Goal: Transaction & Acquisition: Purchase product/service

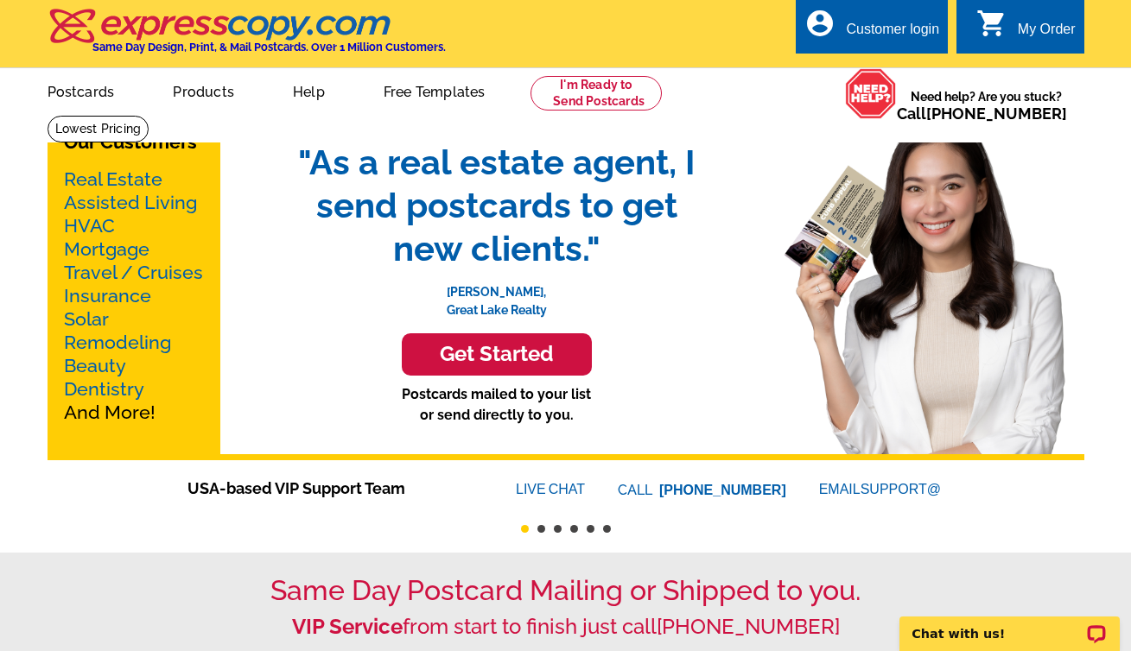
click at [504, 353] on h3 "Get Started" at bounding box center [496, 354] width 147 height 25
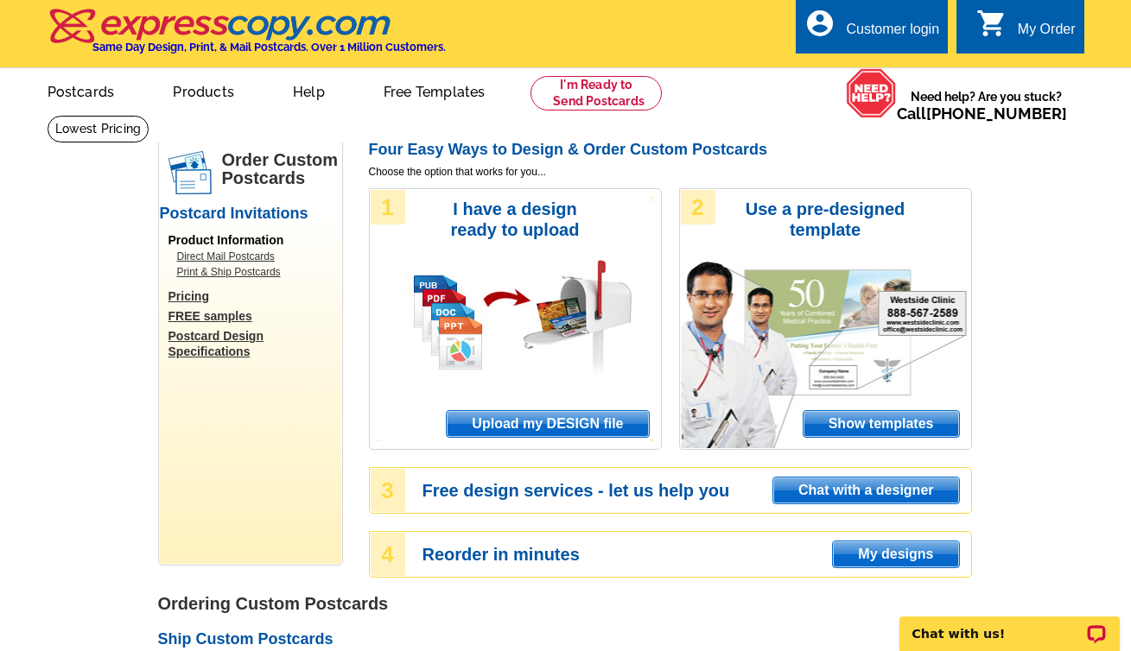
click at [190, 297] on link "Pricing" at bounding box center [254, 297] width 173 height 16
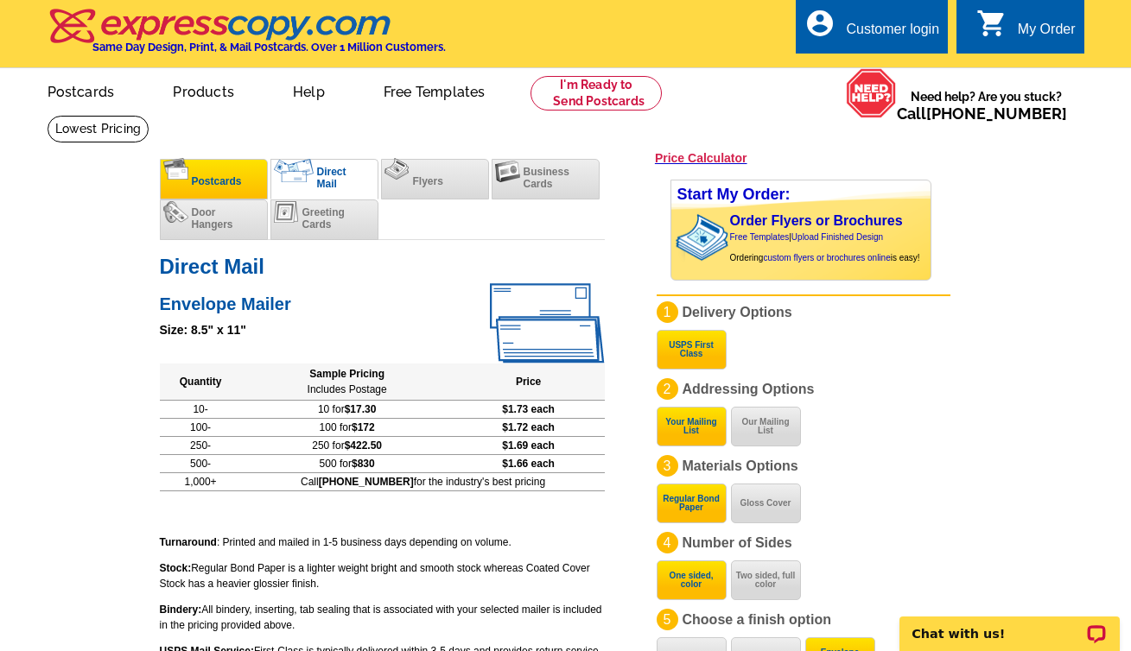
click at [214, 187] on li "Postcards" at bounding box center [214, 179] width 108 height 41
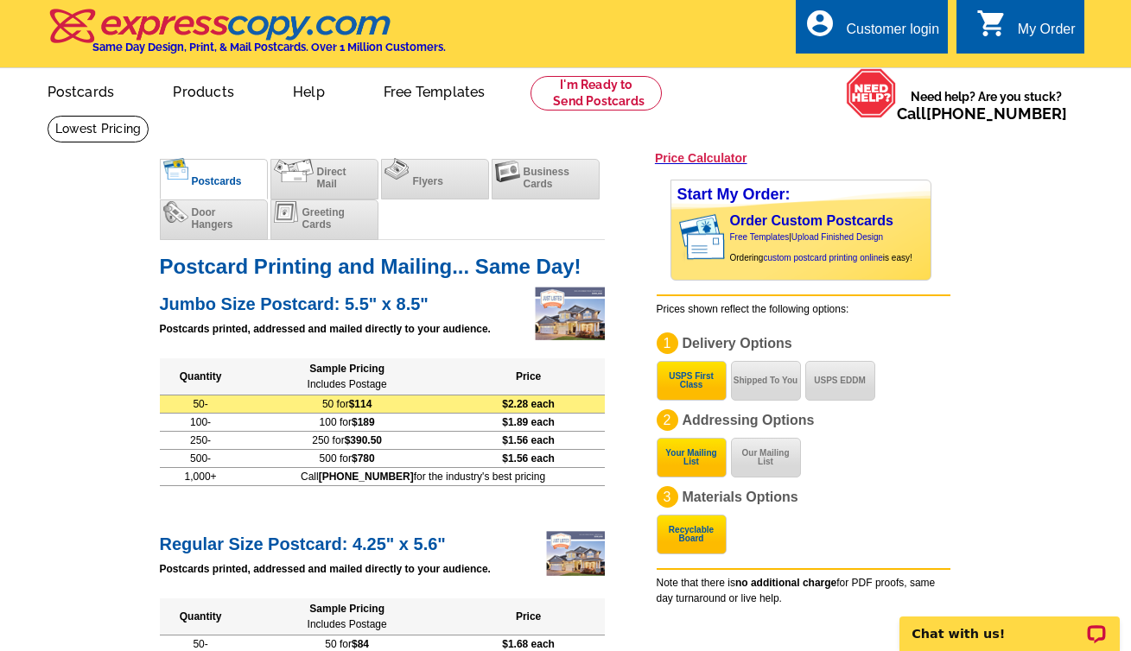
scroll to position [89, 0]
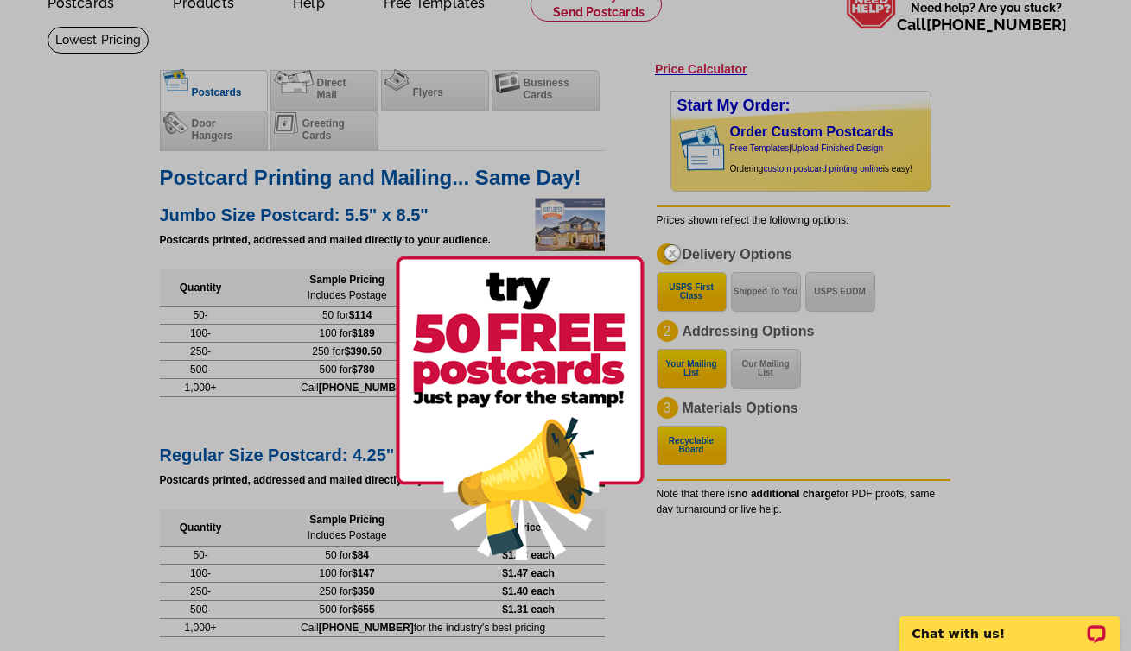
click at [675, 251] on img at bounding box center [672, 253] width 50 height 50
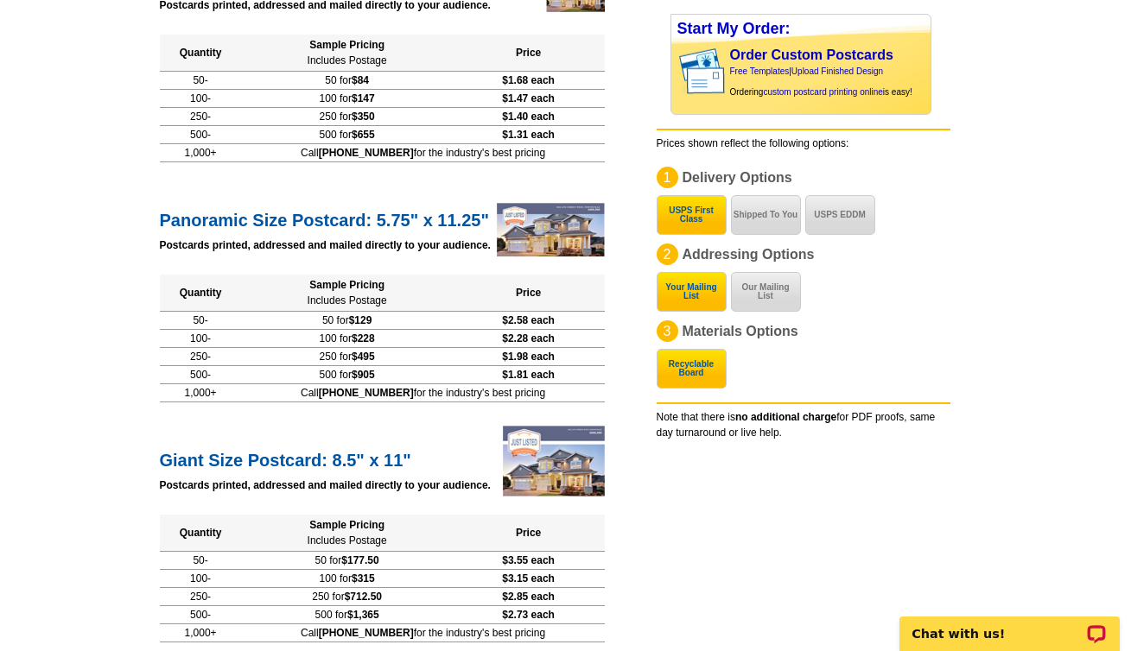
scroll to position [414, 0]
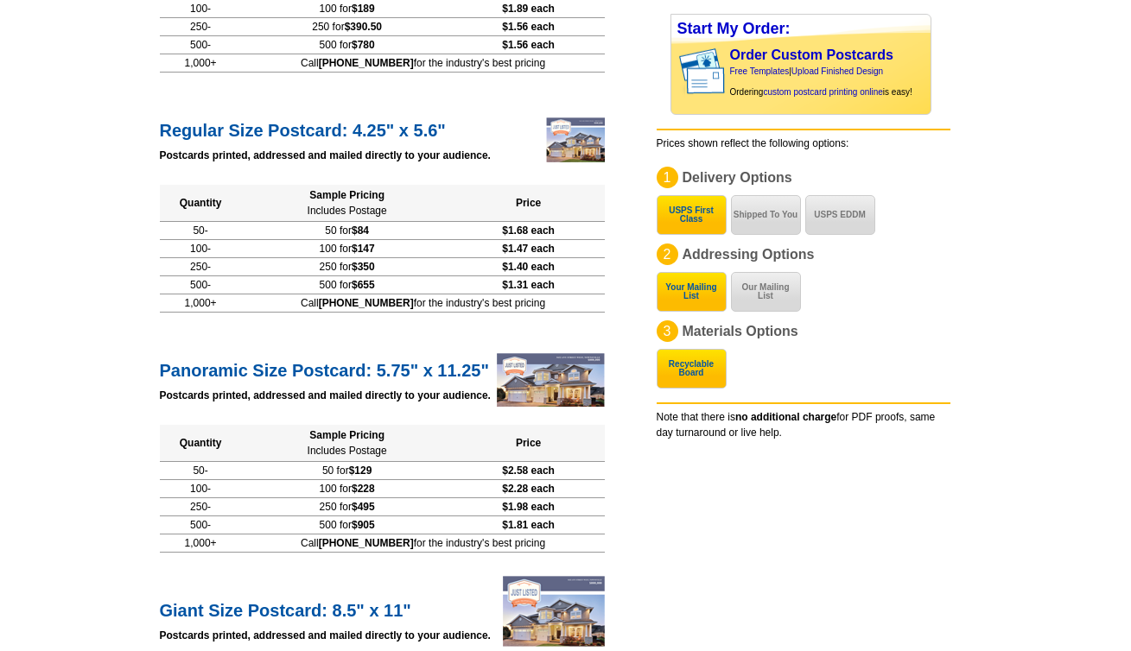
click at [911, 210] on div "1 Delivery Options USPS First Class Shipped To You USPS EDDM 2 Addressing Optio…" at bounding box center [803, 258] width 294 height 182
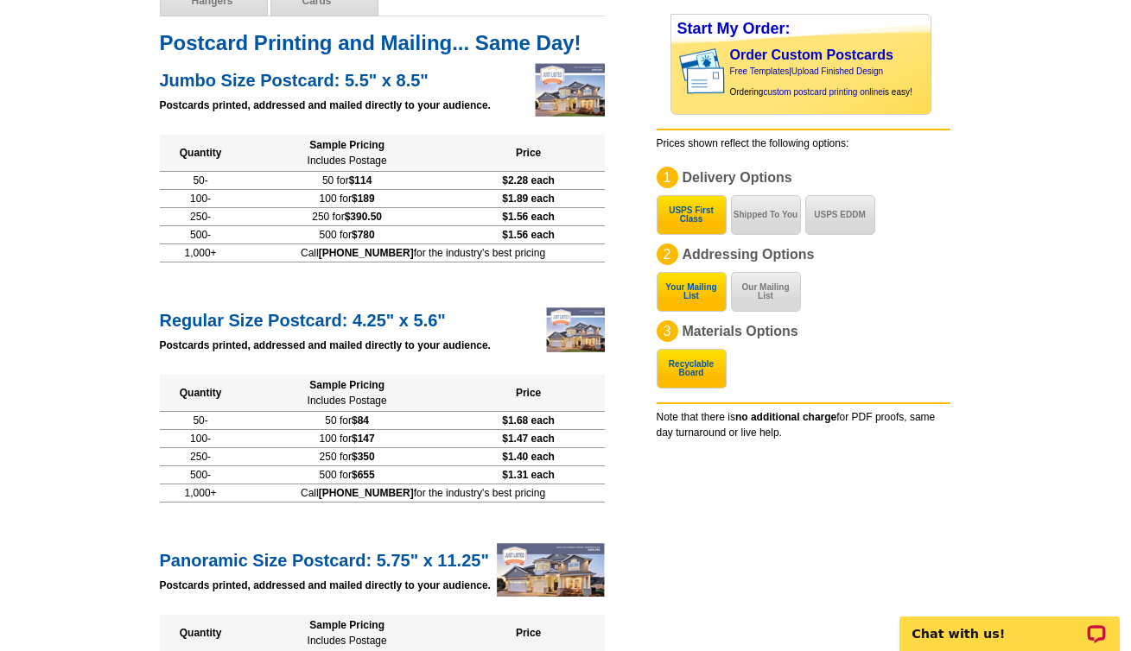
scroll to position [0, 0]
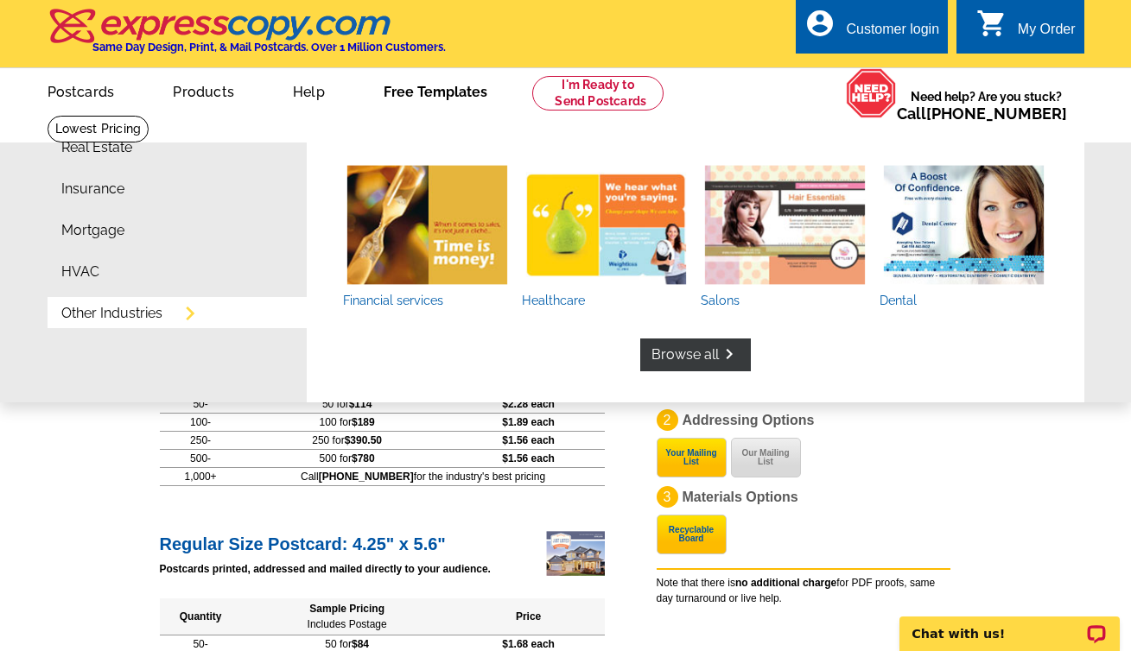
click at [699, 351] on link "Browse all keyboard_arrow_right" at bounding box center [695, 355] width 111 height 33
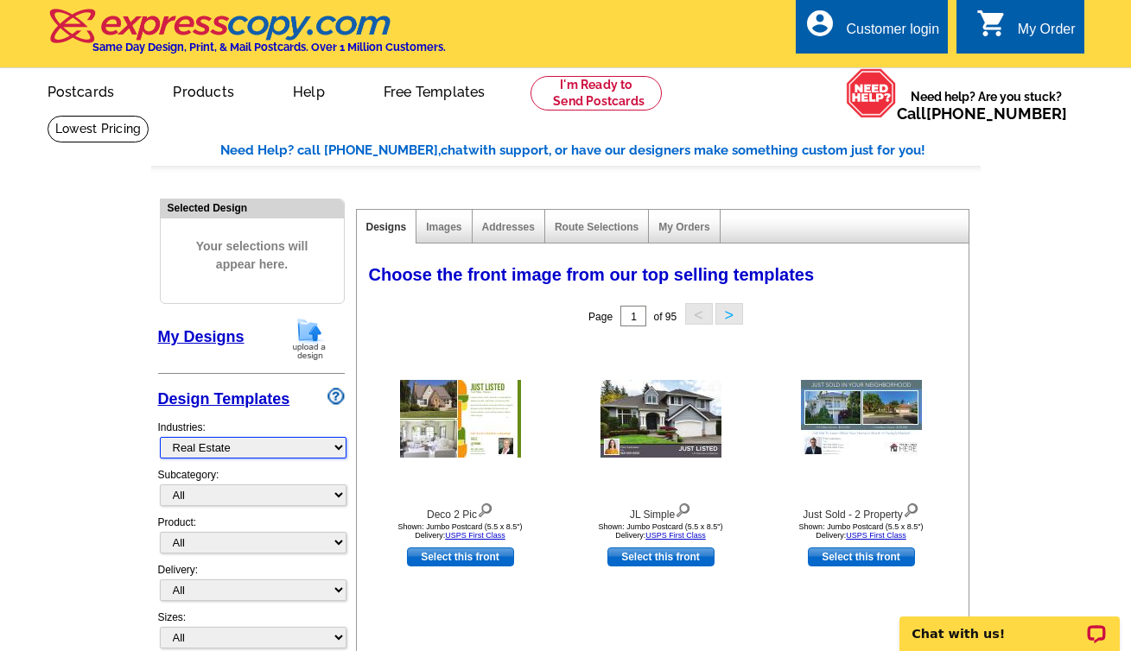
select select "809"
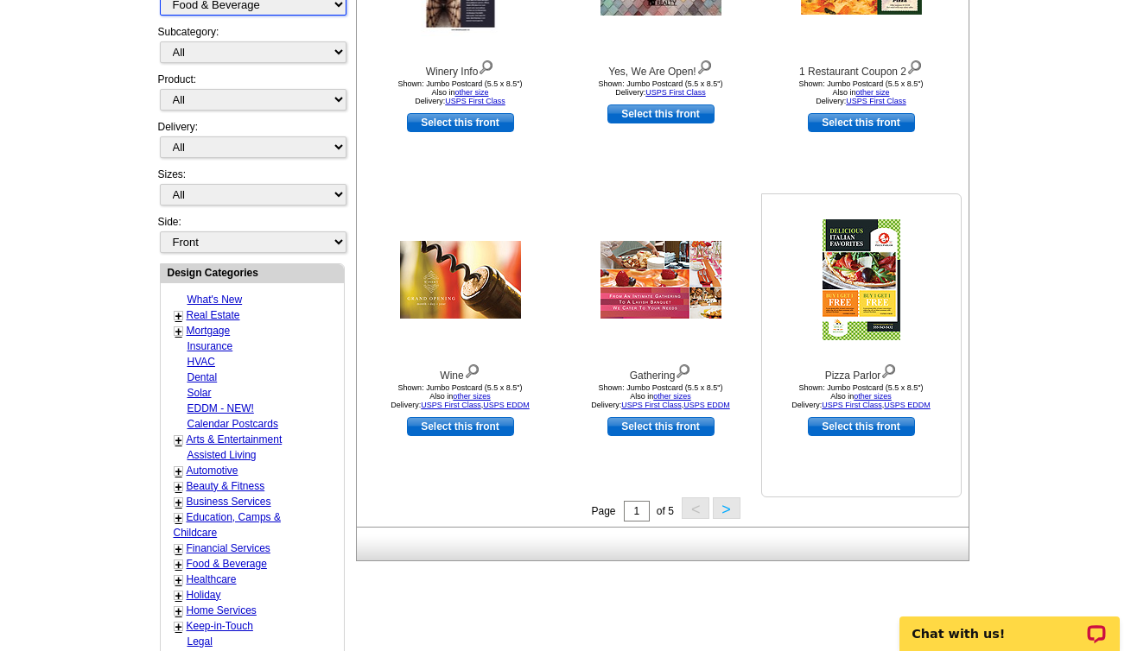
scroll to position [532, 0]
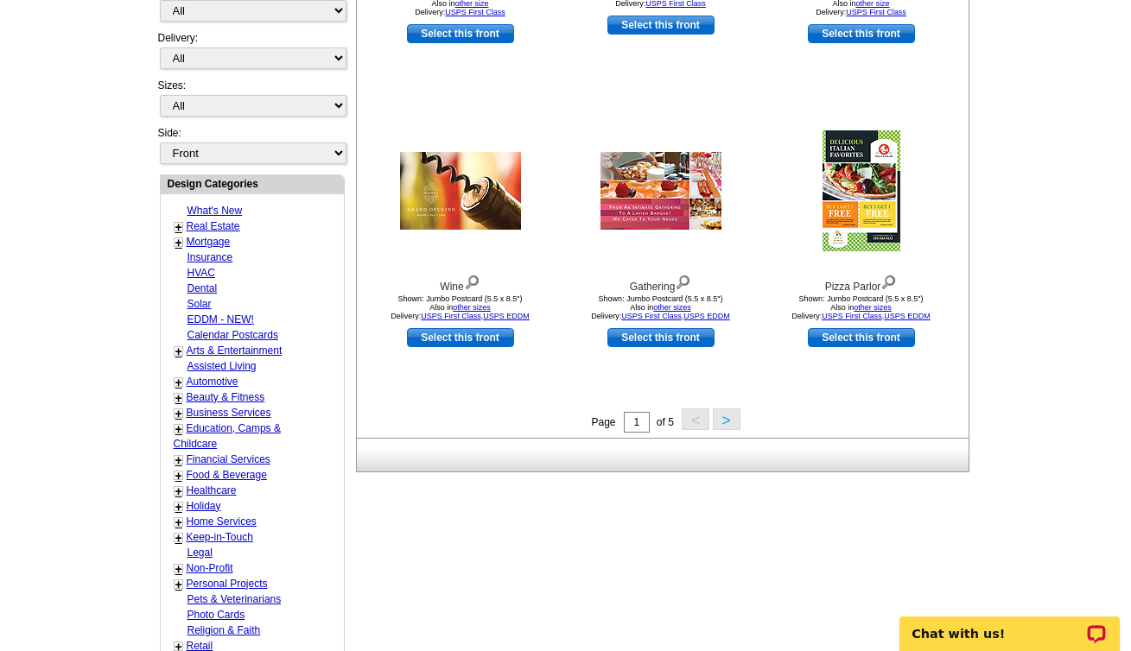
click at [733, 420] on button ">" at bounding box center [727, 420] width 28 height 22
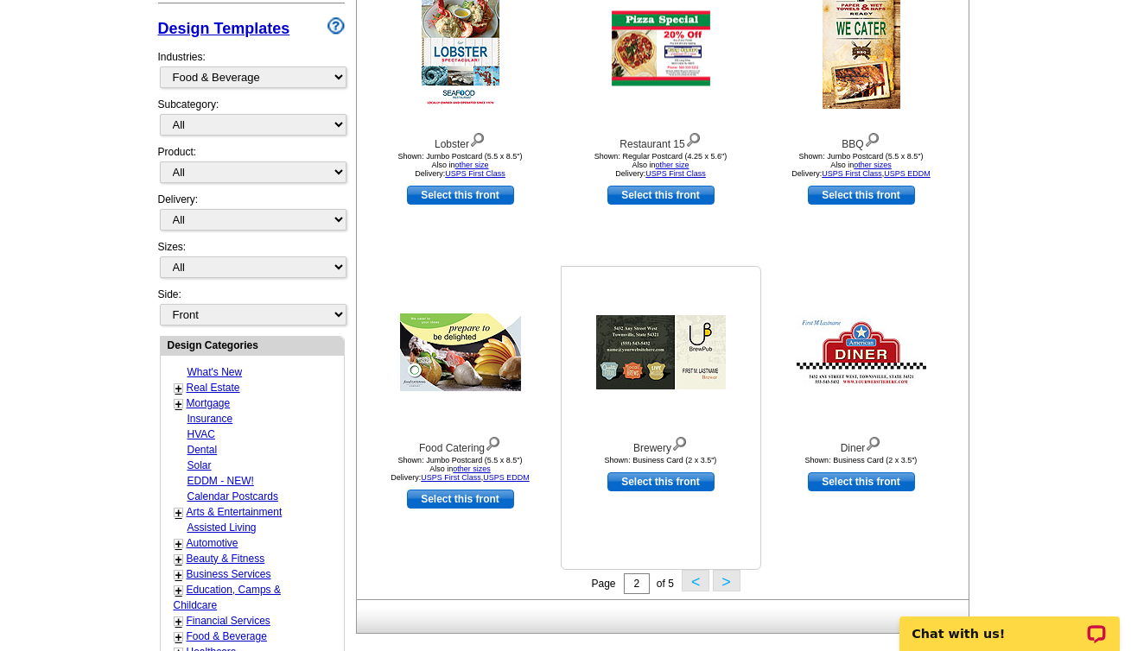
scroll to position [504, 0]
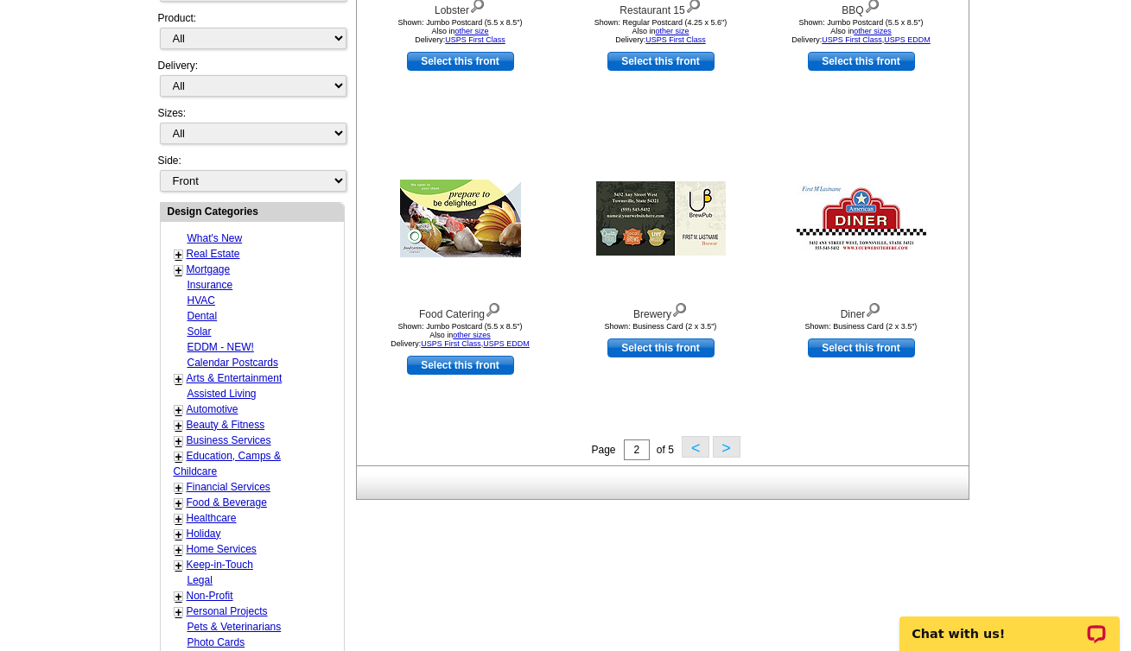
click at [731, 450] on button ">" at bounding box center [727, 447] width 28 height 22
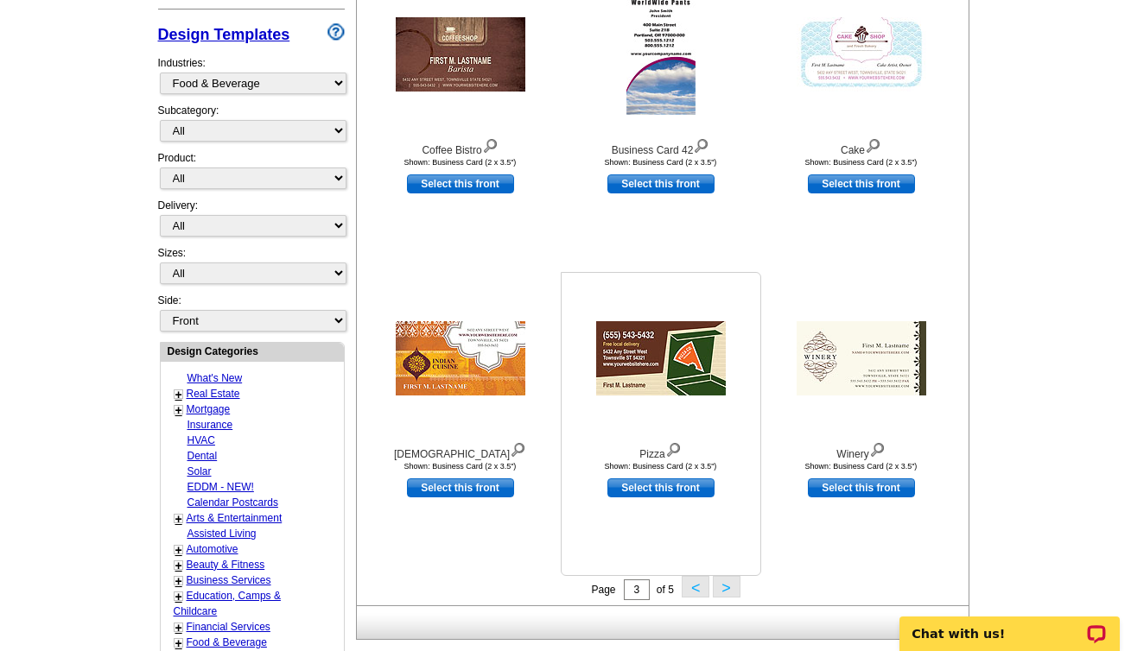
scroll to position [405, 0]
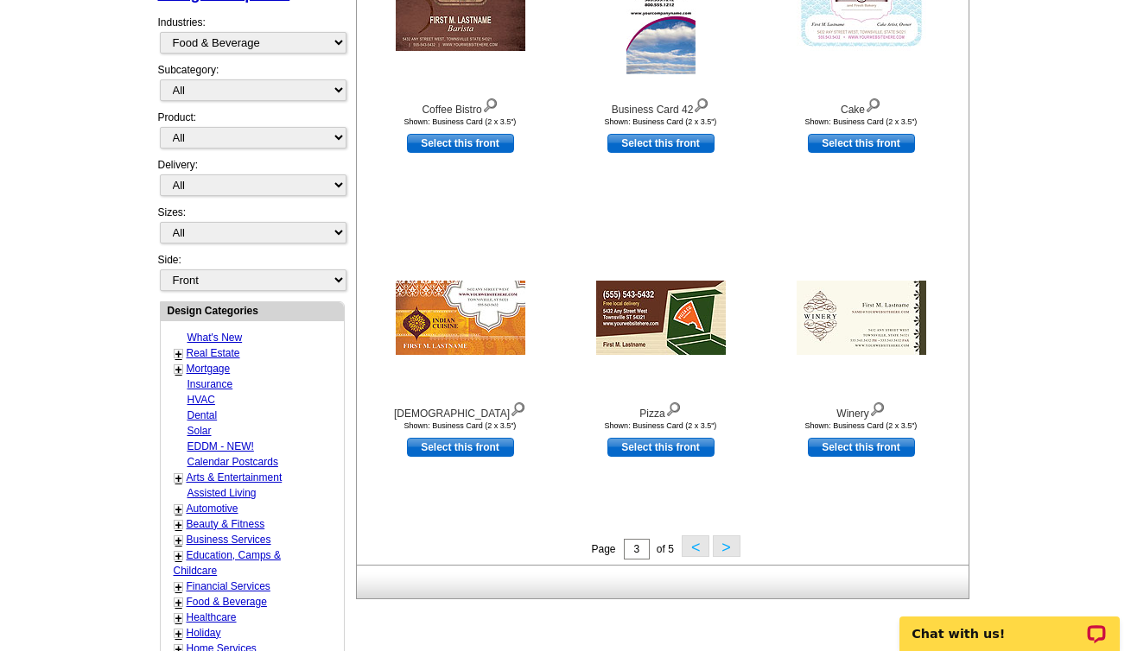
click at [727, 546] on button ">" at bounding box center [727, 547] width 28 height 22
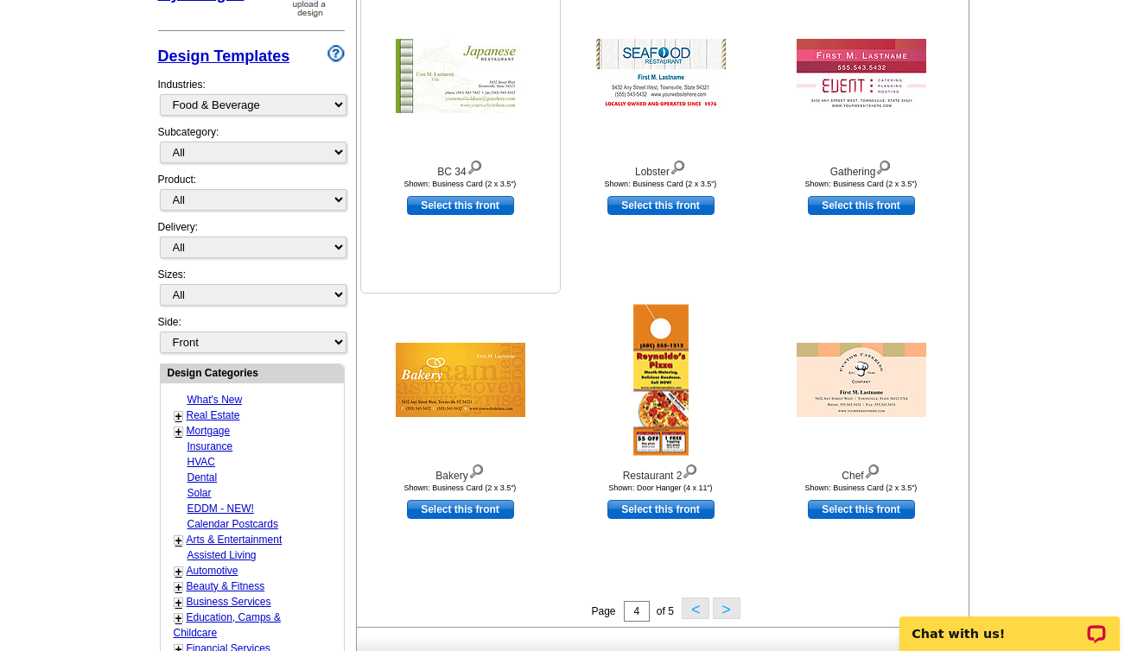
scroll to position [0, 0]
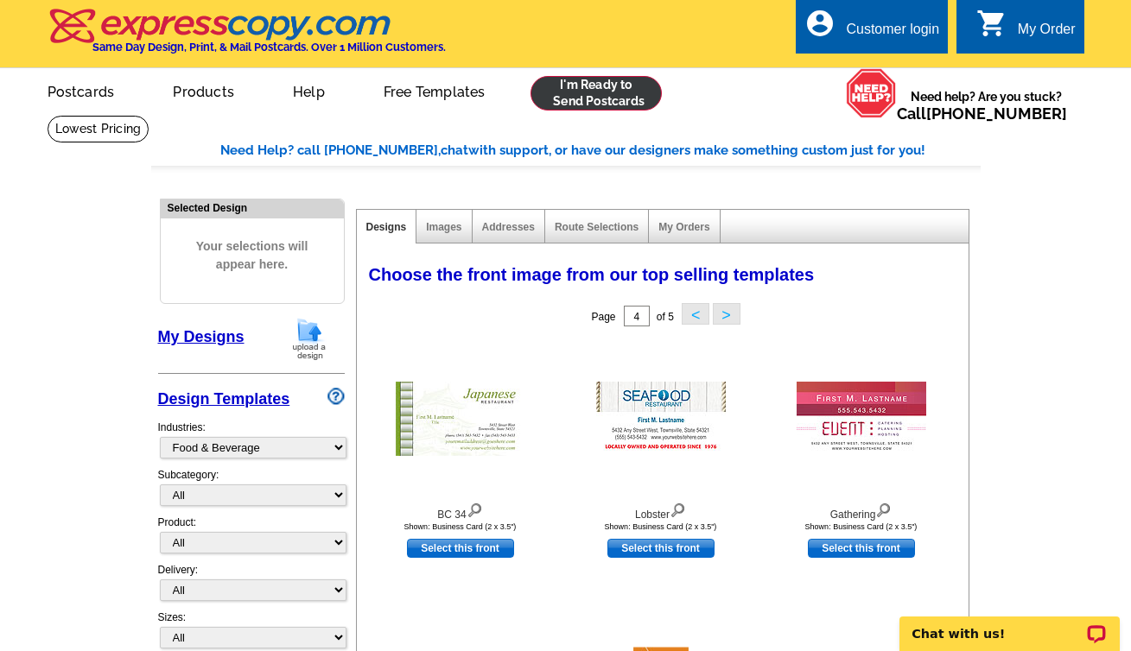
click at [627, 94] on link at bounding box center [596, 93] width 132 height 35
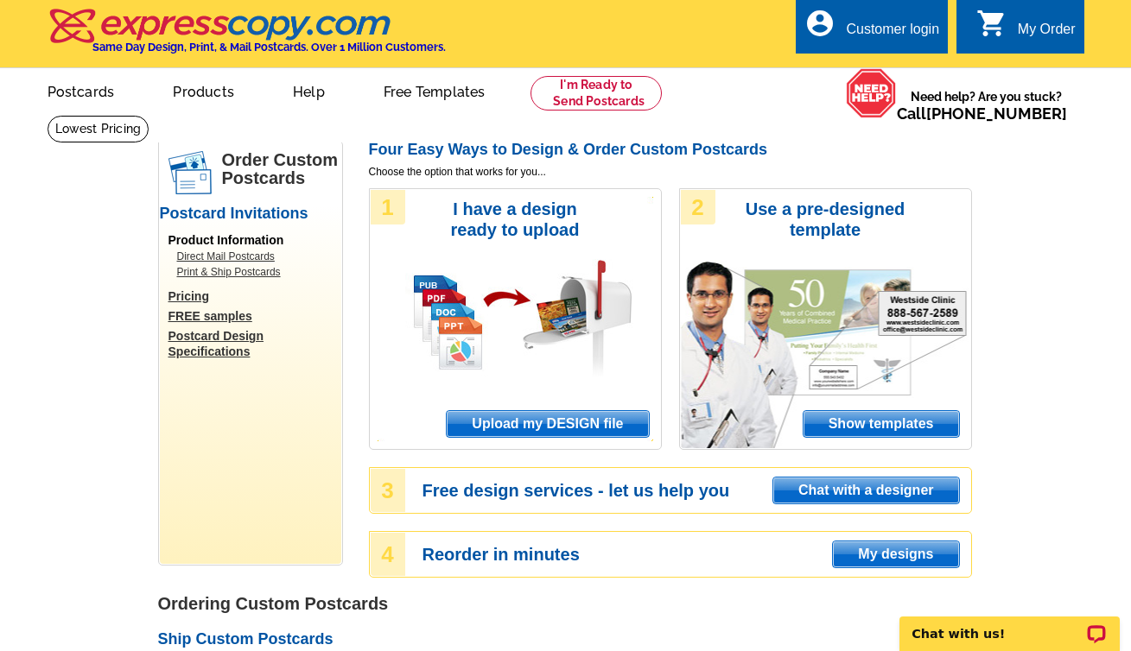
click at [546, 423] on span "Upload my DESIGN file" at bounding box center [547, 424] width 201 height 26
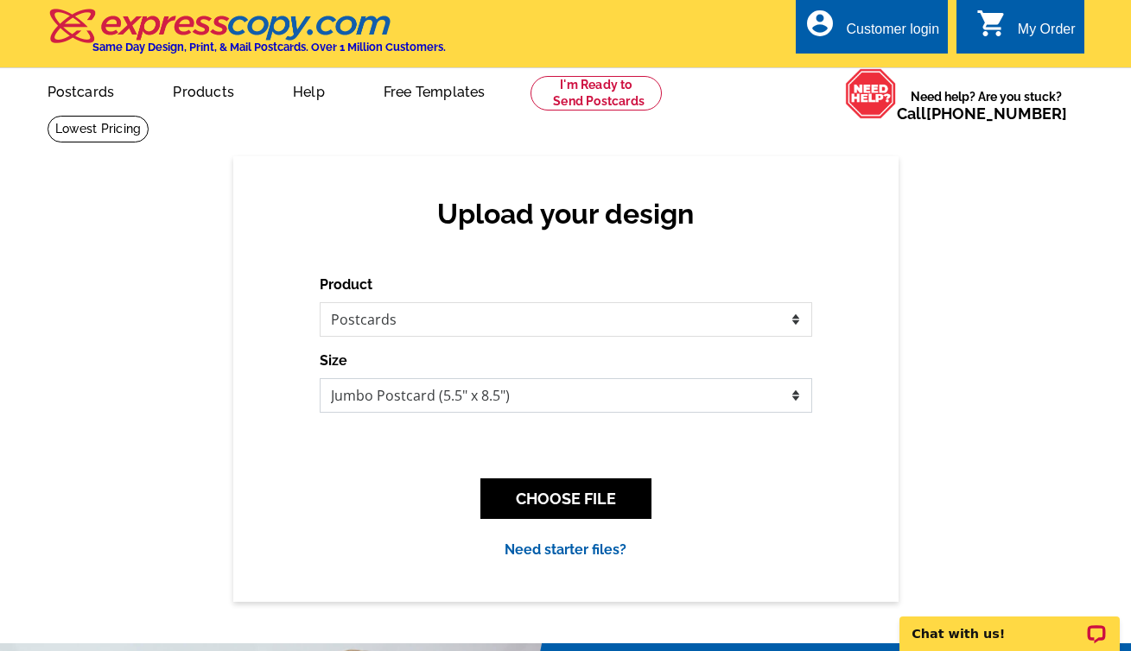
select select "1"
click at [580, 499] on button "CHOOSE FILE" at bounding box center [565, 499] width 171 height 41
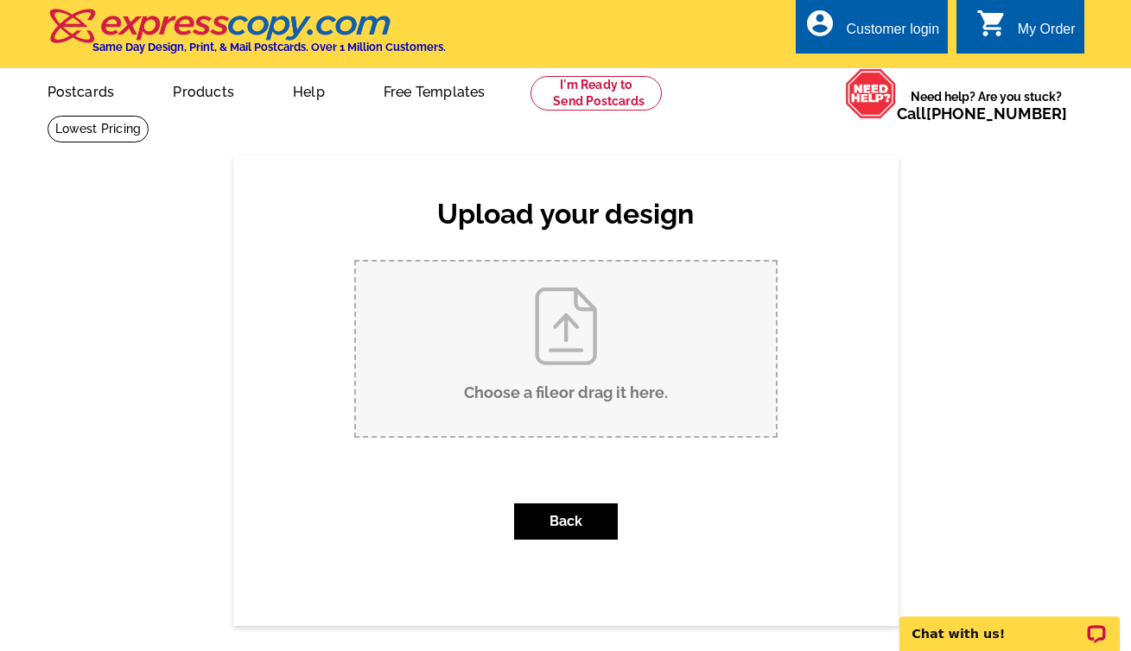
click at [557, 353] on input "Choose a file or drag it here ." at bounding box center [566, 349] width 420 height 174
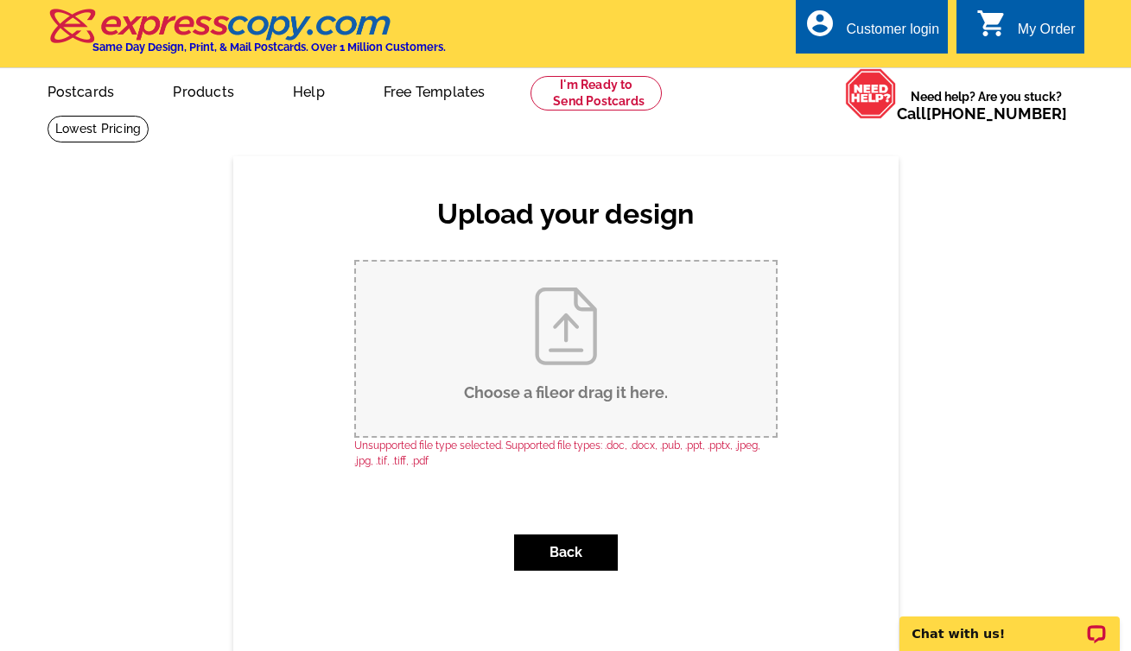
click at [578, 338] on input "Choose a file or drag it here ." at bounding box center [566, 349] width 420 height 174
click at [578, 341] on input "Choose a file or drag it here ." at bounding box center [566, 349] width 420 height 174
type input "C:\fakepath\Fast and Free Delivery.png"
click at [584, 542] on button "Back" at bounding box center [566, 553] width 104 height 36
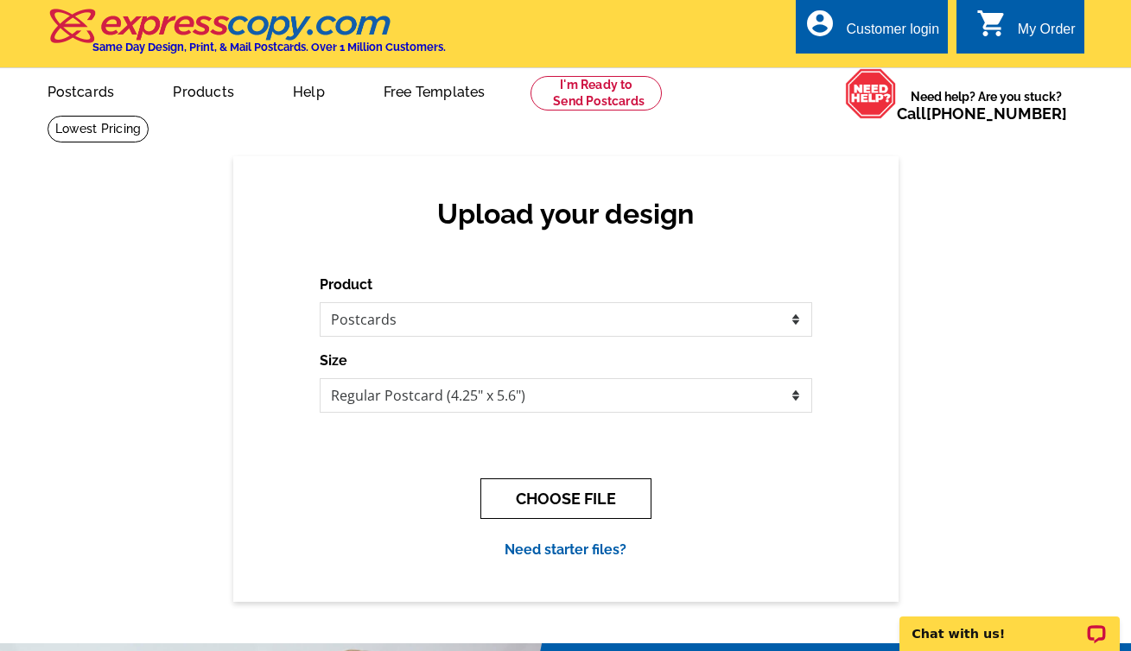
click at [568, 491] on button "CHOOSE FILE" at bounding box center [565, 499] width 171 height 41
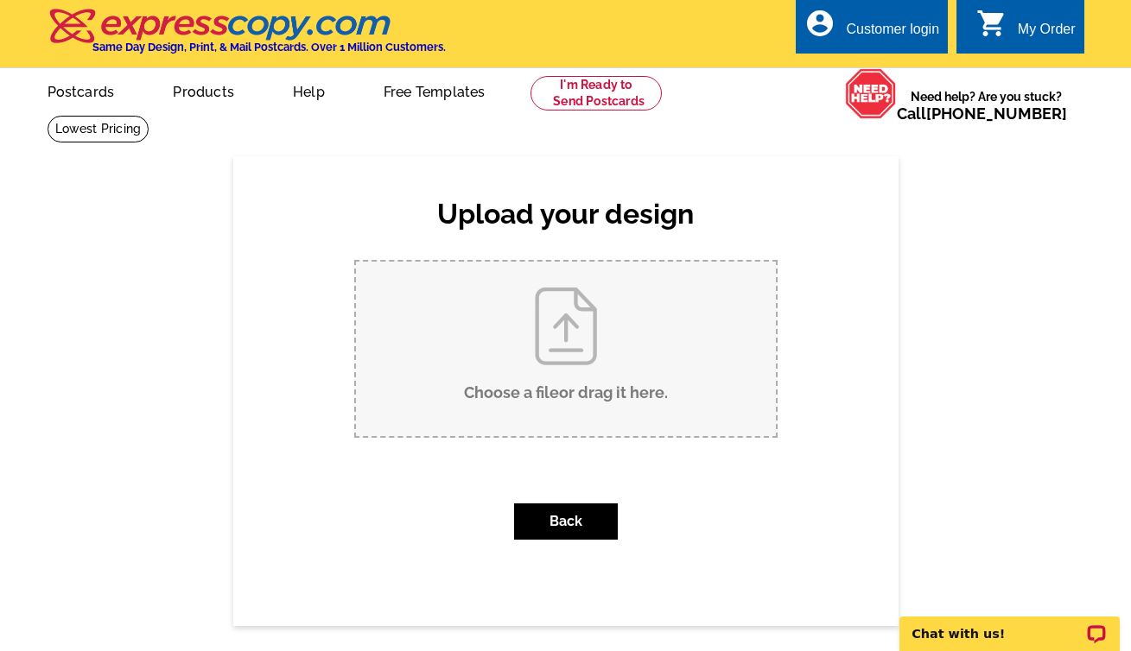
click at [556, 336] on input "Choose a file or drag it here ." at bounding box center [566, 349] width 420 height 174
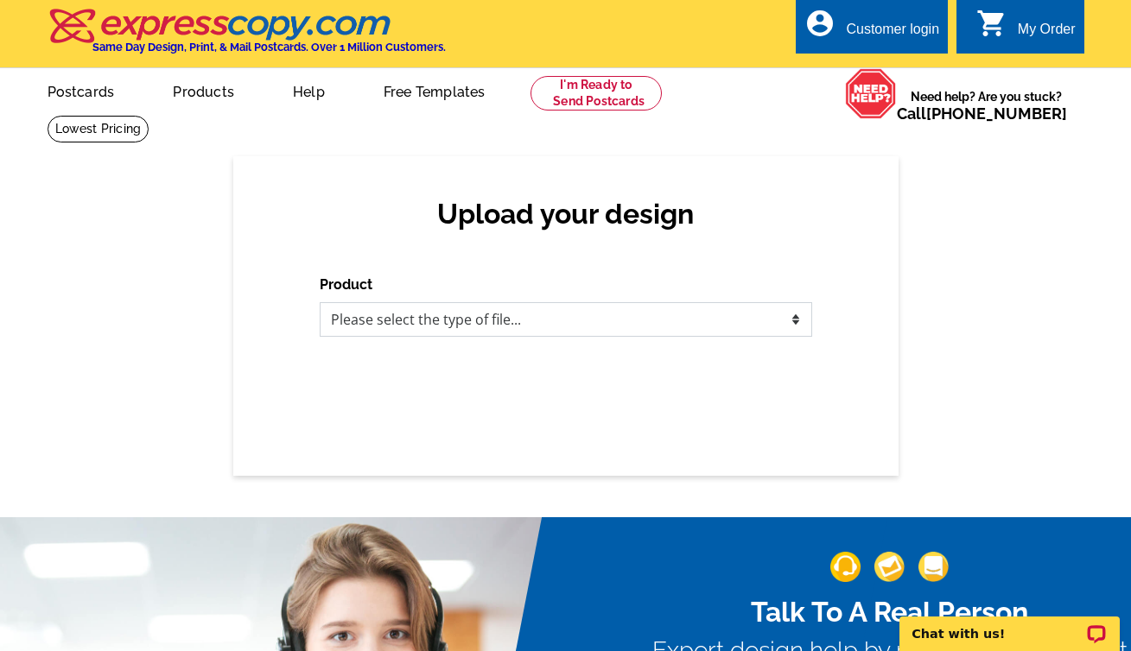
click at [468, 320] on select "Please select the type of file... Postcards Business Cards Letters and flyers G…" at bounding box center [566, 319] width 492 height 35
select select "1"
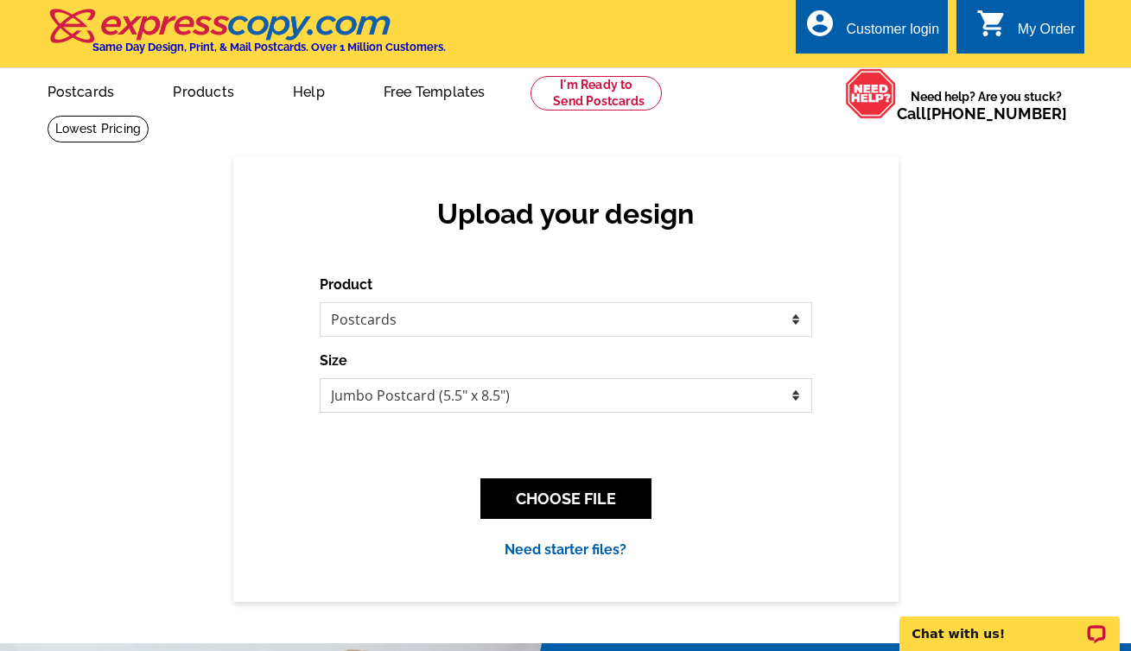
select select "1"
click at [561, 498] on button "CHOOSE FILE" at bounding box center [565, 499] width 171 height 41
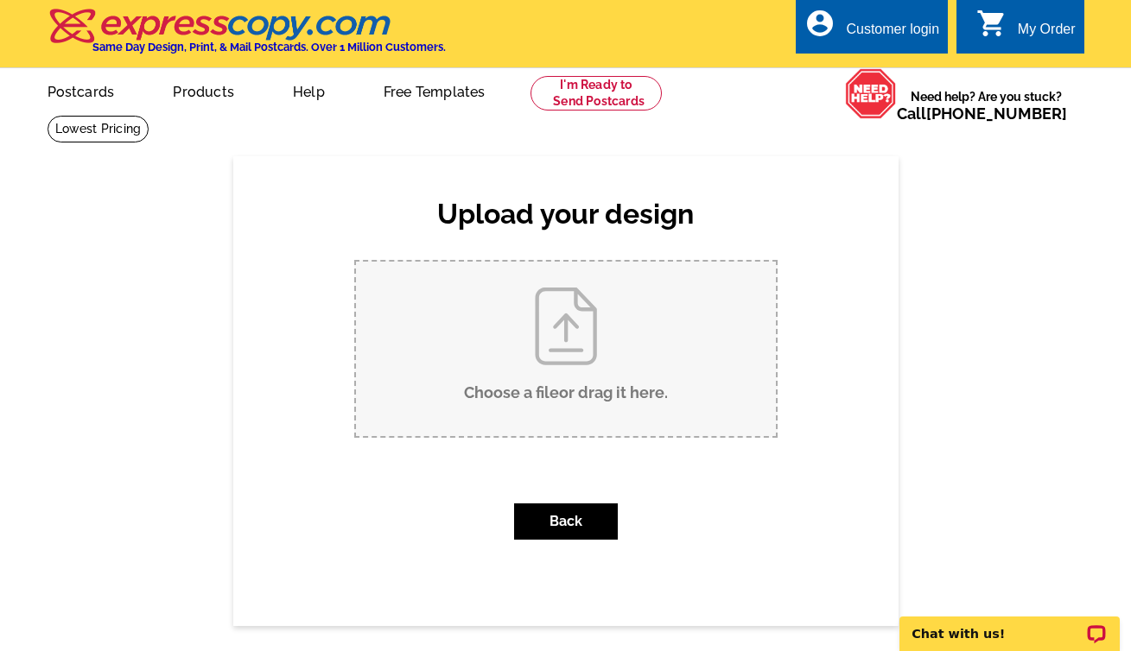
click at [547, 361] on input "Choose a file or drag it here ." at bounding box center [566, 349] width 420 height 174
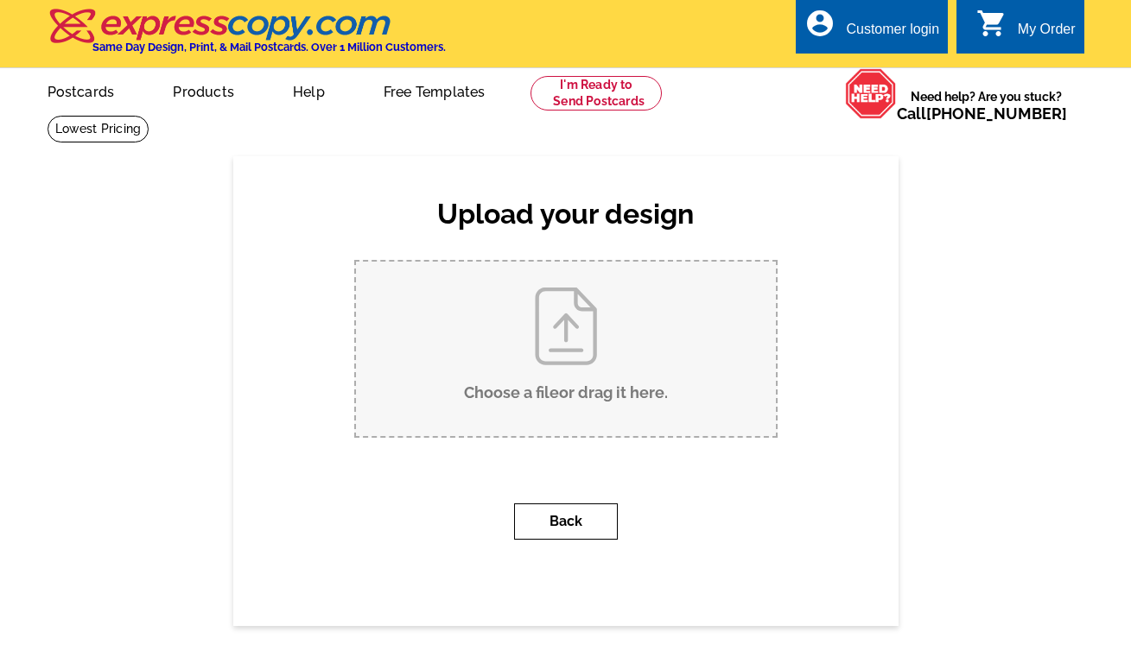
click at [581, 532] on button "Back" at bounding box center [566, 522] width 104 height 36
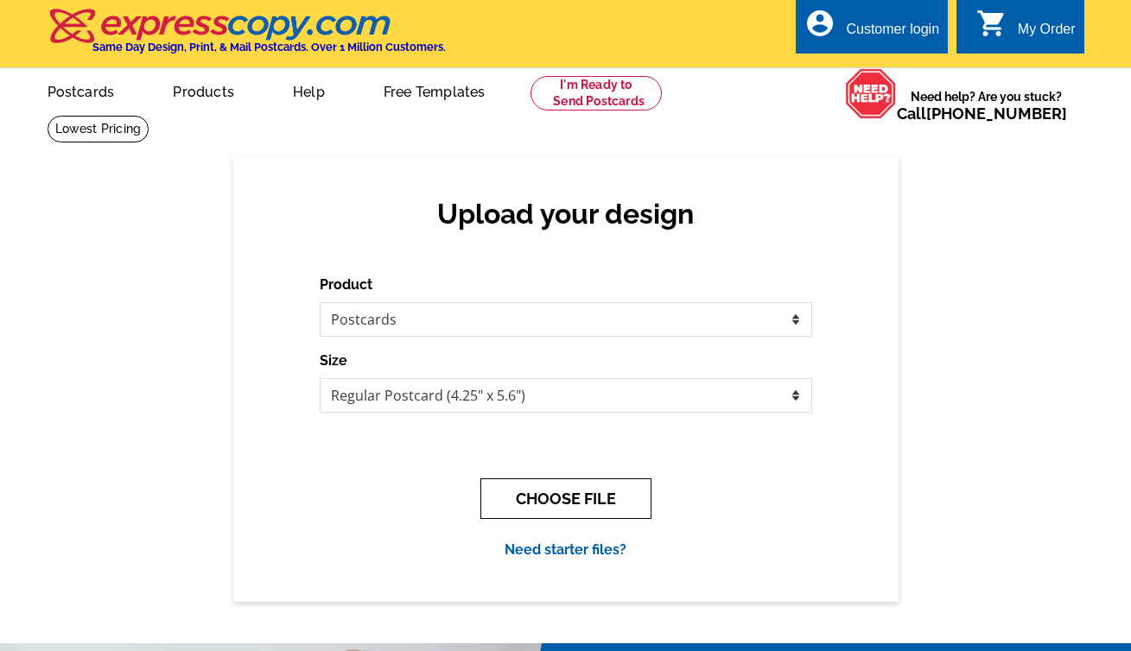
click at [545, 493] on button "CHOOSE FILE" at bounding box center [565, 499] width 171 height 41
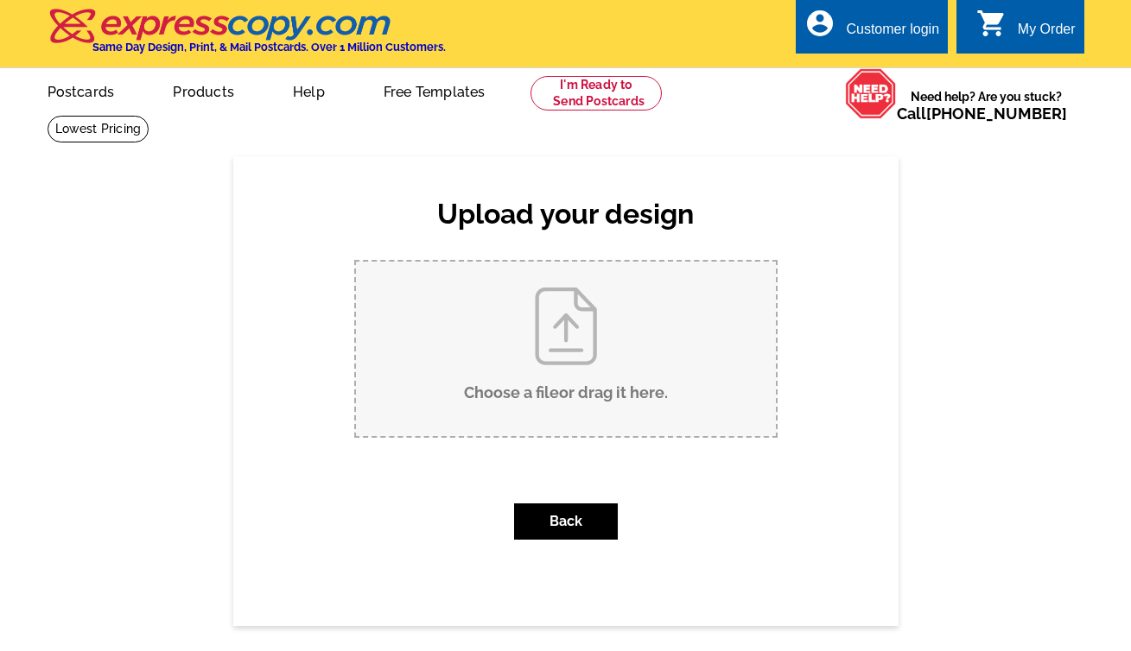
click at [565, 388] on input "Choose a file or drag it here ." at bounding box center [566, 349] width 420 height 174
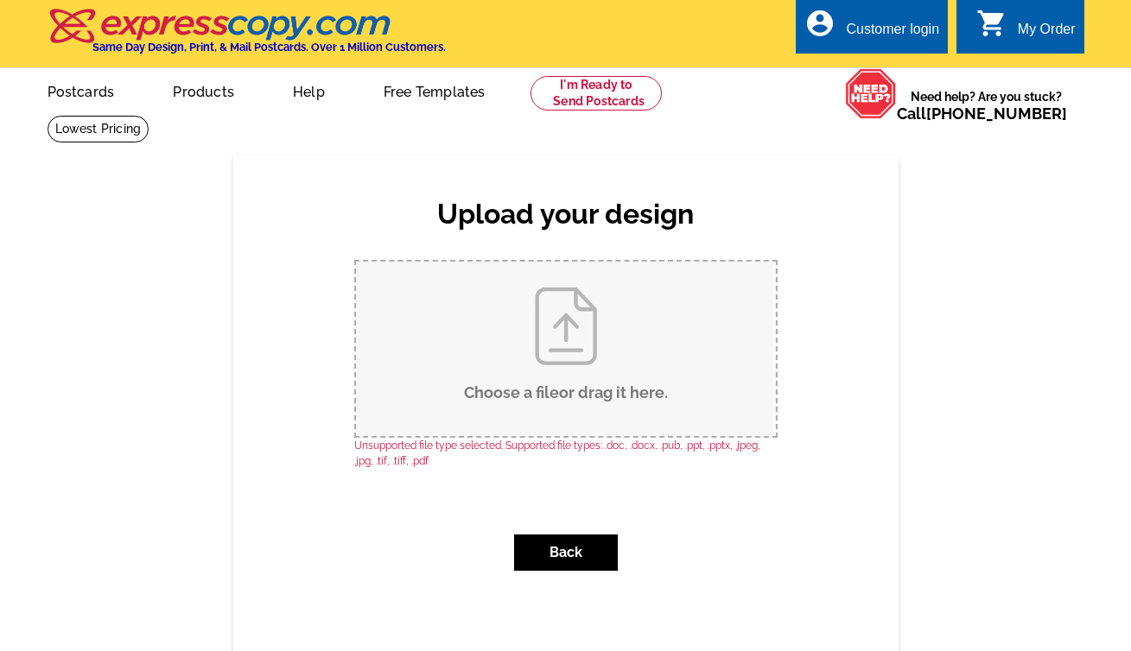
click at [590, 388] on input "Choose a file or drag it here ." at bounding box center [566, 349] width 420 height 174
type input "C:\fakepath\Fast and Free Delivery.jpg"
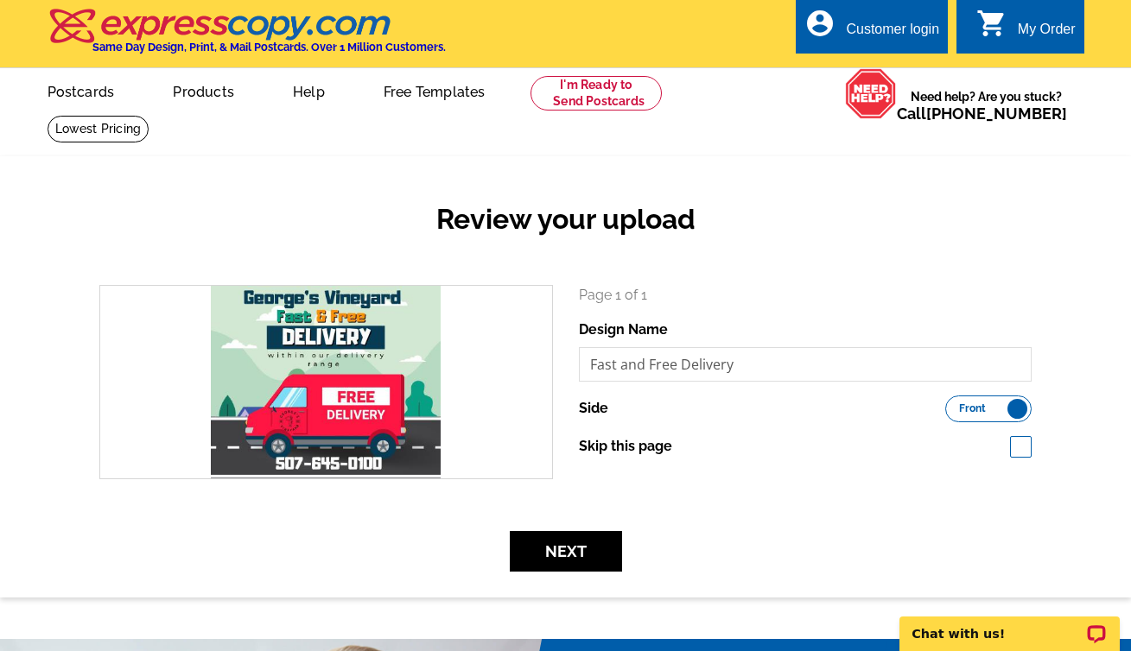
click at [1018, 414] on label "Front Back" at bounding box center [988, 409] width 86 height 27
click at [954, 404] on input "Front Back" at bounding box center [954, 404] width 0 height 0
click at [1018, 413] on span "Back" at bounding box center [1009, 408] width 25 height 9
click at [954, 404] on input "Front Back" at bounding box center [954, 404] width 0 height 0
click at [589, 559] on button "Next" at bounding box center [566, 551] width 112 height 41
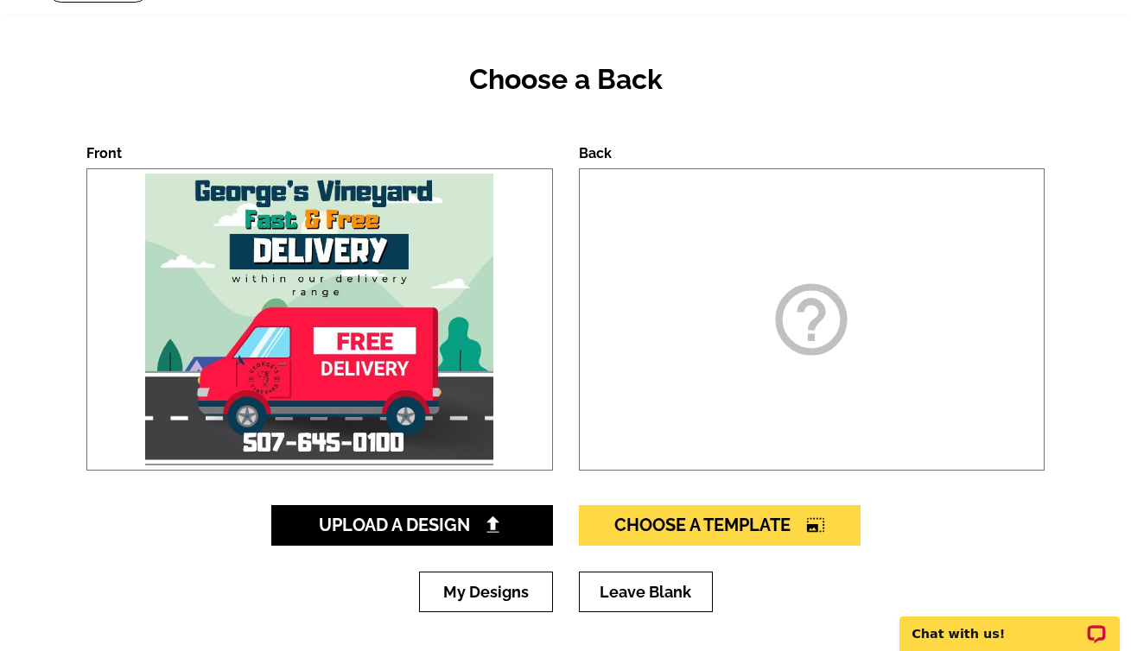
scroll to position [247, 0]
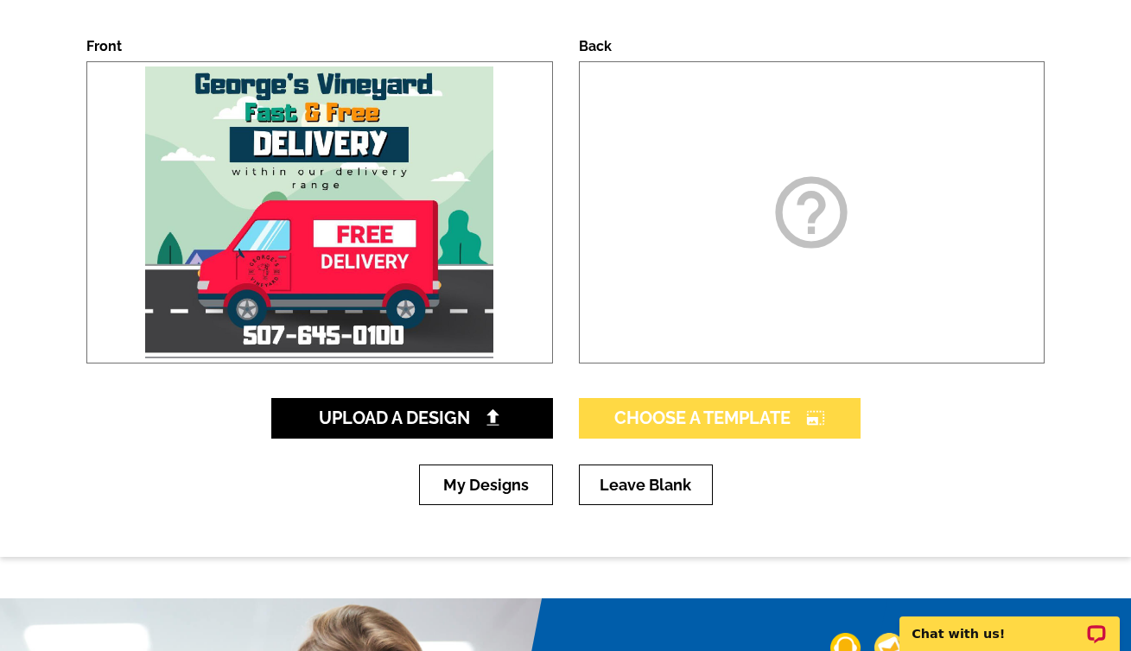
click at [717, 416] on span "Choose A Template photo_size_select_large" at bounding box center [719, 418] width 211 height 21
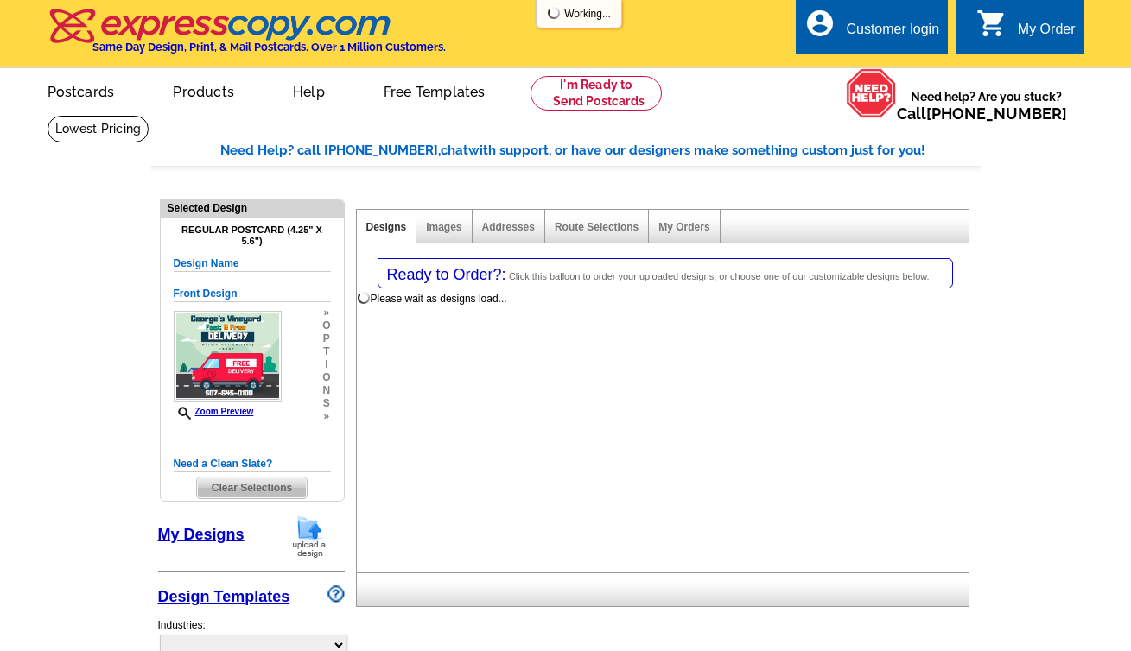
select select "1"
select select "back"
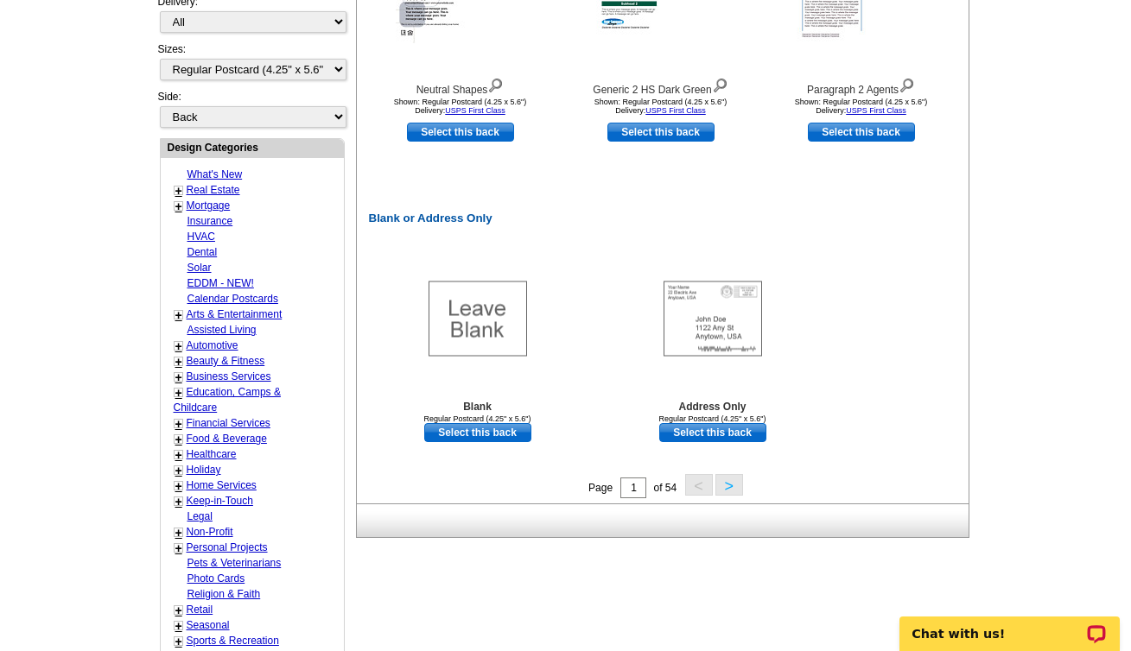
scroll to position [877, 0]
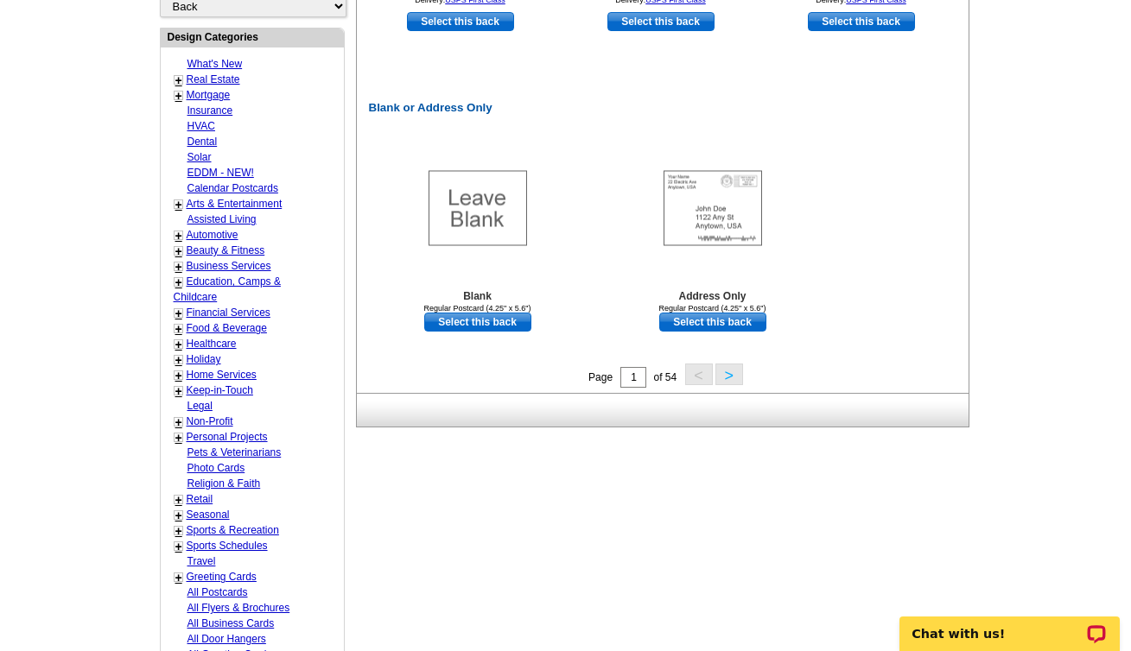
click at [737, 370] on button ">" at bounding box center [729, 375] width 28 height 22
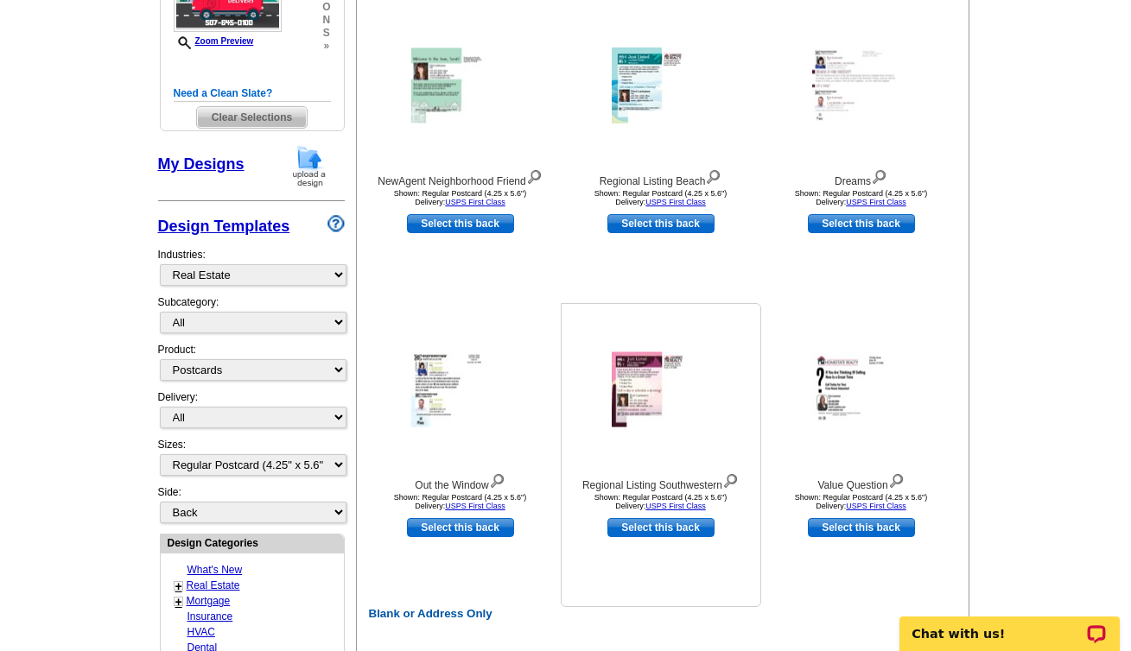
scroll to position [511, 0]
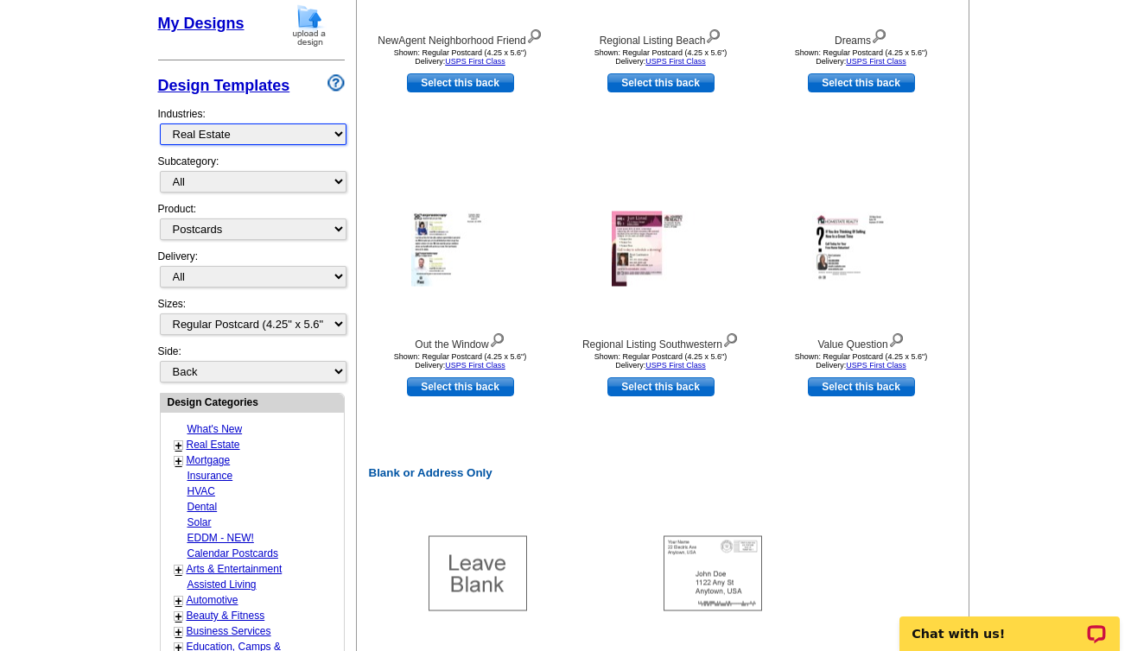
select select "809"
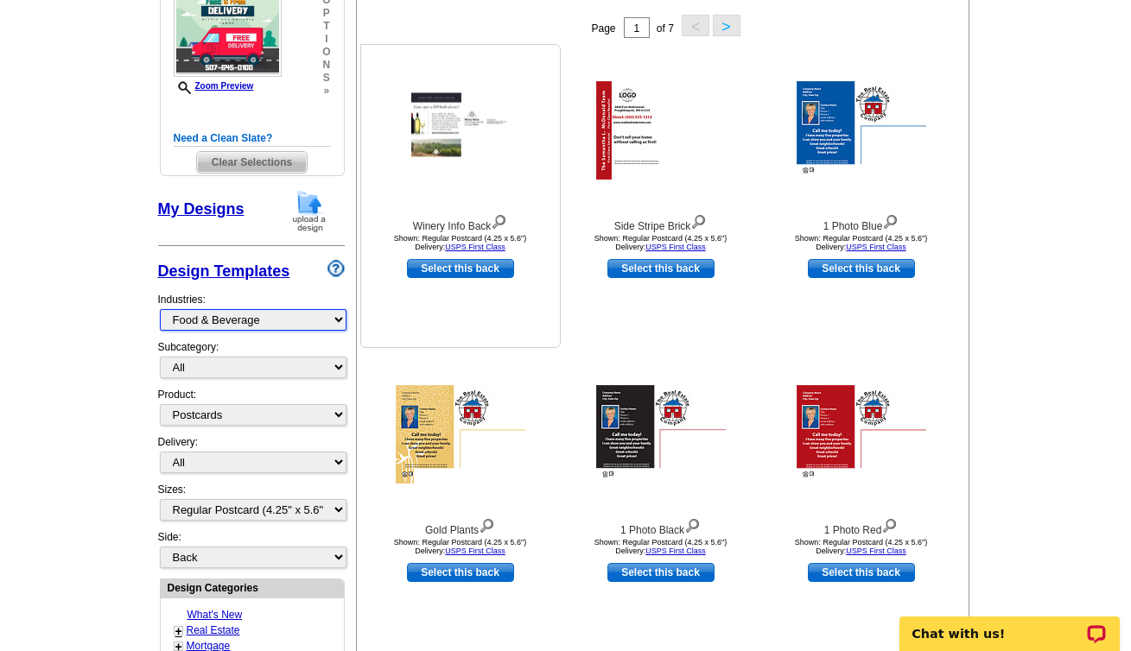
scroll to position [0, 0]
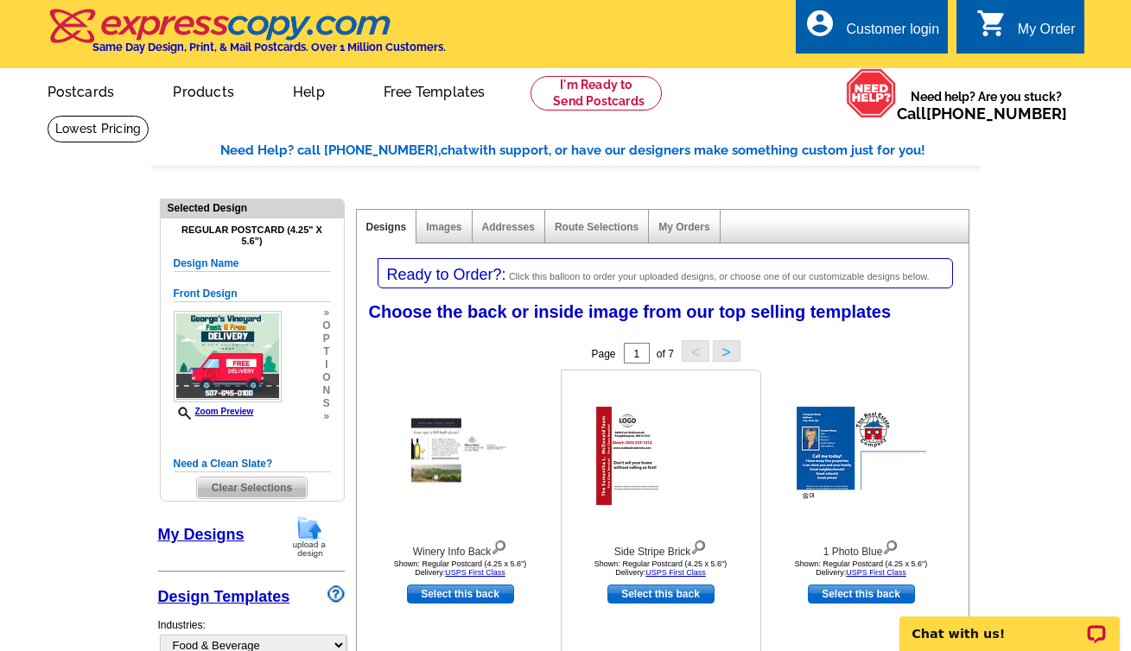
click at [636, 420] on img at bounding box center [661, 456] width 130 height 98
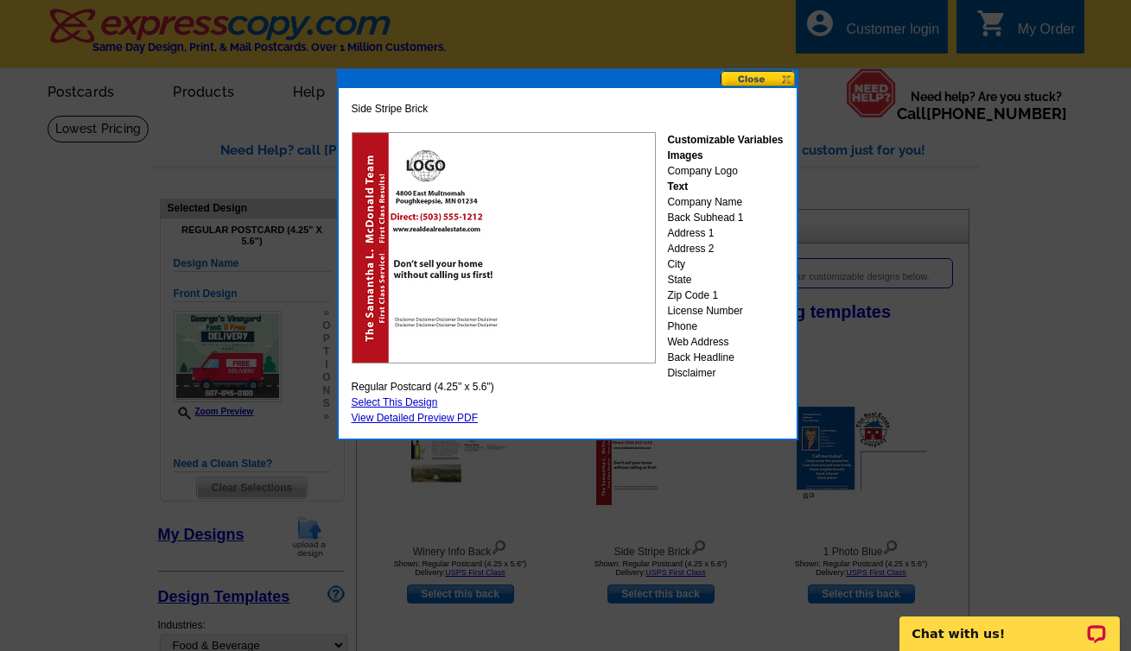
click at [764, 83] on button at bounding box center [758, 79] width 76 height 16
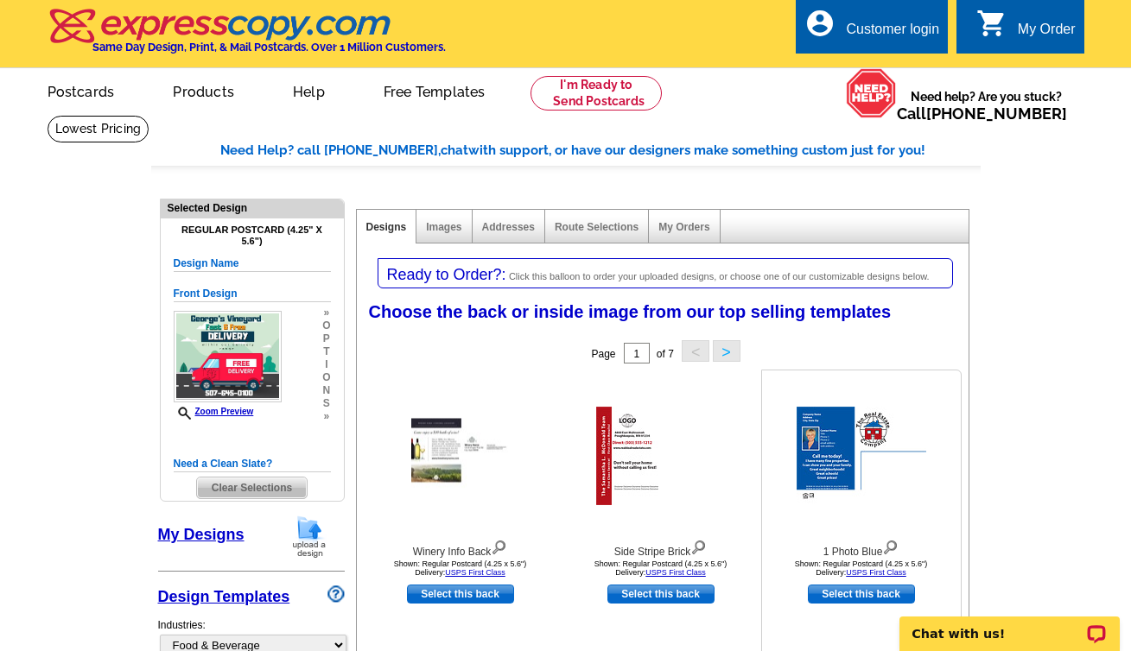
click at [832, 428] on img at bounding box center [861, 456] width 130 height 98
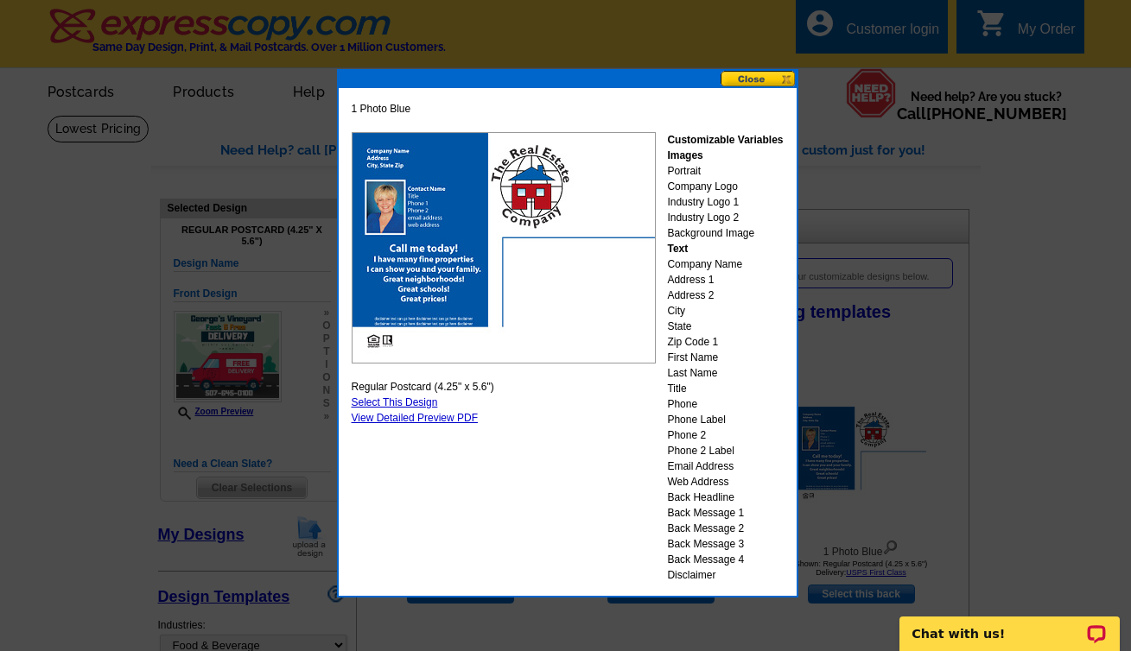
click at [412, 400] on link "Select This Design" at bounding box center [395, 402] width 86 height 12
select select "front"
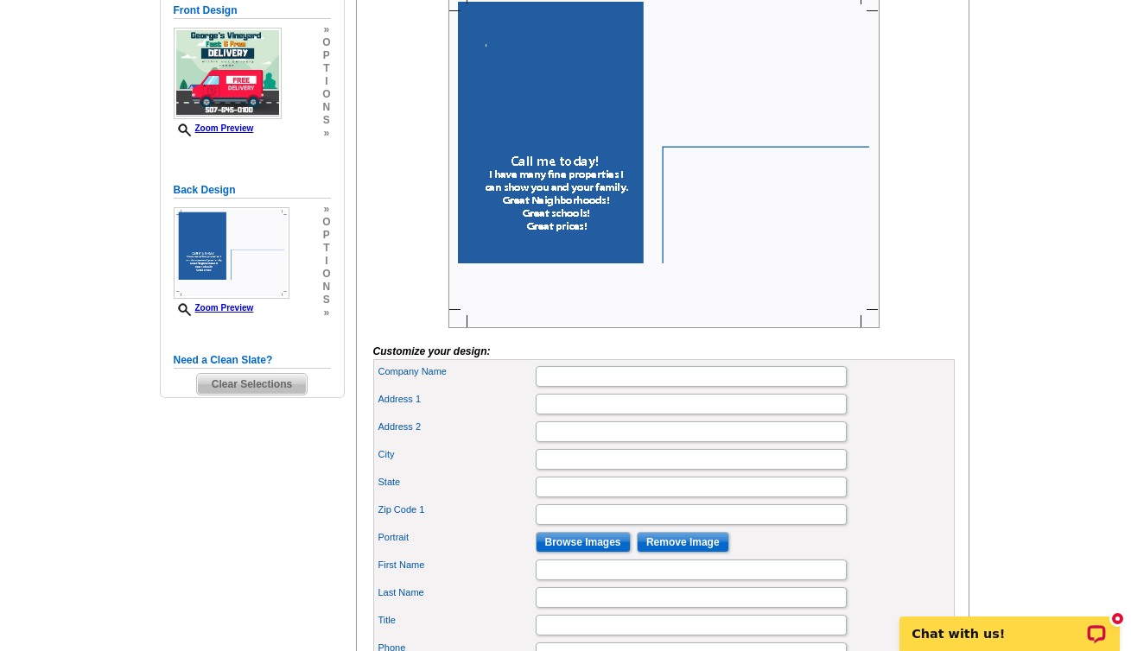
scroll to position [467, 0]
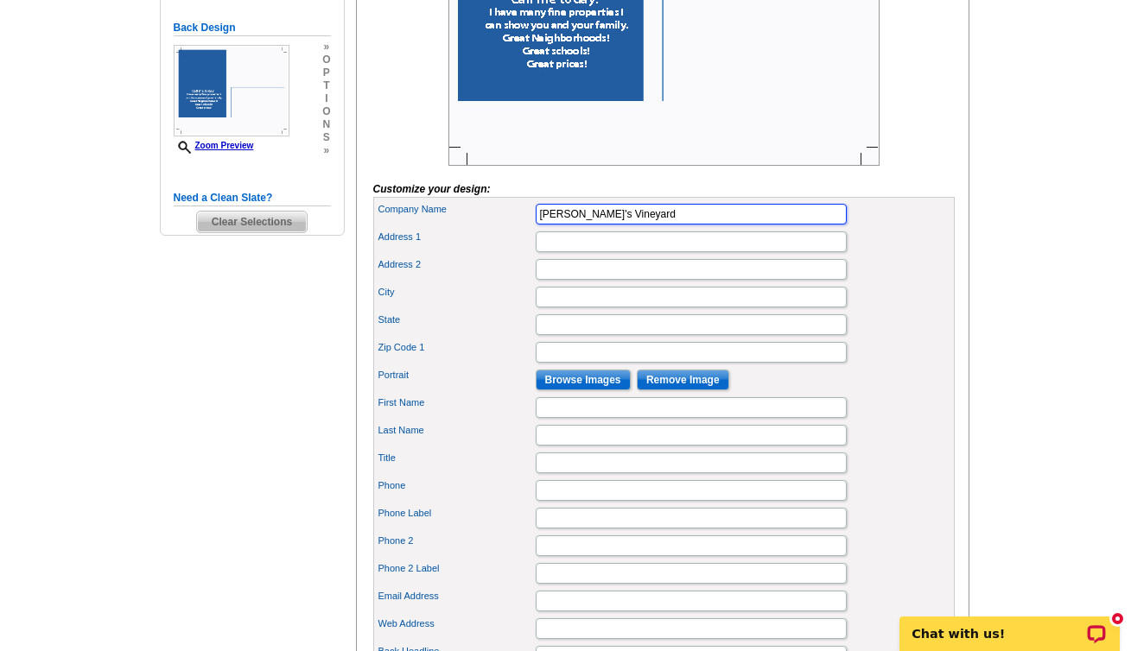
type input "George's Vineyard"
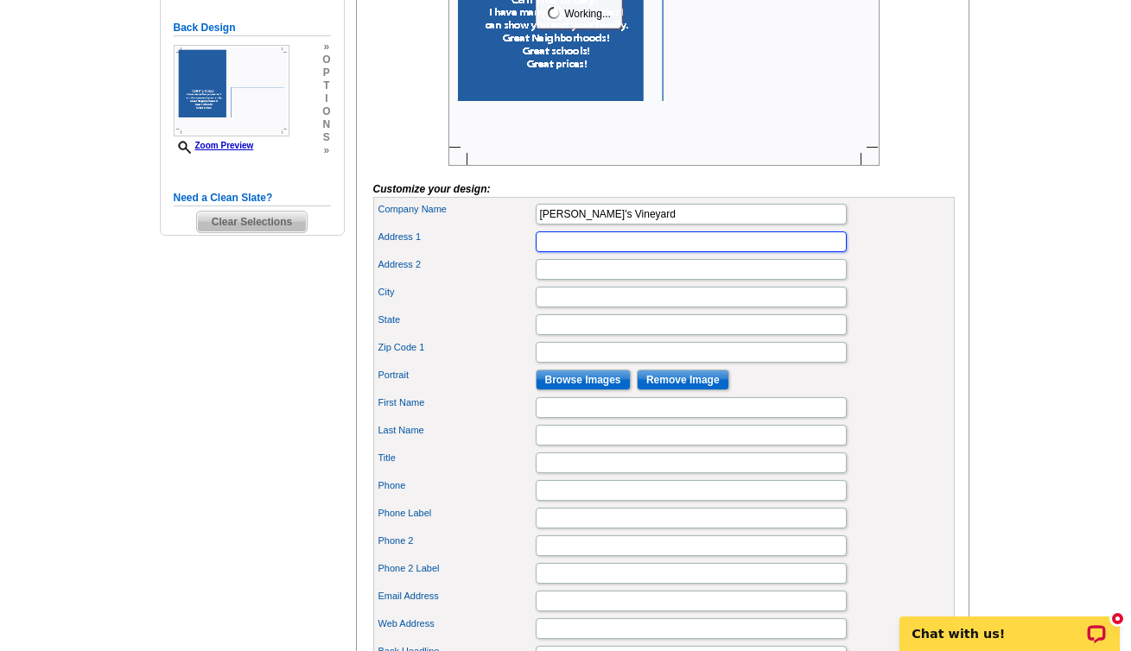
scroll to position [0, 0]
type input "1160 Highway 3 South"
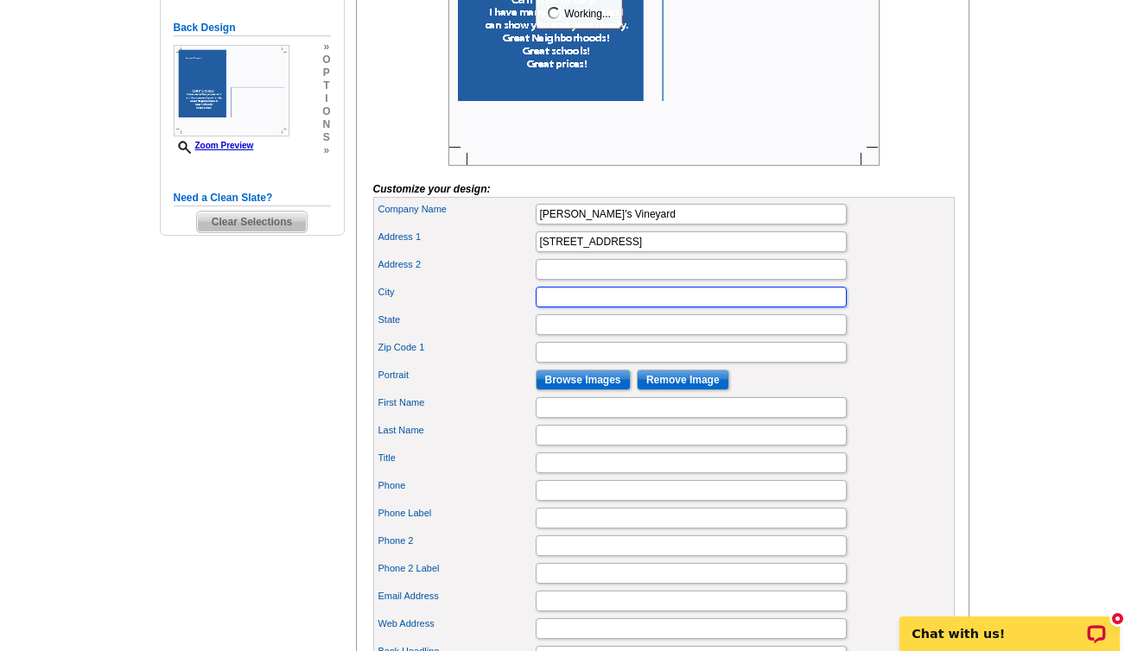
type input "B"
type input "Northfield"
type input "m"
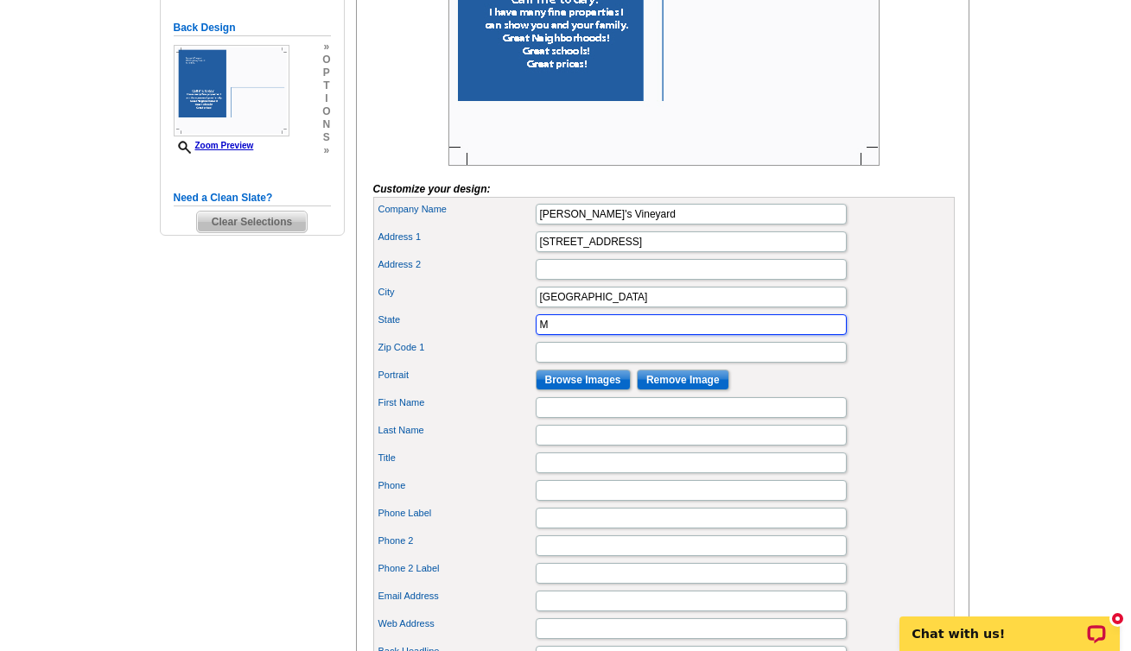
type input "MN"
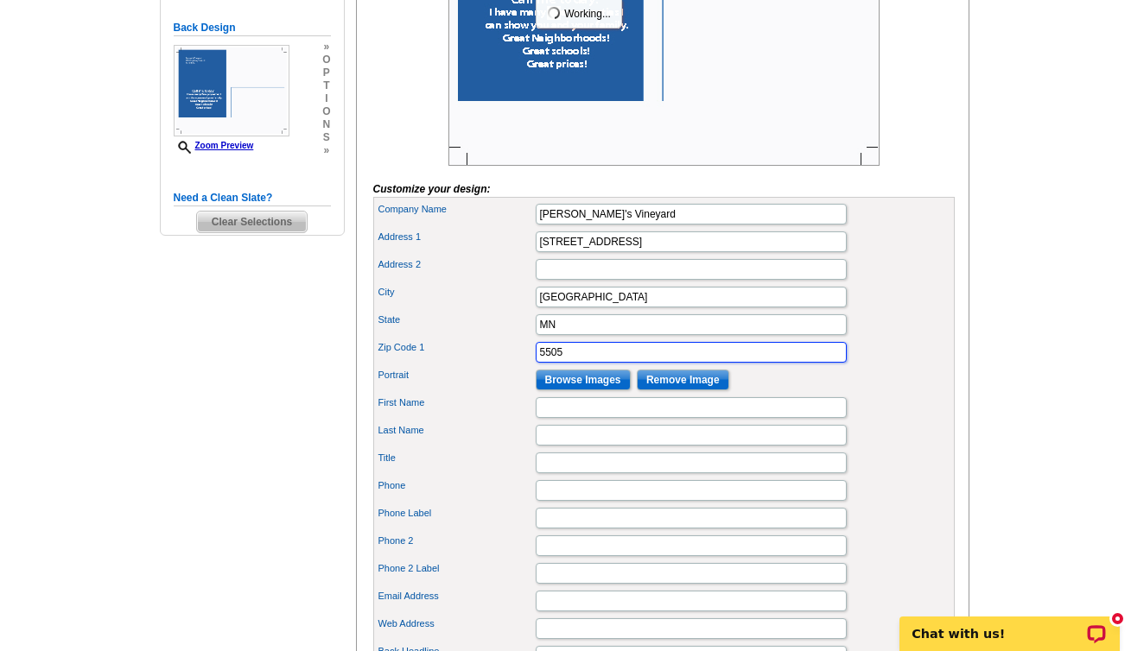
type input "55057"
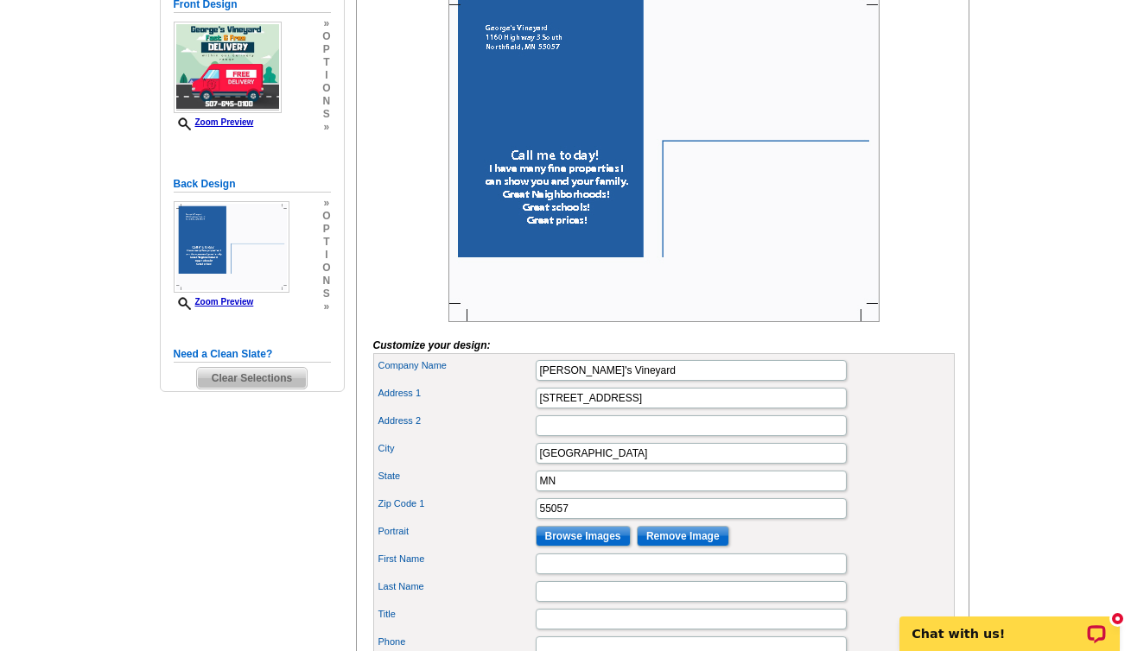
click at [550, 226] on img at bounding box center [663, 154] width 431 height 336
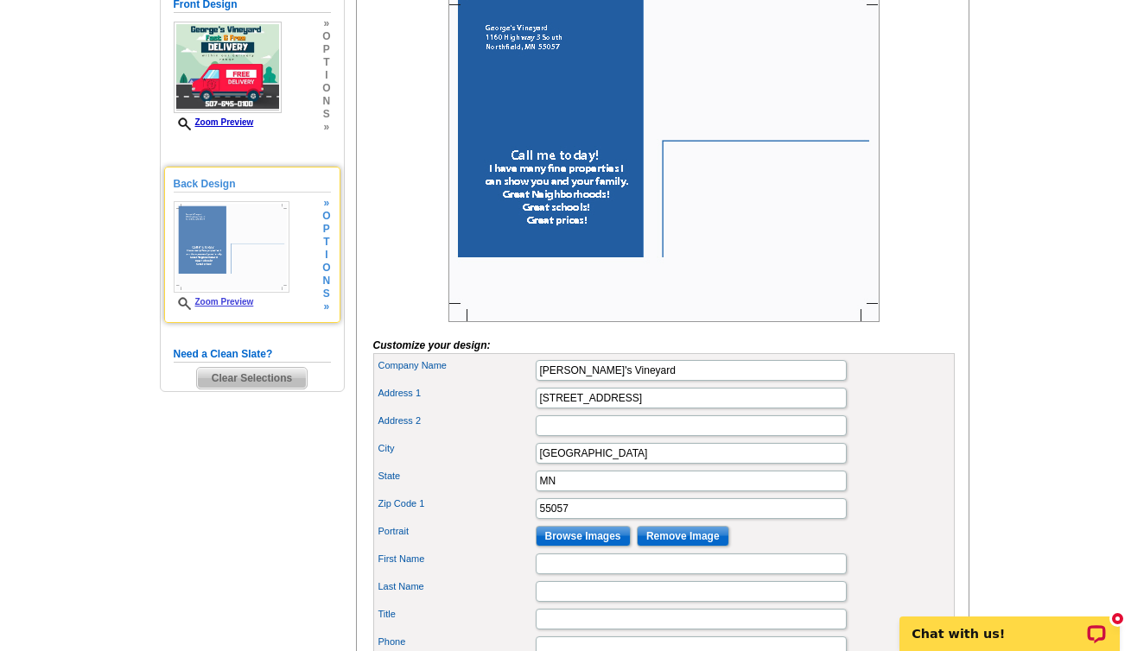
click at [209, 250] on img at bounding box center [232, 247] width 116 height 92
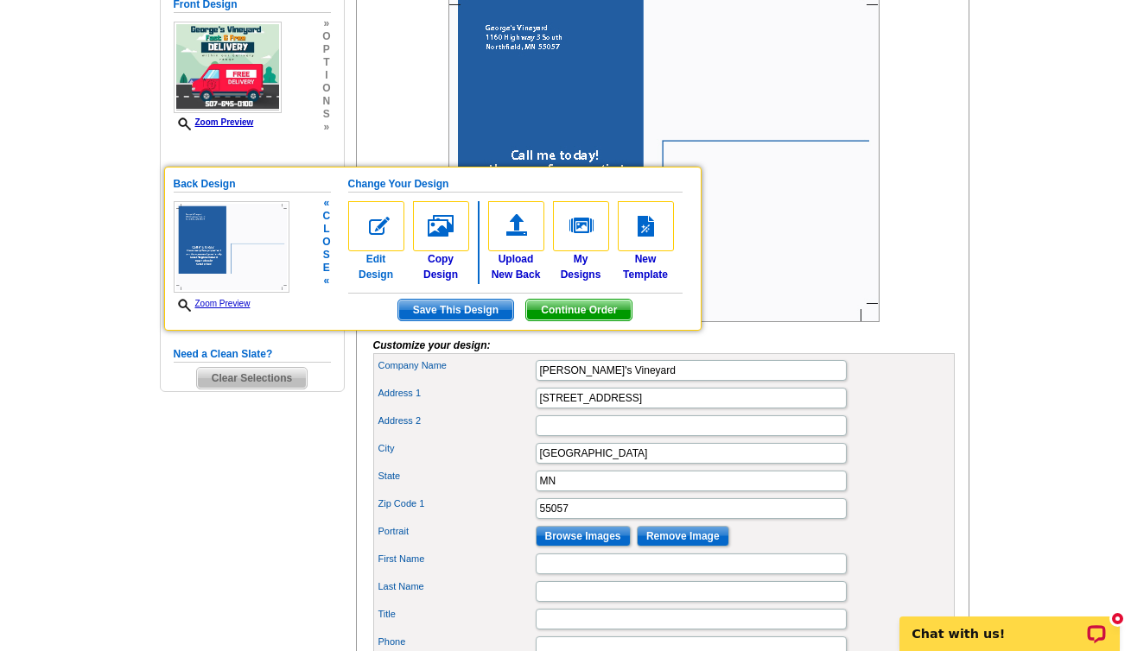
click at [372, 231] on img at bounding box center [376, 226] width 56 height 50
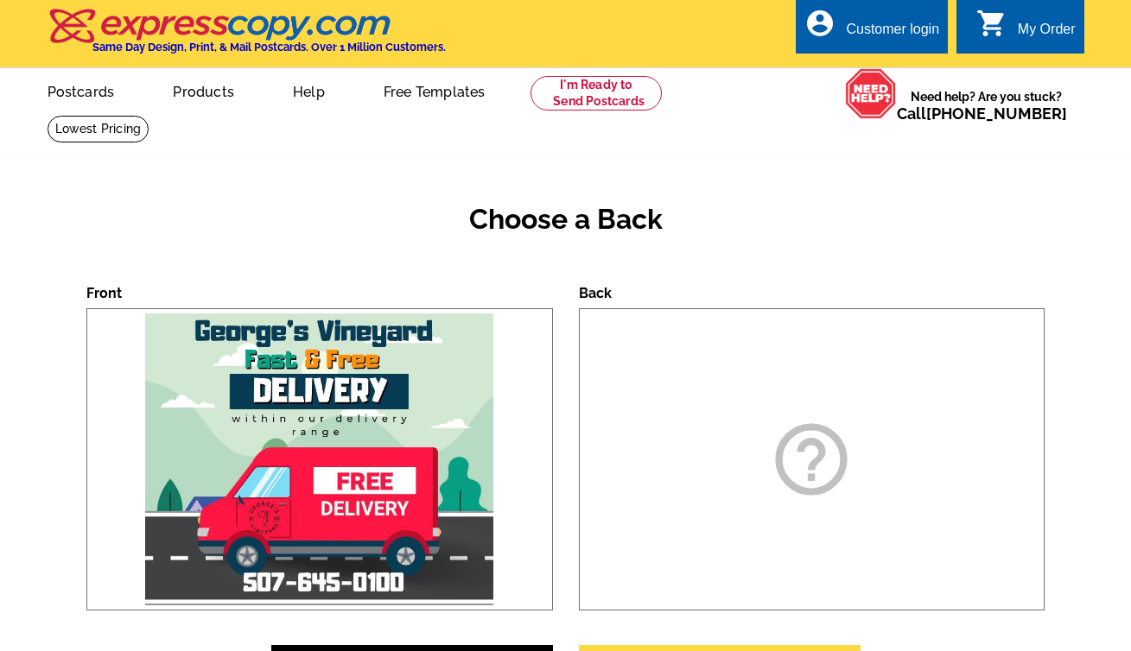
scroll to position [247, 0]
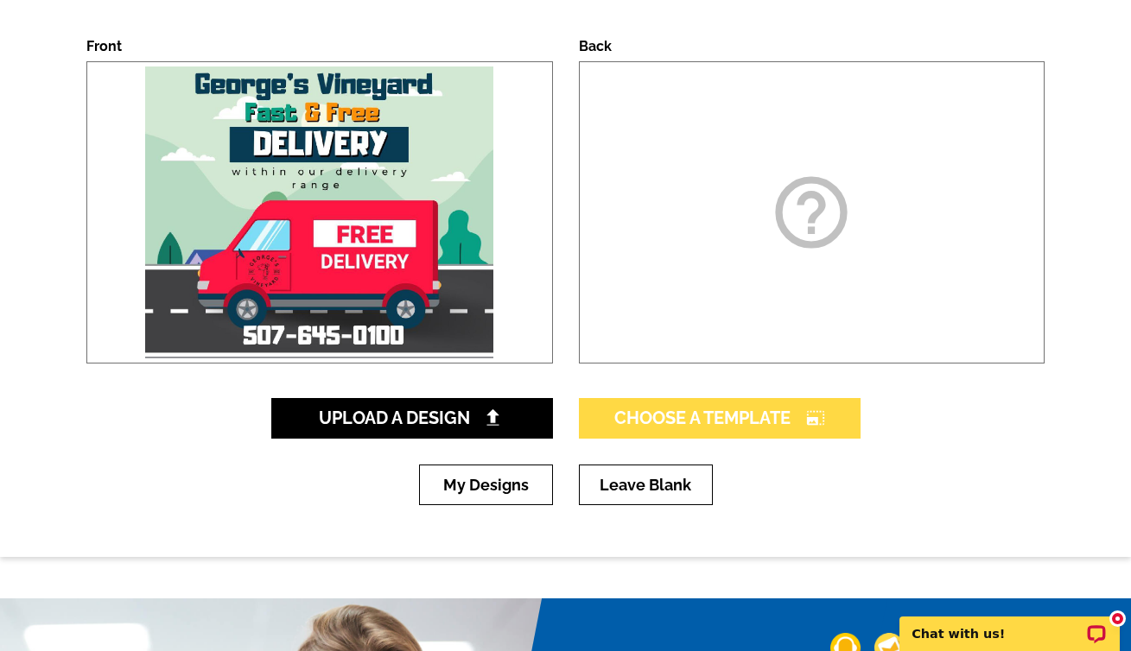
click at [742, 422] on span "Choose A Template photo_size_select_large" at bounding box center [719, 418] width 211 height 21
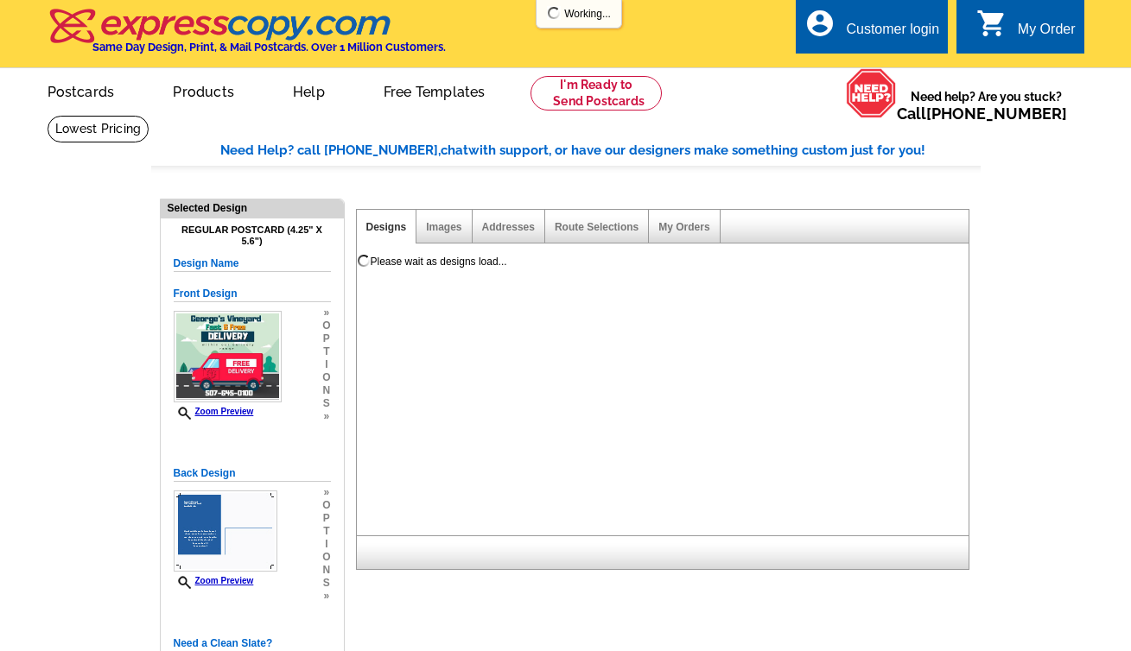
select select "1"
select select "back"
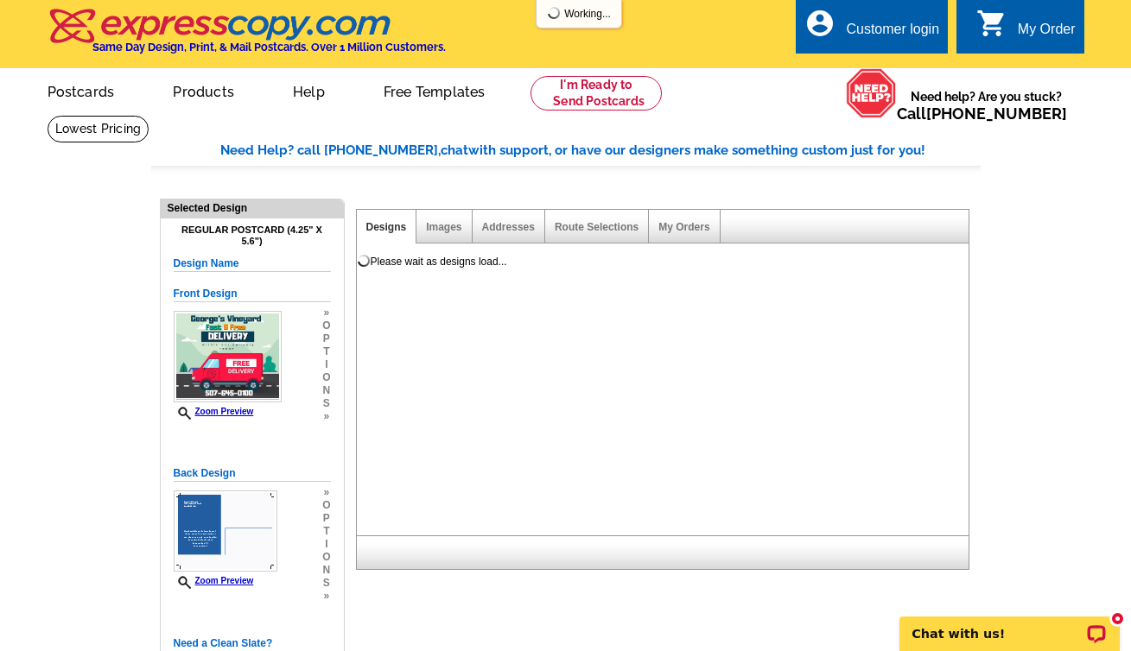
select select "785"
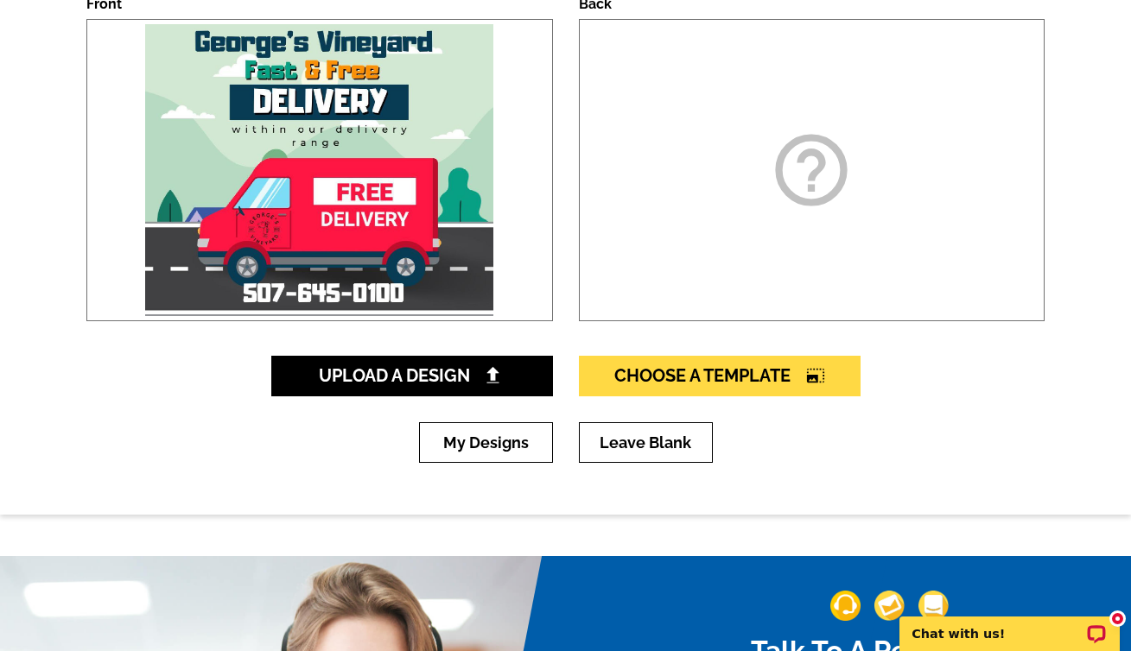
click at [761, 211] on div "help_outline" at bounding box center [812, 170] width 466 height 302
click at [821, 162] on icon "help_outline" at bounding box center [811, 170] width 86 height 86
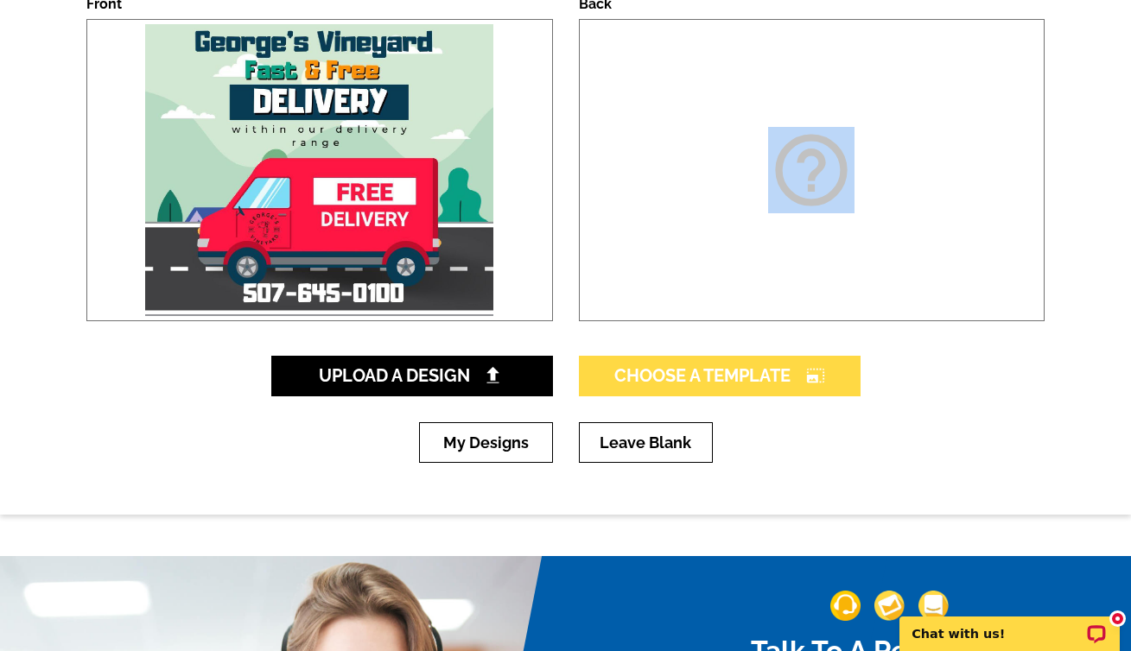
click at [652, 388] on link "Choose A Template photo_size_select_large" at bounding box center [720, 376] width 282 height 41
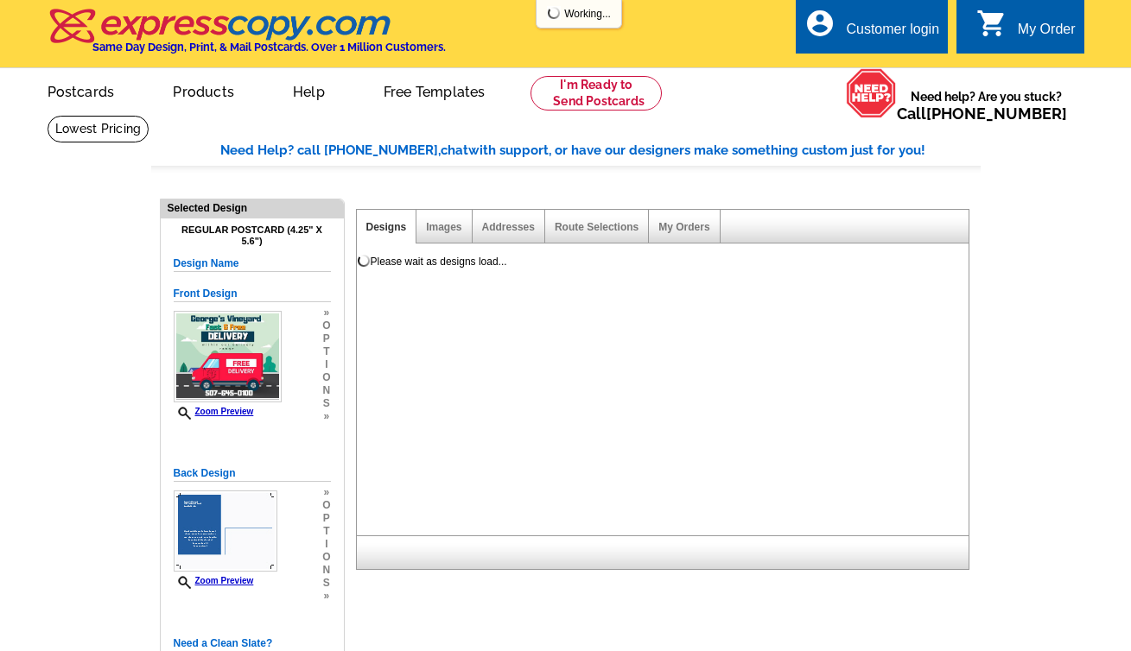
select select "1"
select select "back"
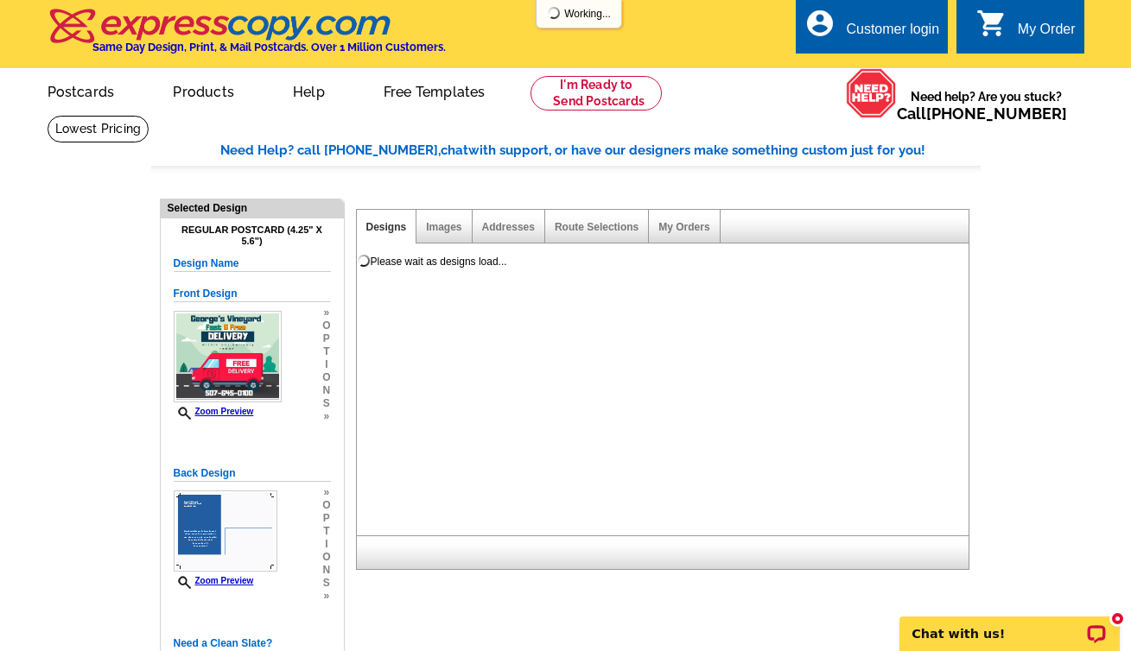
select select "785"
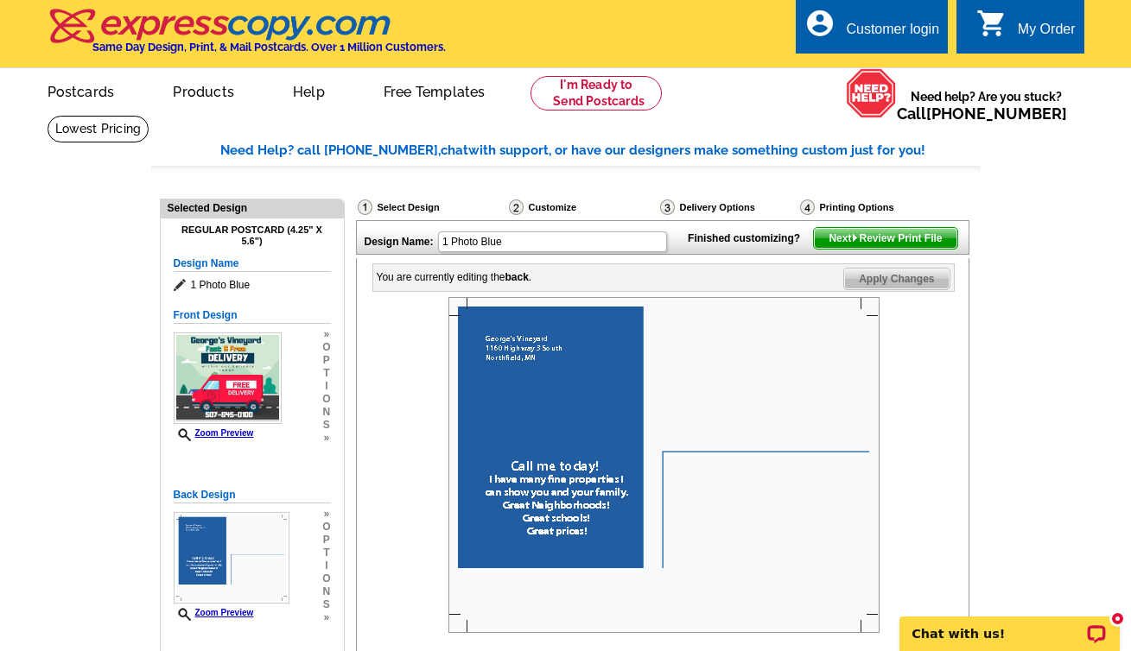
click at [542, 530] on img at bounding box center [663, 465] width 431 height 336
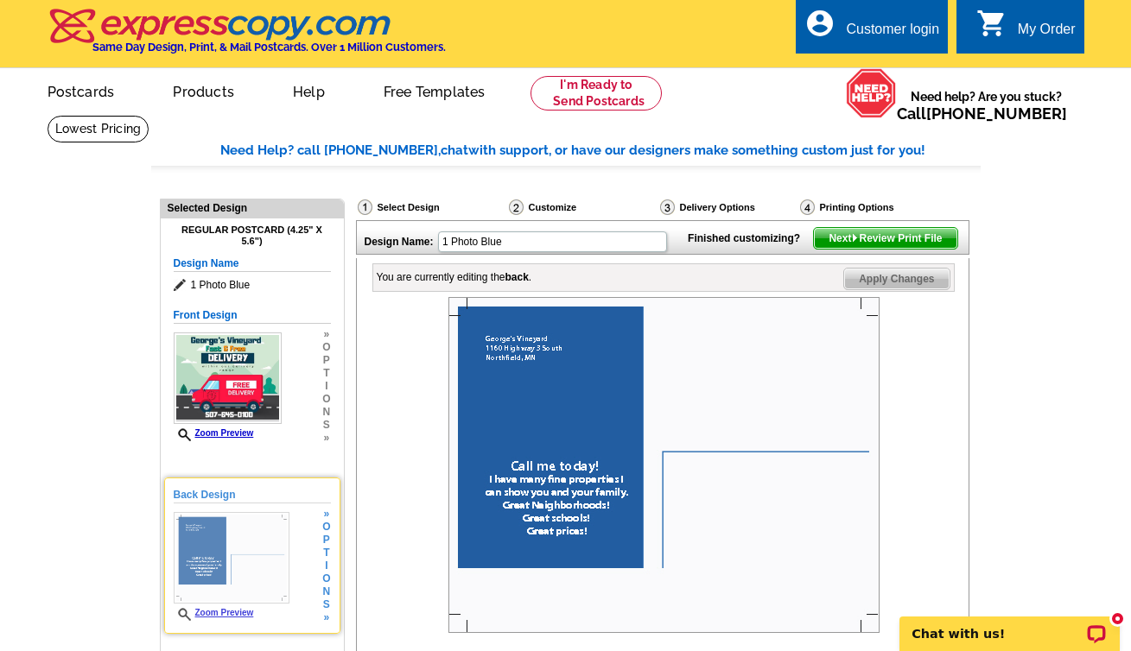
click at [251, 613] on link "Zoom Preview" at bounding box center [214, 613] width 80 height 10
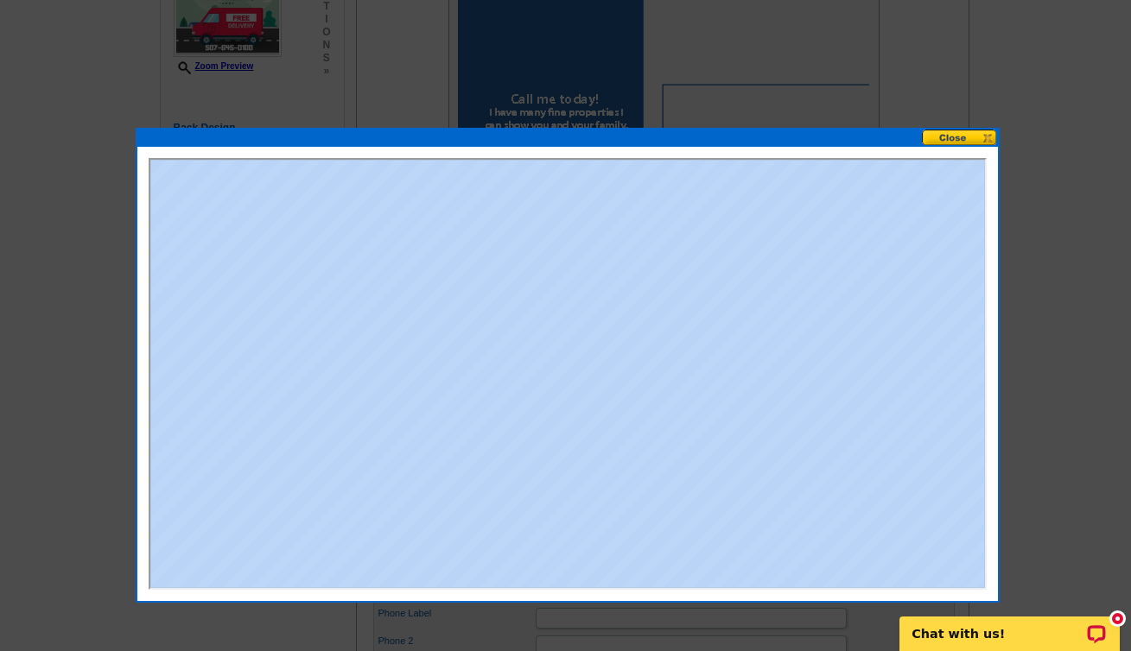
click at [948, 142] on button at bounding box center [960, 138] width 76 height 16
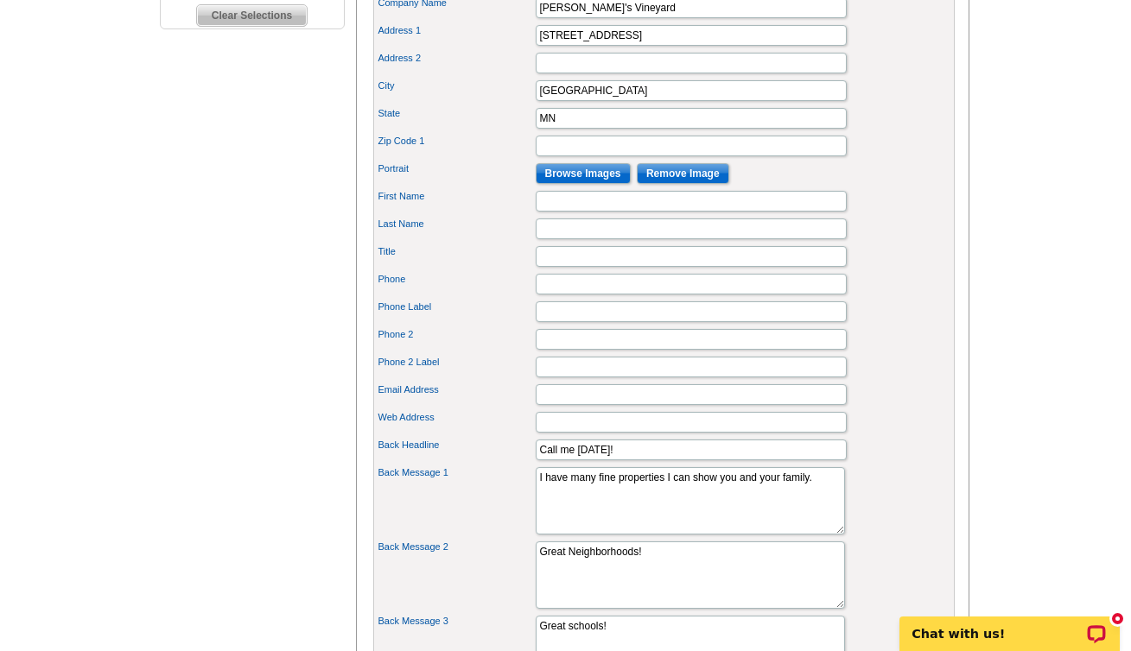
scroll to position [864, 0]
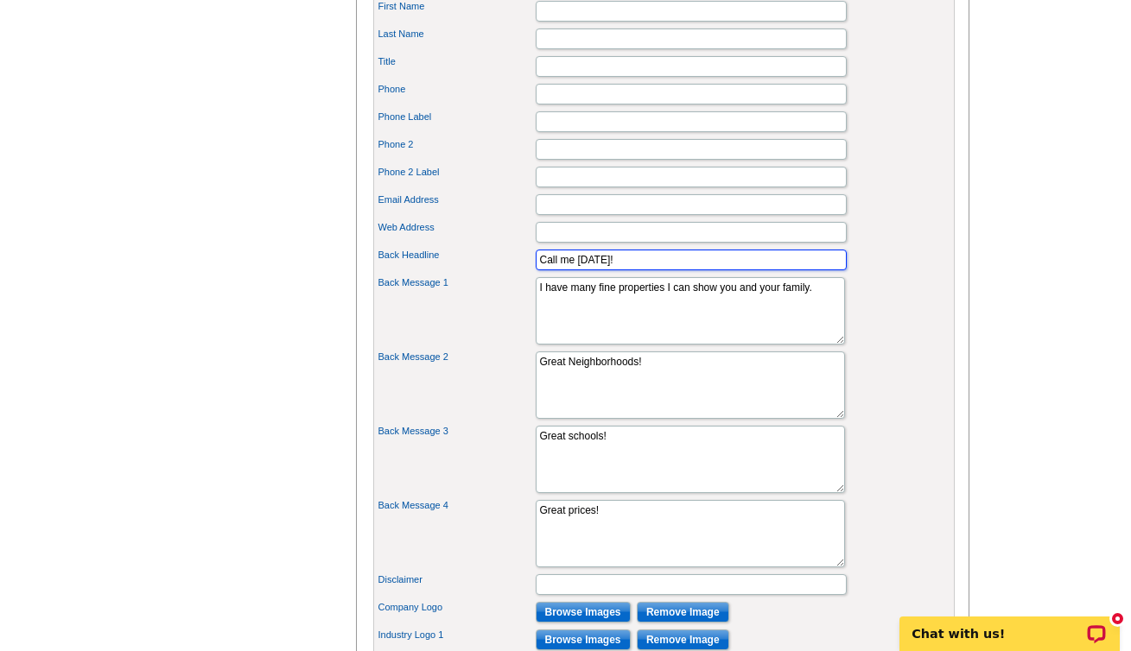
drag, startPoint x: 633, startPoint y: 290, endPoint x: 529, endPoint y: 294, distance: 104.6
click at [529, 274] on div "Back Headline Call me [DATE]!" at bounding box center [664, 260] width 574 height 28
type input "C"
type input "Must be within our Delivery Range!!"
click at [588, 335] on textarea "I have many fine properties I can show you and your family." at bounding box center [690, 310] width 309 height 67
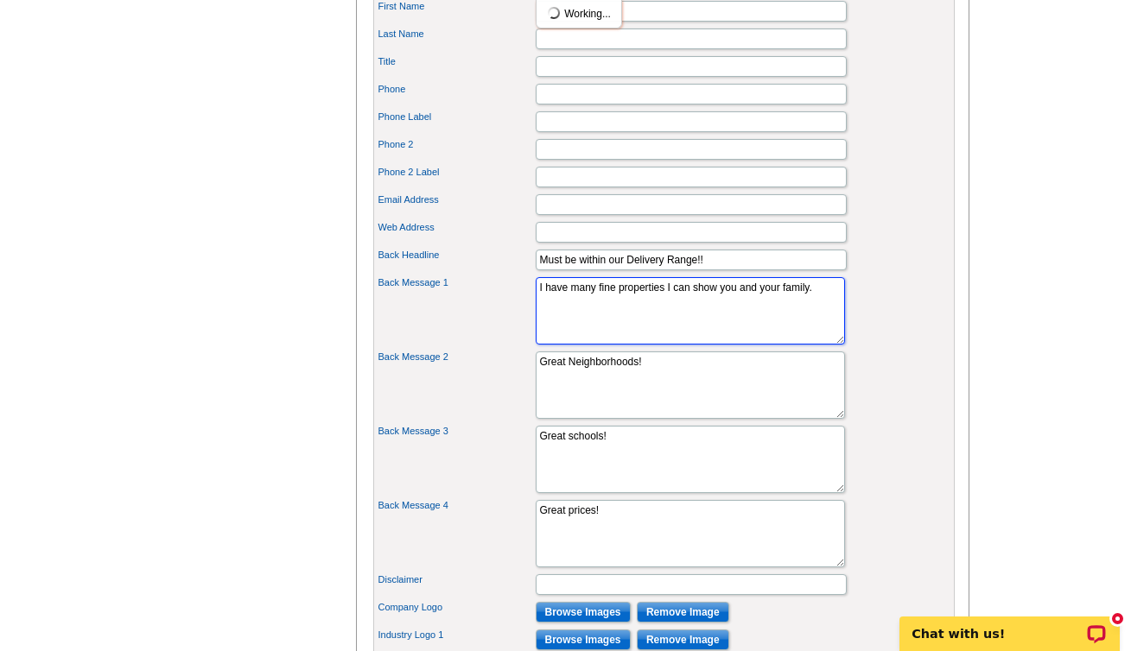
click at [588, 335] on textarea "I have many fine properties I can show you and your family." at bounding box center [690, 310] width 309 height 67
type textarea "Coupon must be given to delivery driver. Only valid with coupon."
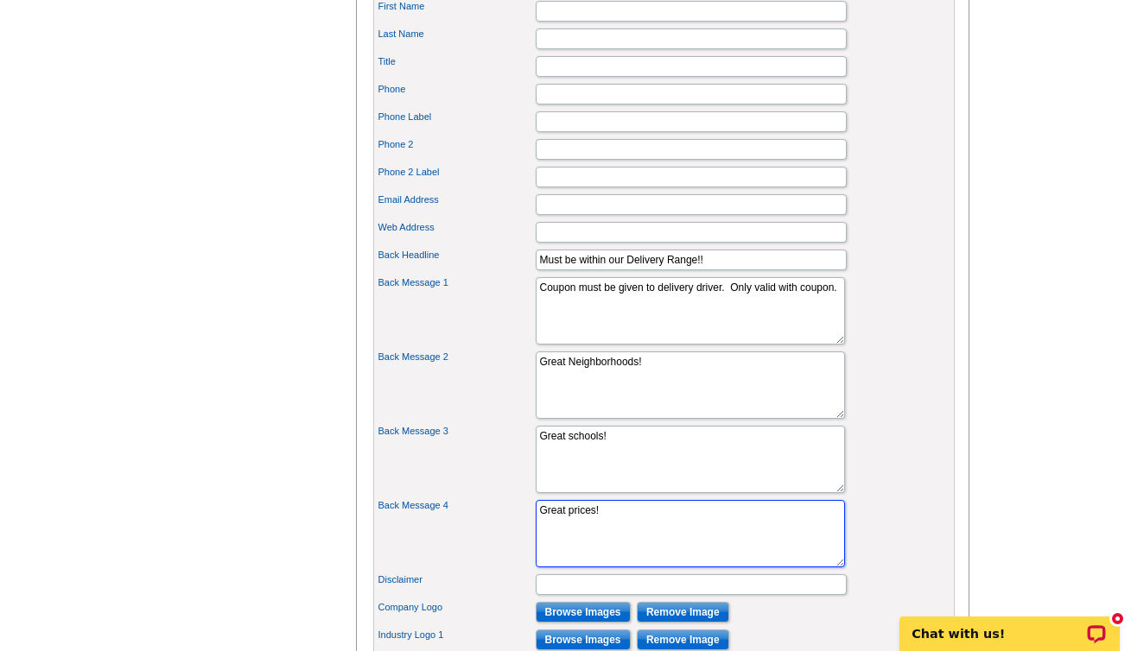
click at [605, 536] on textarea "Great prices!" at bounding box center [690, 533] width 309 height 67
drag, startPoint x: 612, startPoint y: 541, endPoint x: 529, endPoint y: 543, distance: 83.0
click at [529, 543] on div "Back Message 4 Great prices!" at bounding box center [664, 534] width 574 height 74
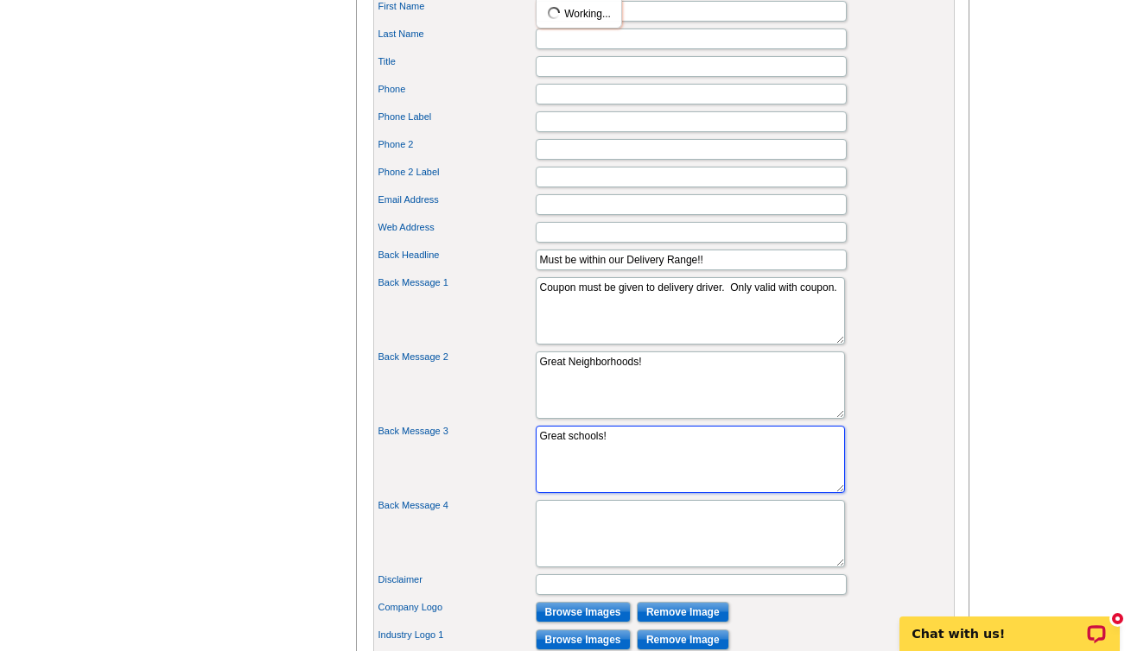
drag, startPoint x: 614, startPoint y: 470, endPoint x: 547, endPoint y: 468, distance: 67.4
click at [547, 468] on textarea "Great schools!" at bounding box center [690, 459] width 309 height 67
type textarea "G"
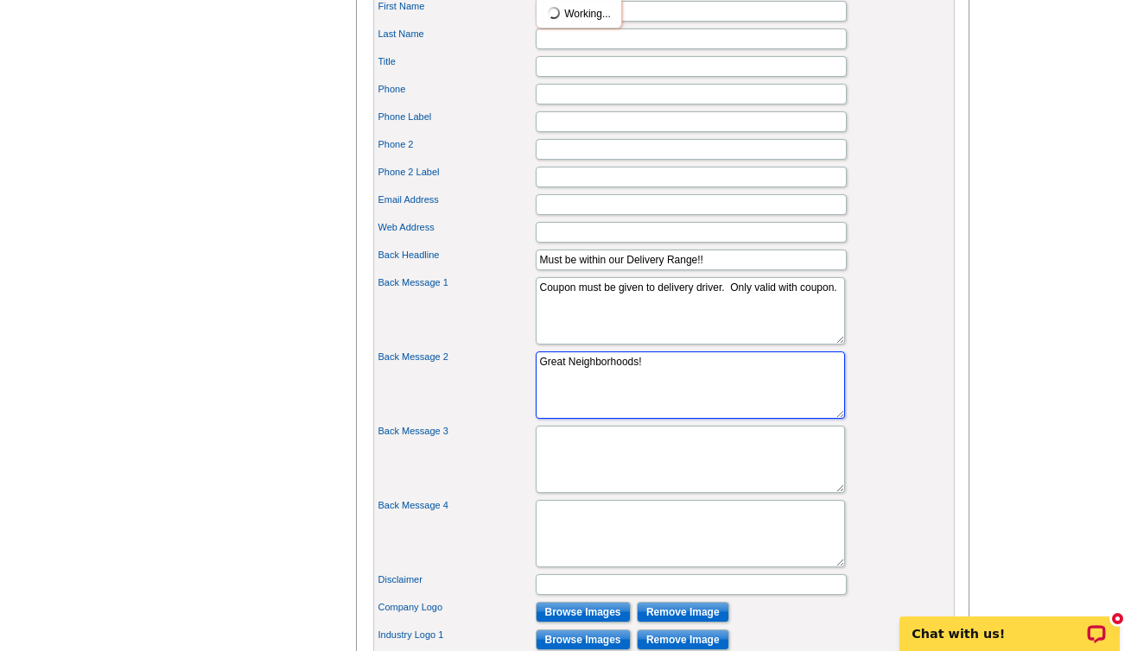
drag, startPoint x: 661, startPoint y: 381, endPoint x: 657, endPoint y: 390, distance: 9.3
click at [660, 383] on textarea "Great Neighborhoods!" at bounding box center [690, 385] width 309 height 67
click at [658, 389] on textarea "Great Neighborhoods!" at bounding box center [690, 385] width 309 height 67
drag, startPoint x: 658, startPoint y: 389, endPoint x: 537, endPoint y: 386, distance: 121.0
click at [537, 386] on textarea "Great Neighborhoods!" at bounding box center [690, 385] width 309 height 67
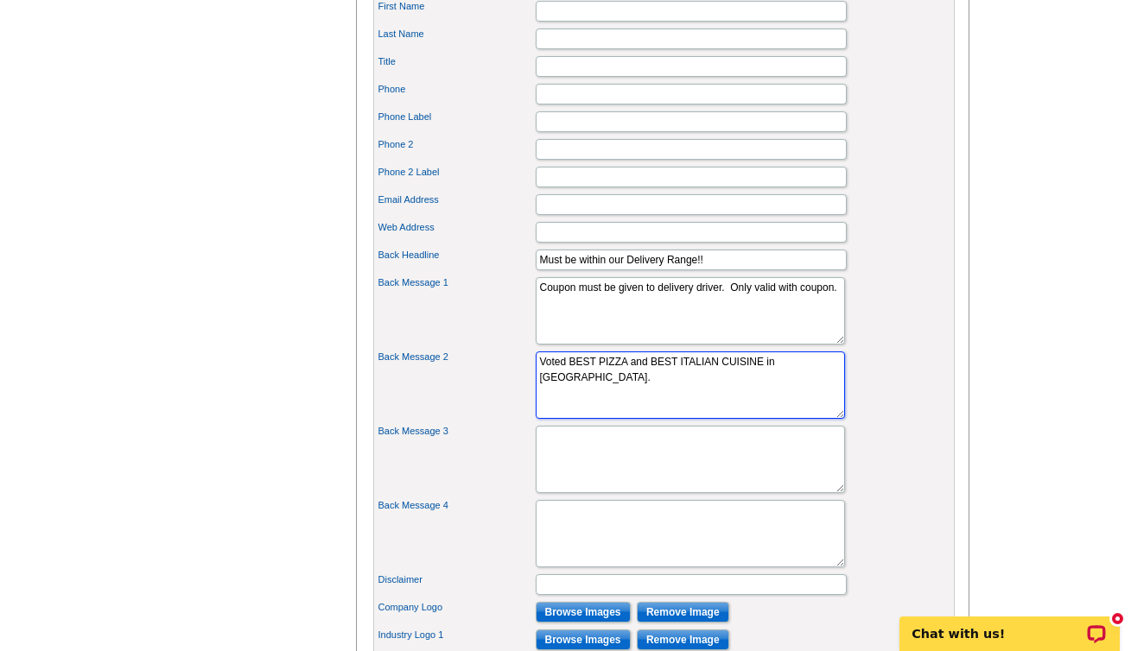
click at [681, 400] on textarea "Great Neighborhoods!" at bounding box center [690, 385] width 309 height 67
type textarea "Voted BEST PIZZA and BEST ITALIAN CUISINE in Southern MN."
click at [637, 481] on textarea "Great schools!" at bounding box center [690, 459] width 309 height 67
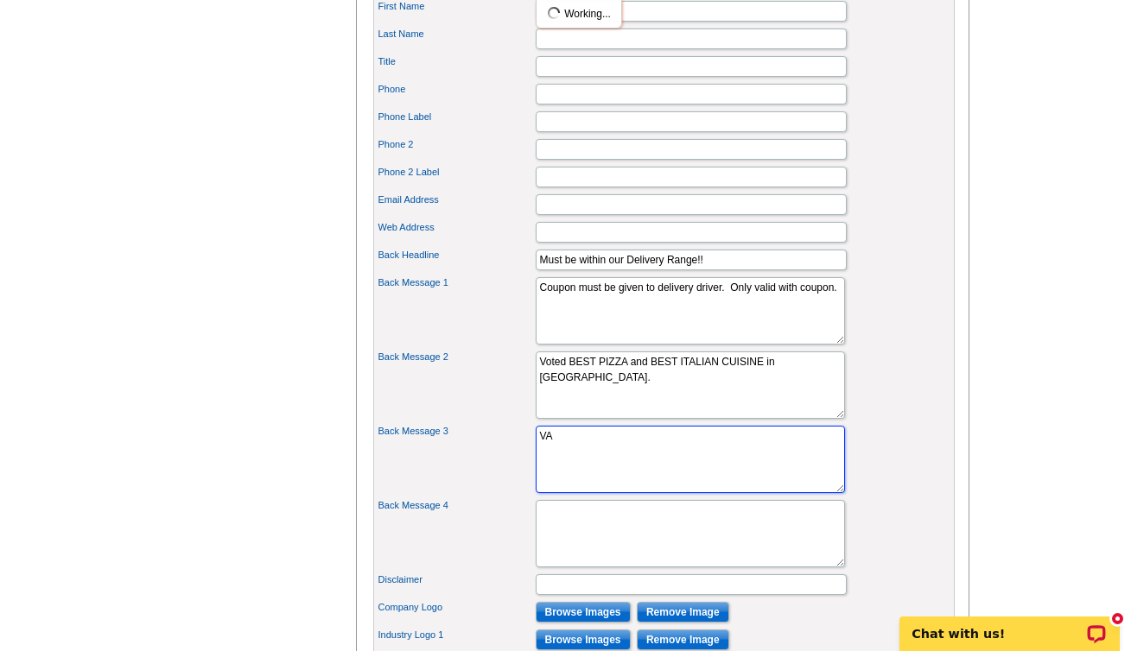
type textarea "V"
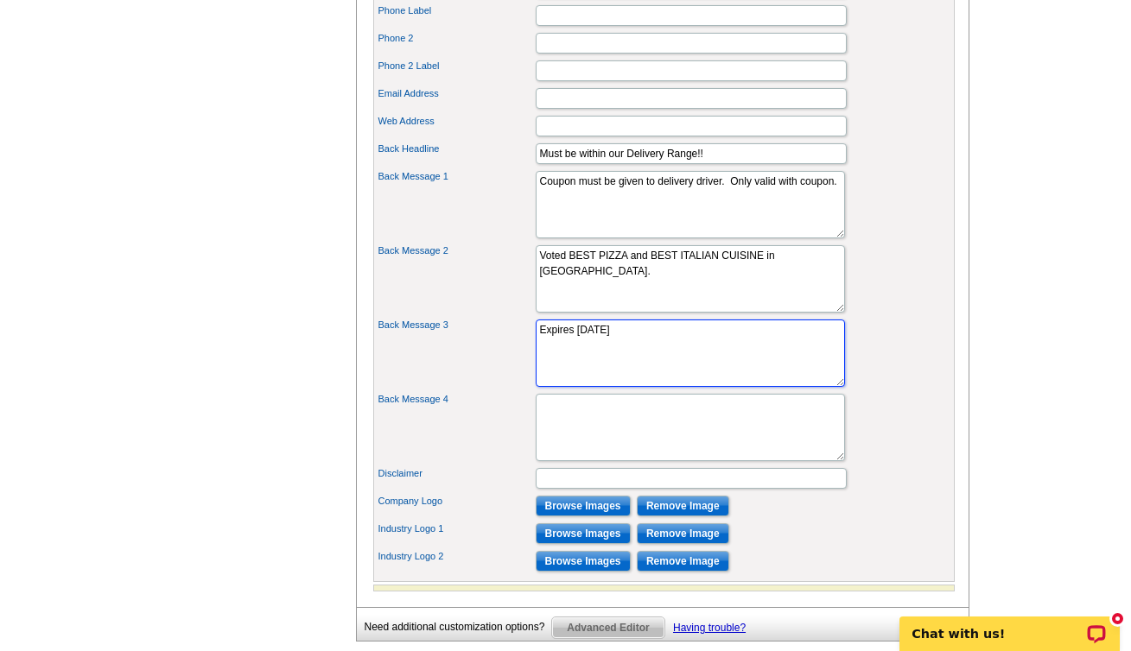
scroll to position [1046, 0]
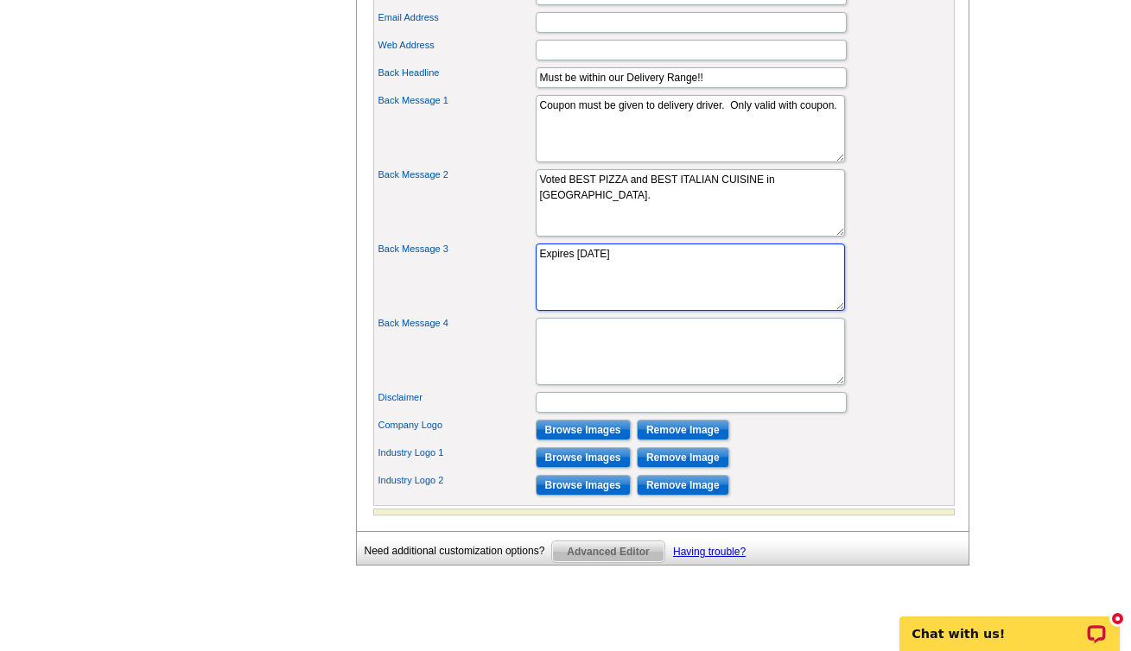
type textarea "Expires September 30, 2025"
click at [593, 441] on input "Browse Images" at bounding box center [583, 430] width 95 height 21
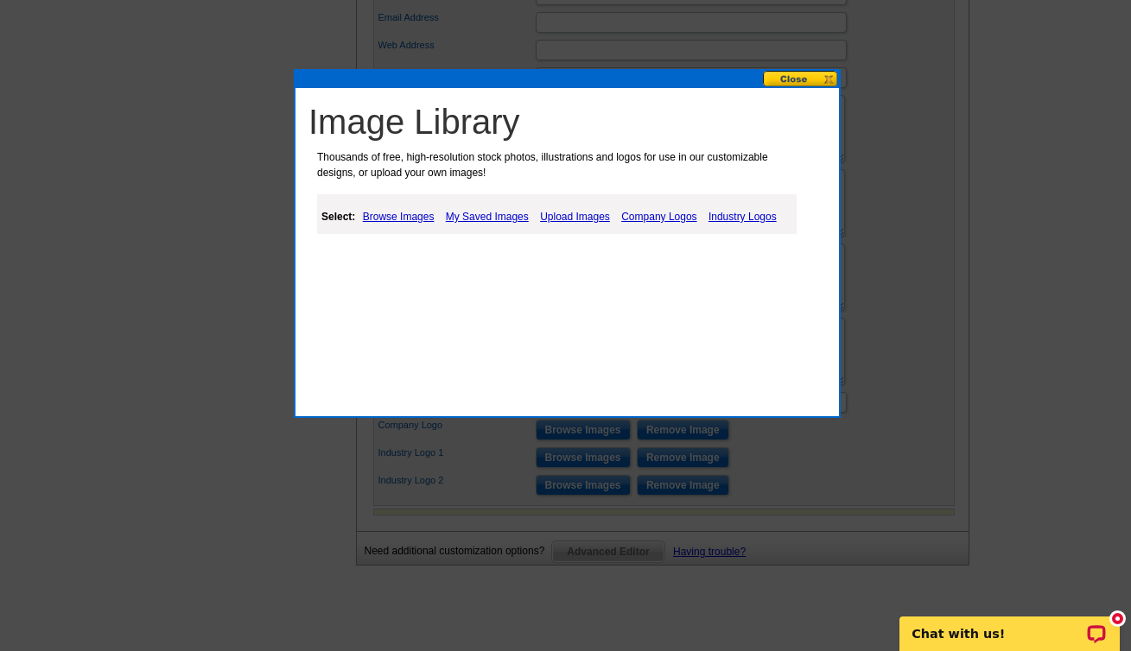
click at [584, 214] on link "Upload Images" at bounding box center [575, 216] width 79 height 21
click at [797, 79] on button at bounding box center [801, 79] width 76 height 16
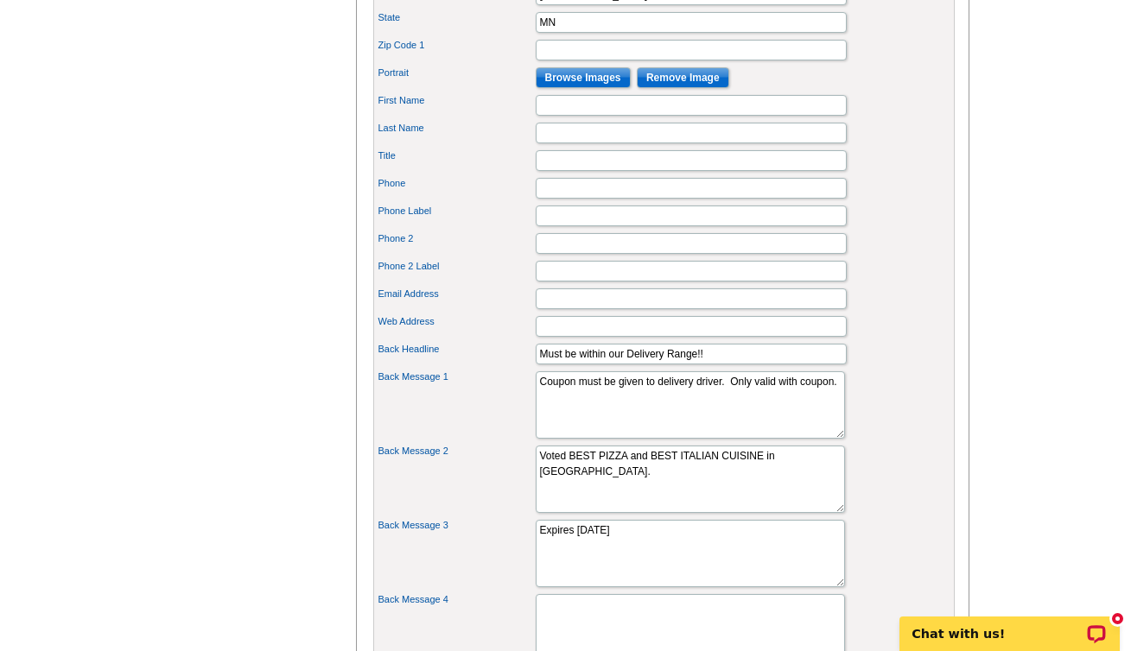
scroll to position [1074, 0]
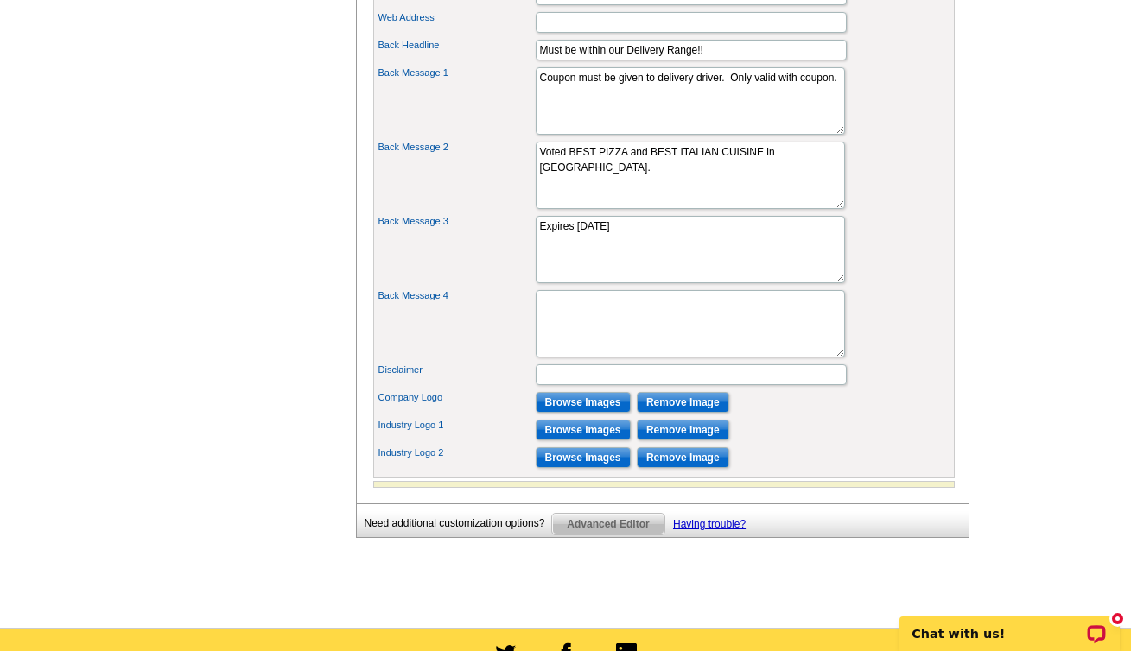
click at [609, 413] on input "Browse Images" at bounding box center [583, 402] width 95 height 21
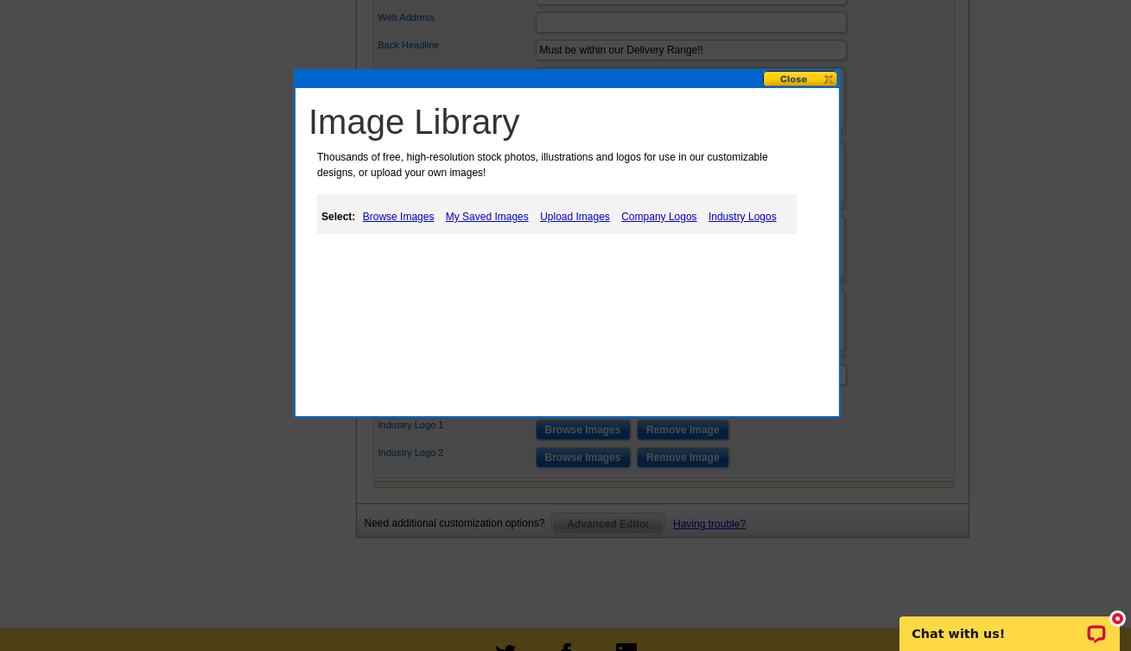
click at [405, 218] on link "Browse Images" at bounding box center [398, 216] width 80 height 21
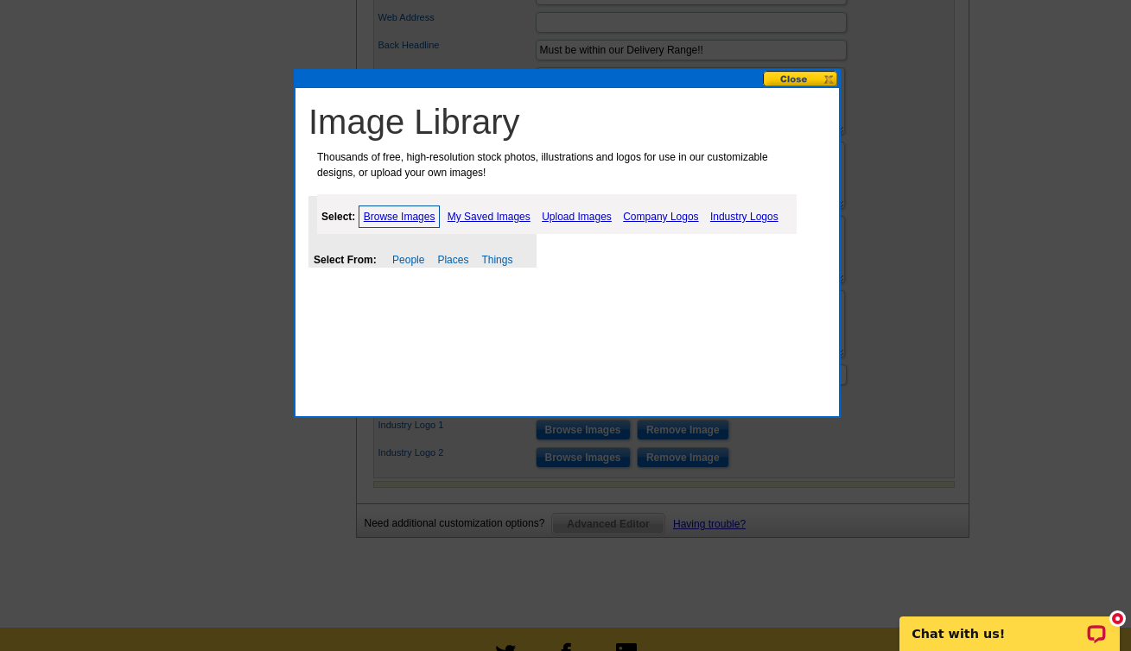
click at [593, 212] on link "Upload Images" at bounding box center [576, 216] width 79 height 21
click at [580, 212] on link "Upload Images" at bounding box center [576, 216] width 79 height 21
click at [809, 82] on button at bounding box center [801, 79] width 76 height 16
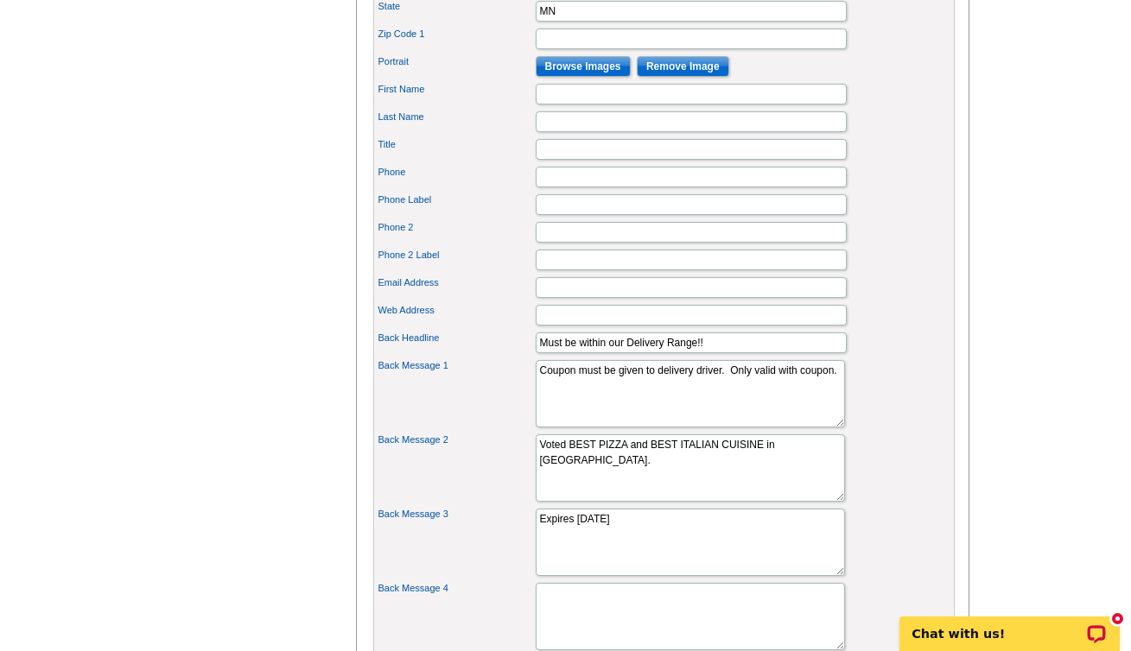
scroll to position [960, 0]
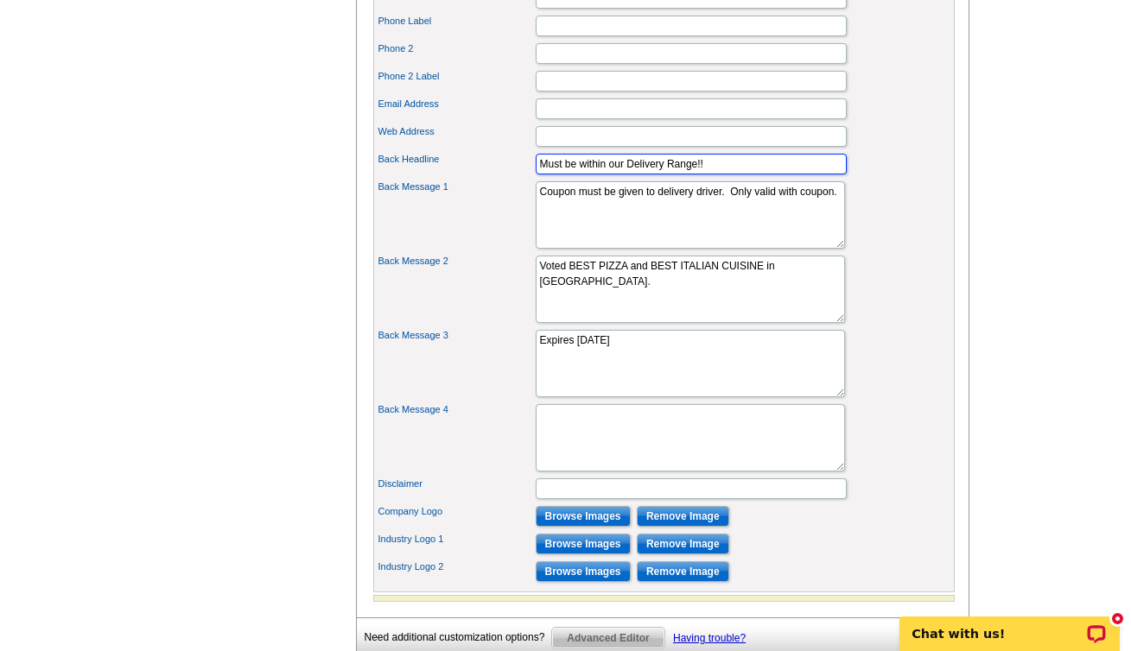
drag, startPoint x: 720, startPoint y: 192, endPoint x: 528, endPoint y: 191, distance: 192.6
click at [528, 178] on div "Back Headline Must be within our Delivery Range!!" at bounding box center [664, 164] width 574 height 28
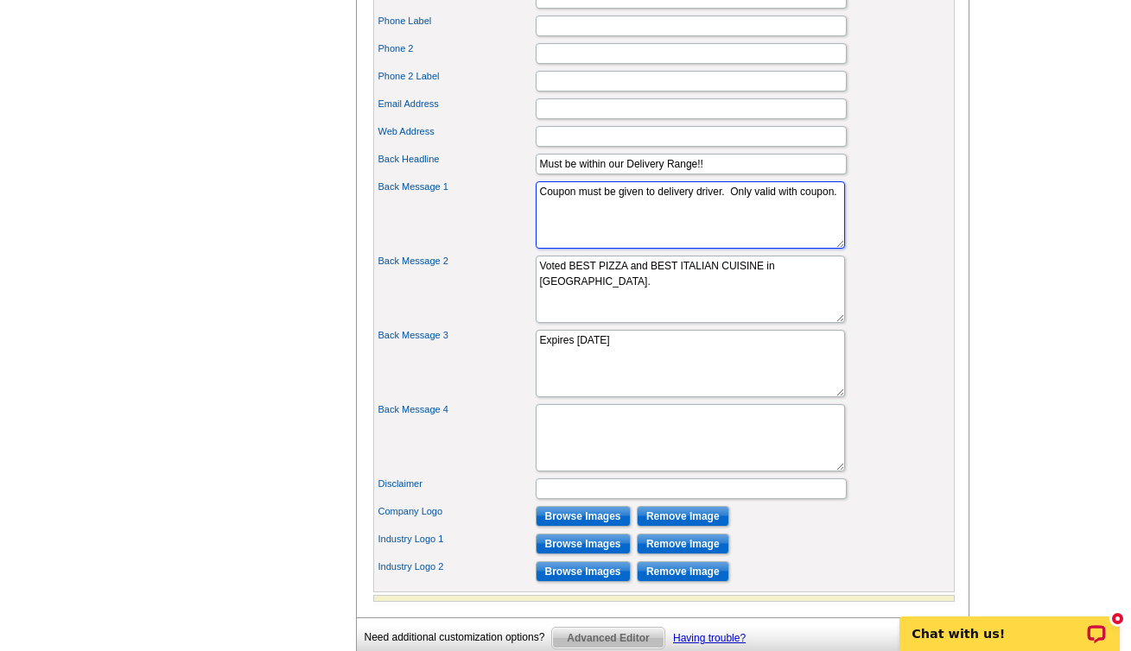
click at [542, 220] on textarea "I have many fine properties I can show you and your family." at bounding box center [690, 214] width 309 height 67
paste textarea "Must be within our Delivery Range!!"
type textarea "Must be within our Delivery Range!!Coupon must be given to delivery driver. Onl…"
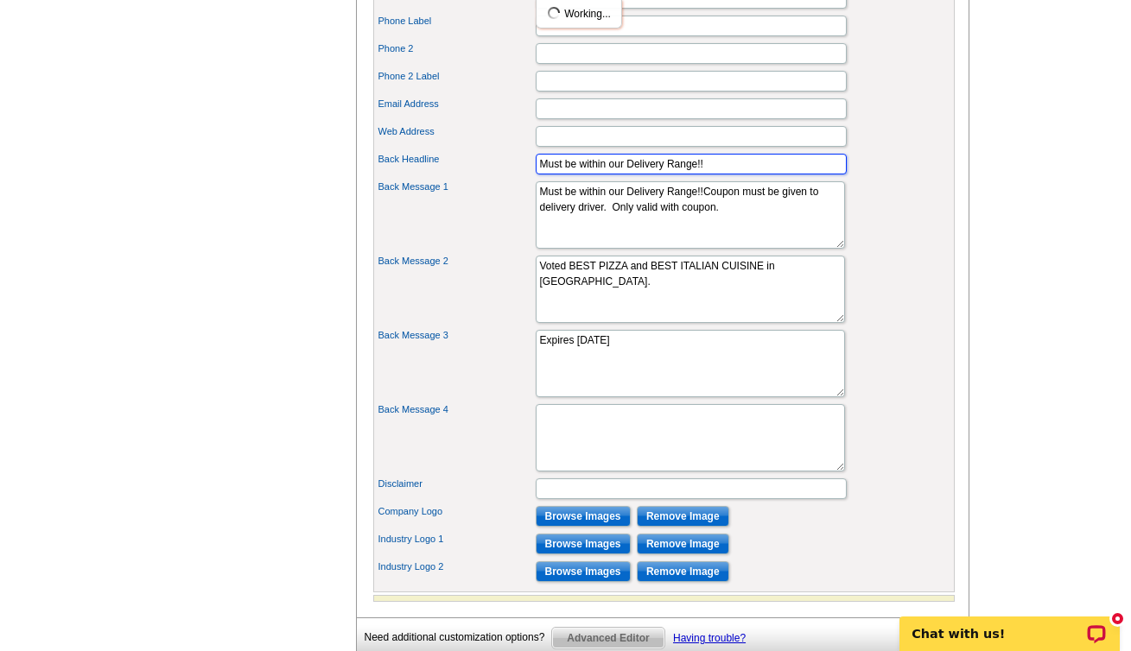
drag, startPoint x: 717, startPoint y: 192, endPoint x: 541, endPoint y: 184, distance: 176.4
click at [541, 174] on input "Must be within our Delivery Range!!" at bounding box center [691, 164] width 311 height 21
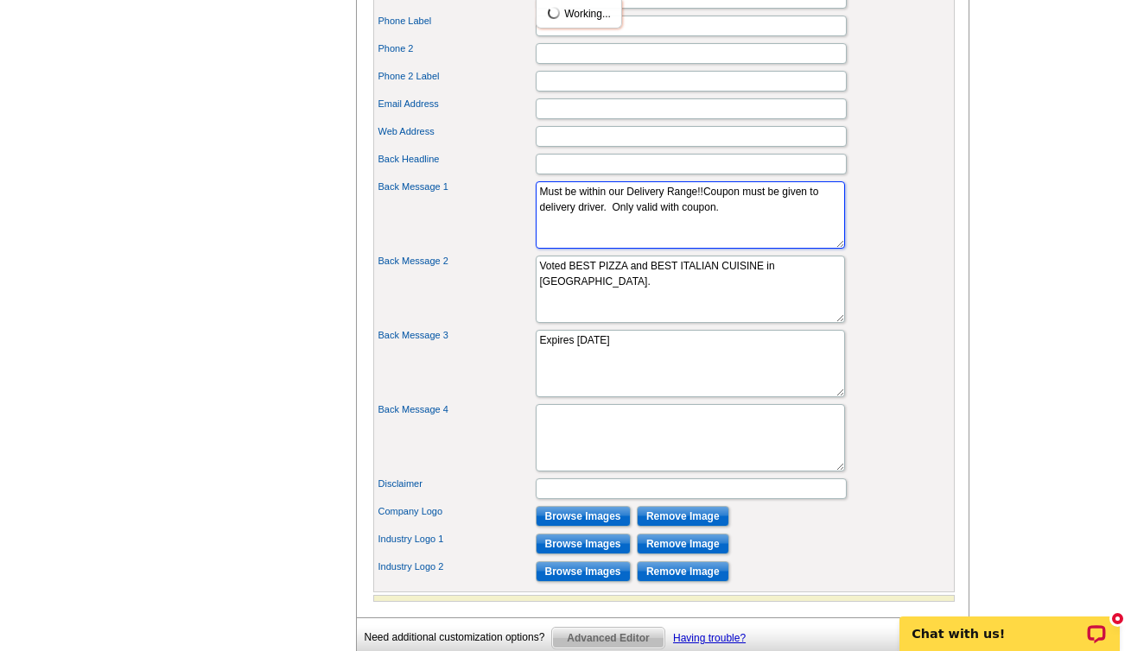
click at [704, 217] on textarea "I have many fine properties I can show you and your family." at bounding box center [690, 214] width 309 height 67
click at [731, 232] on textarea "I have many fine properties I can show you and your family." at bounding box center [690, 214] width 309 height 67
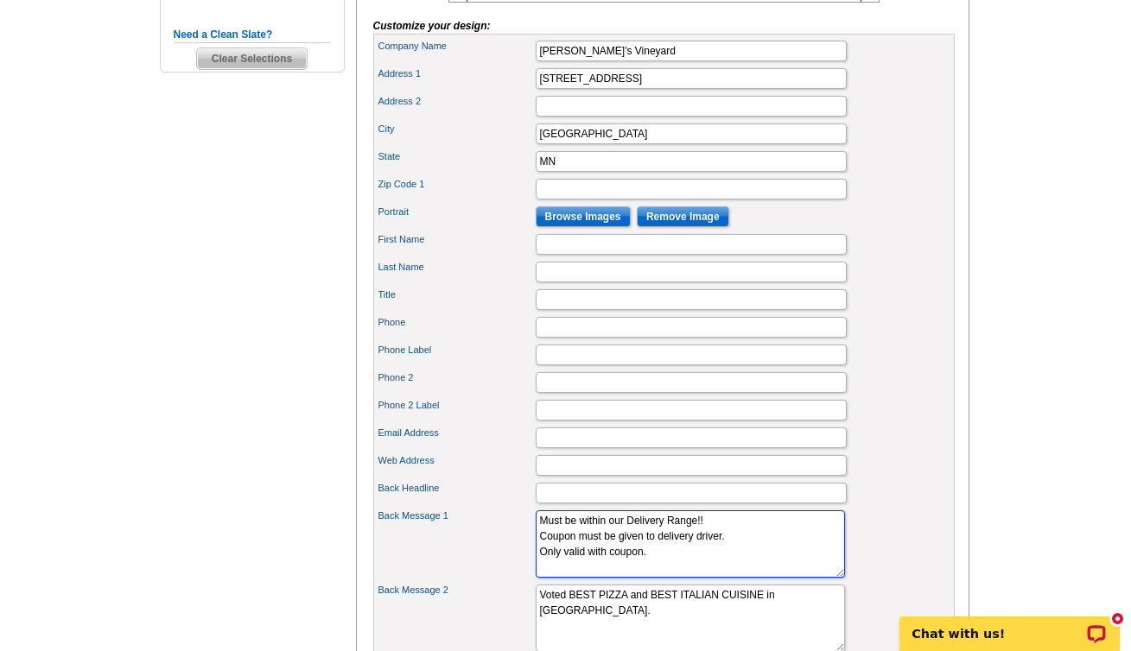
scroll to position [650, 0]
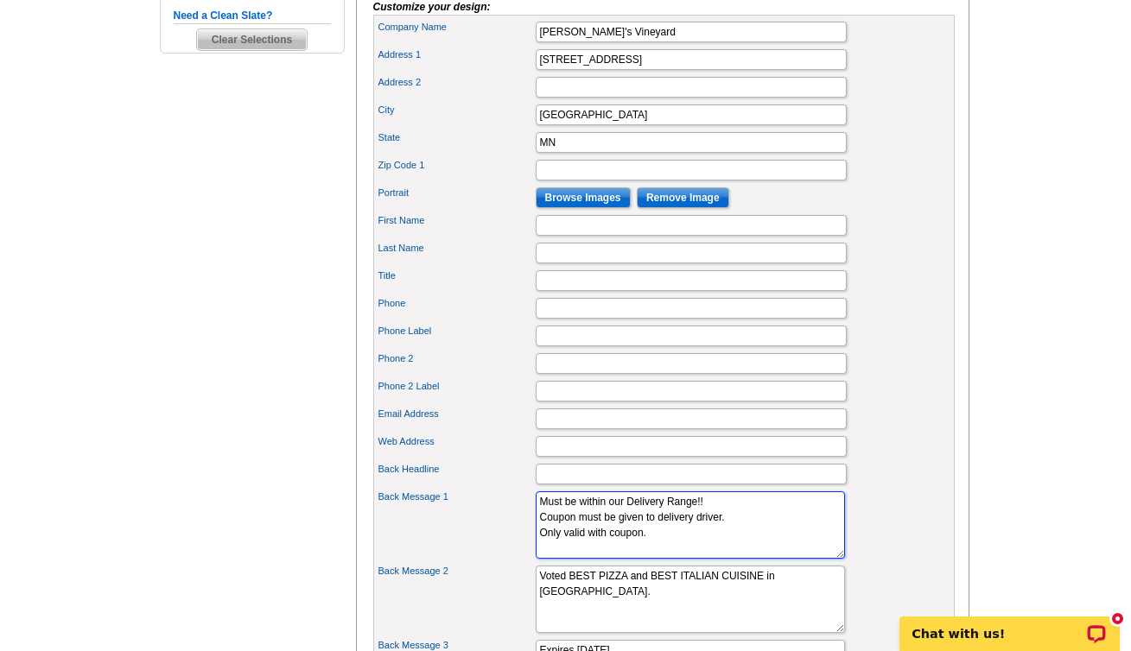
click at [639, 529] on textarea "I have many fine properties I can show you and your family." at bounding box center [690, 525] width 309 height 67
click at [672, 530] on textarea "I have many fine properties I can show you and your family." at bounding box center [690, 525] width 309 height 67
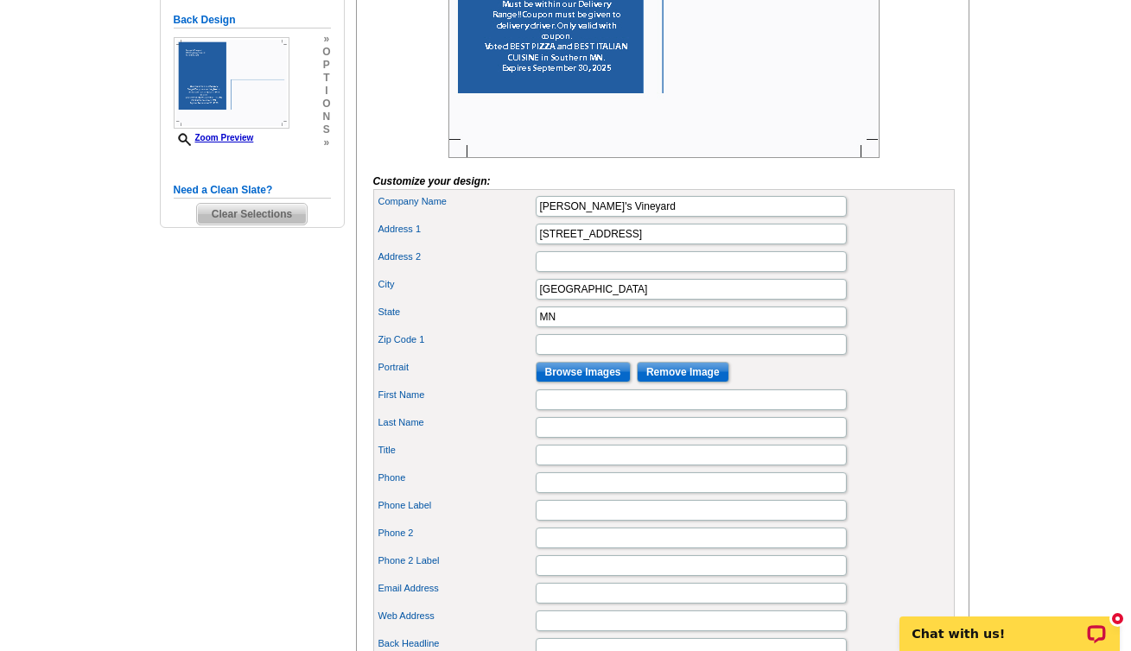
scroll to position [598, 0]
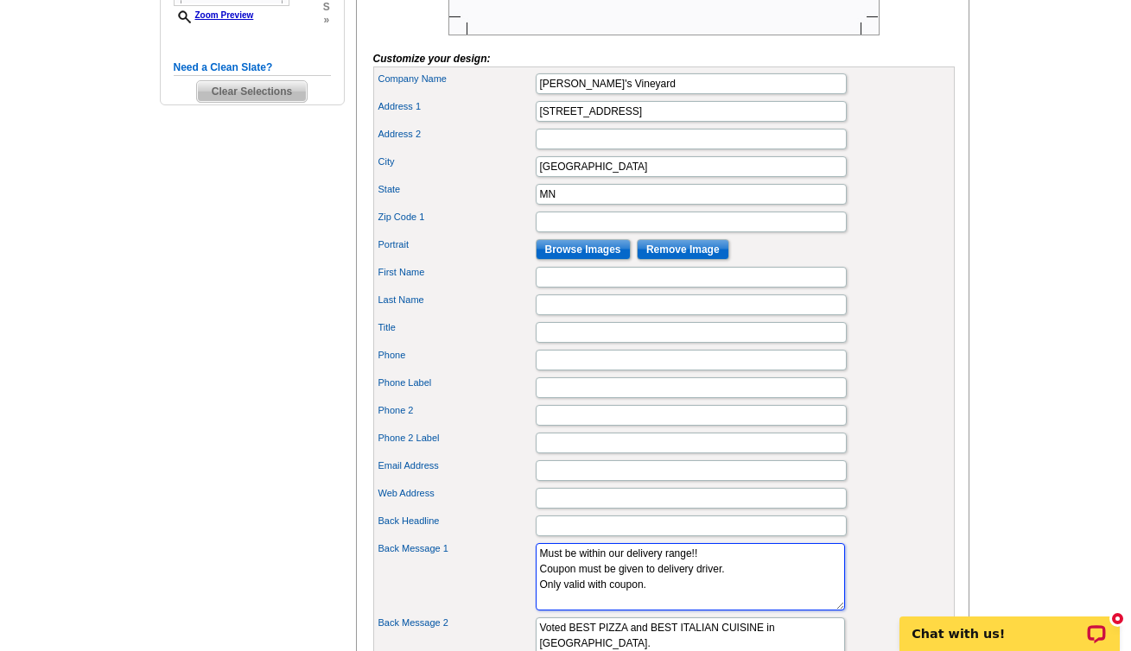
type textarea "Must be within our delivery range!! Coupon must be given to delivery driver. On…"
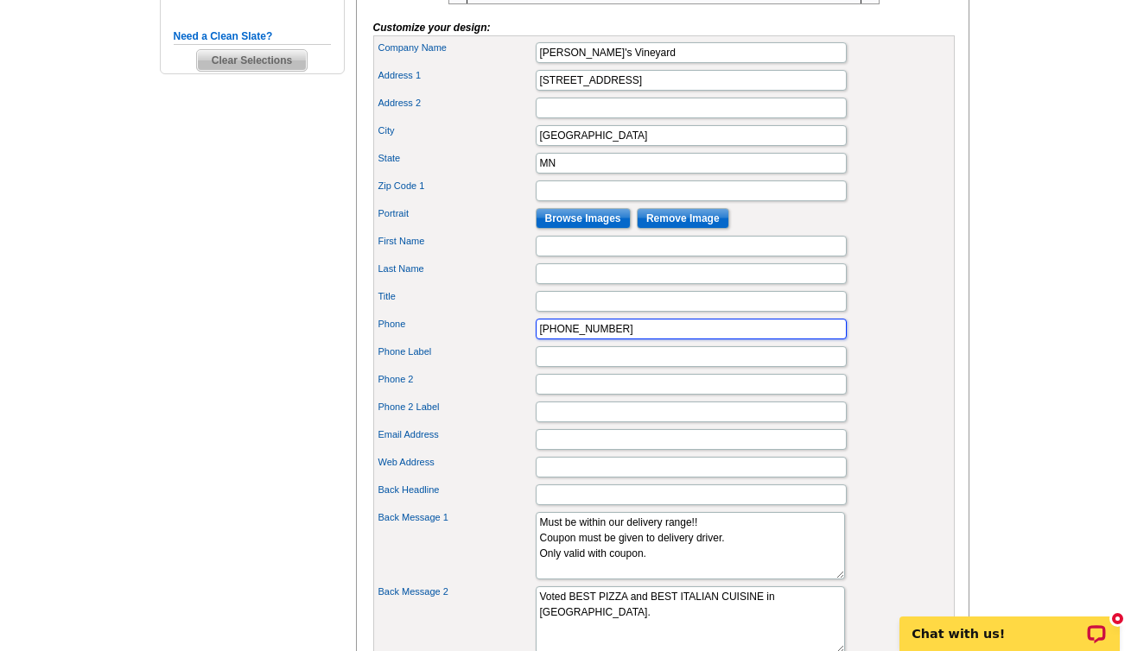
scroll to position [669, 0]
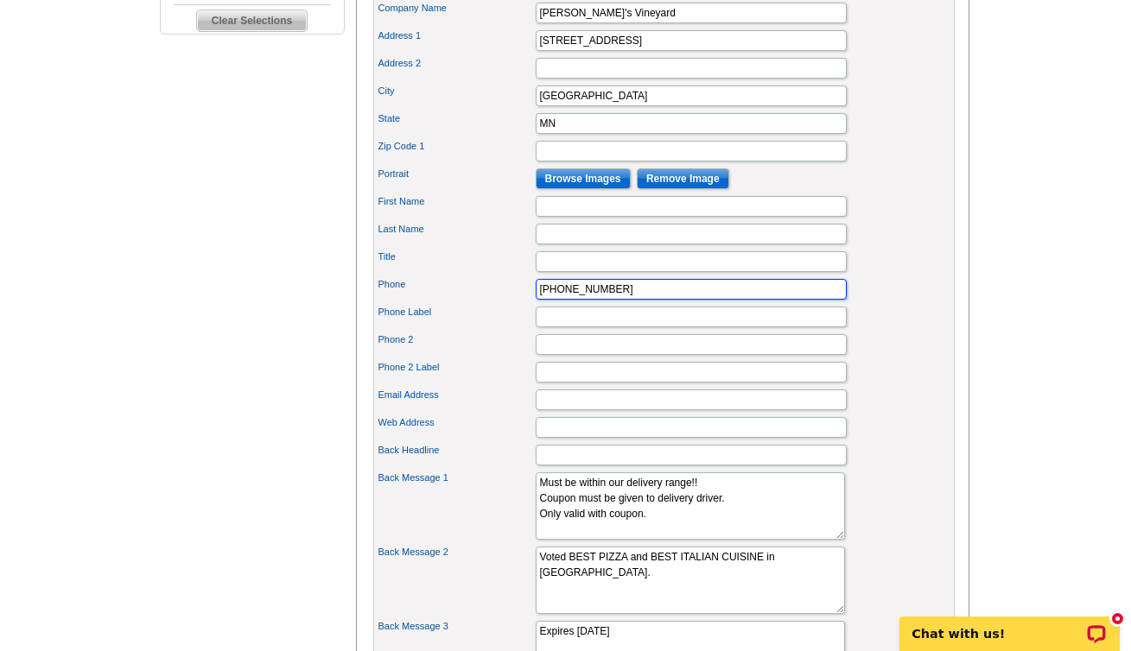
type input "507-645-0100"
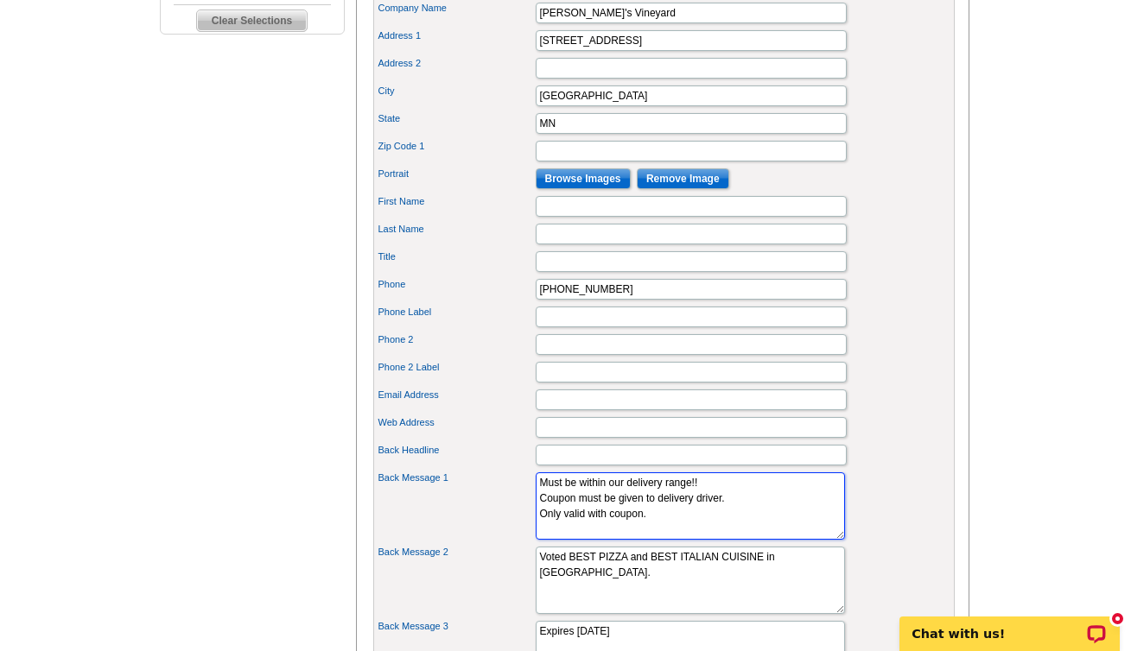
click at [664, 540] on textarea "I have many fine properties I can show you and your family." at bounding box center [690, 506] width 309 height 67
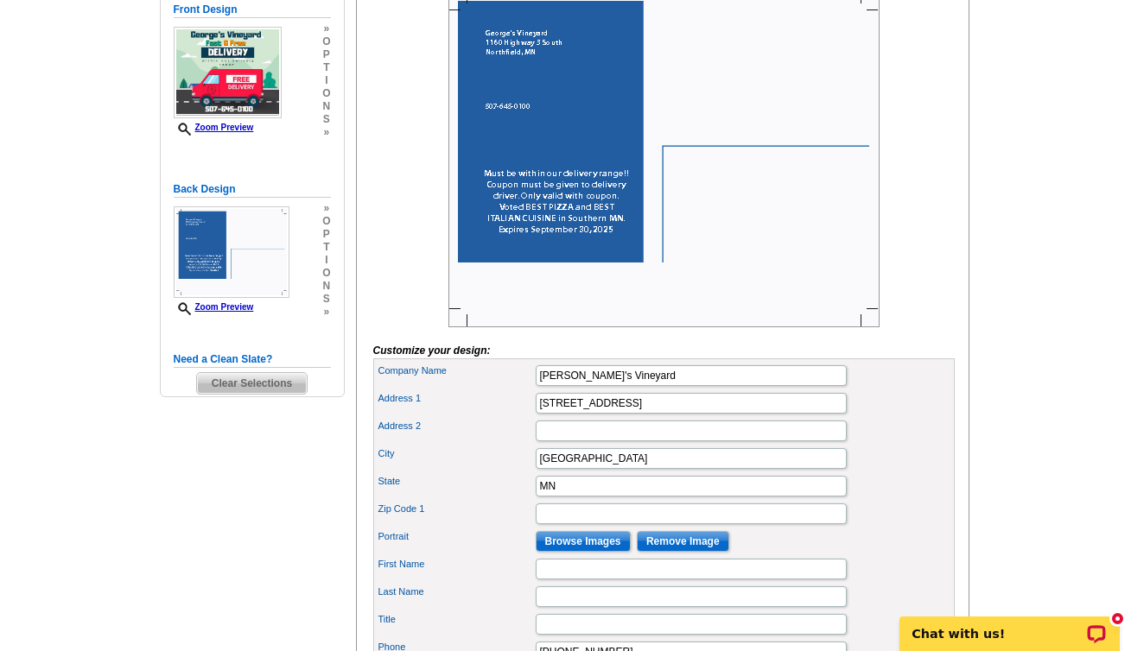
scroll to position [302, 0]
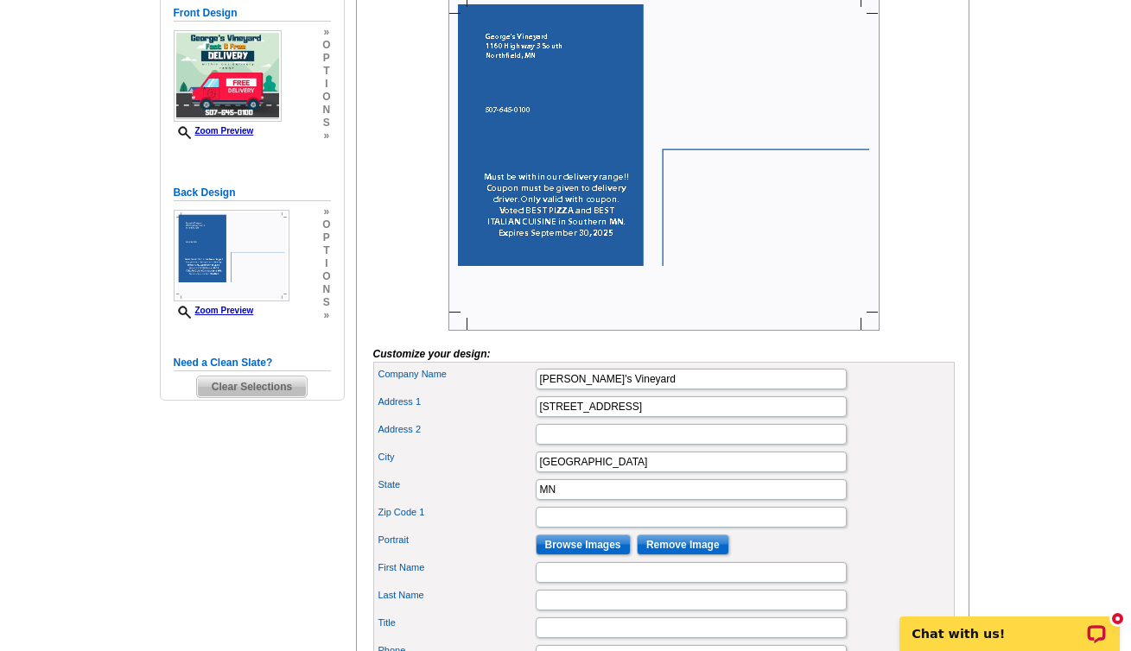
type textarea "Must be within our delivery range!! Coupon must be given to delivery driver. On…"
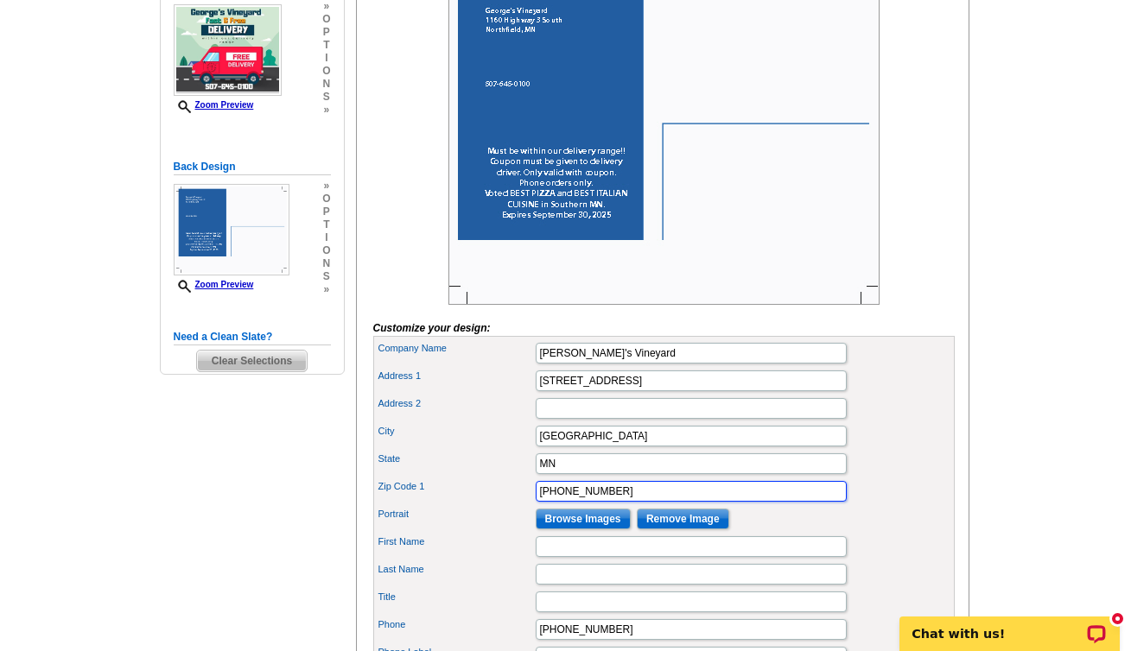
scroll to position [707, 0]
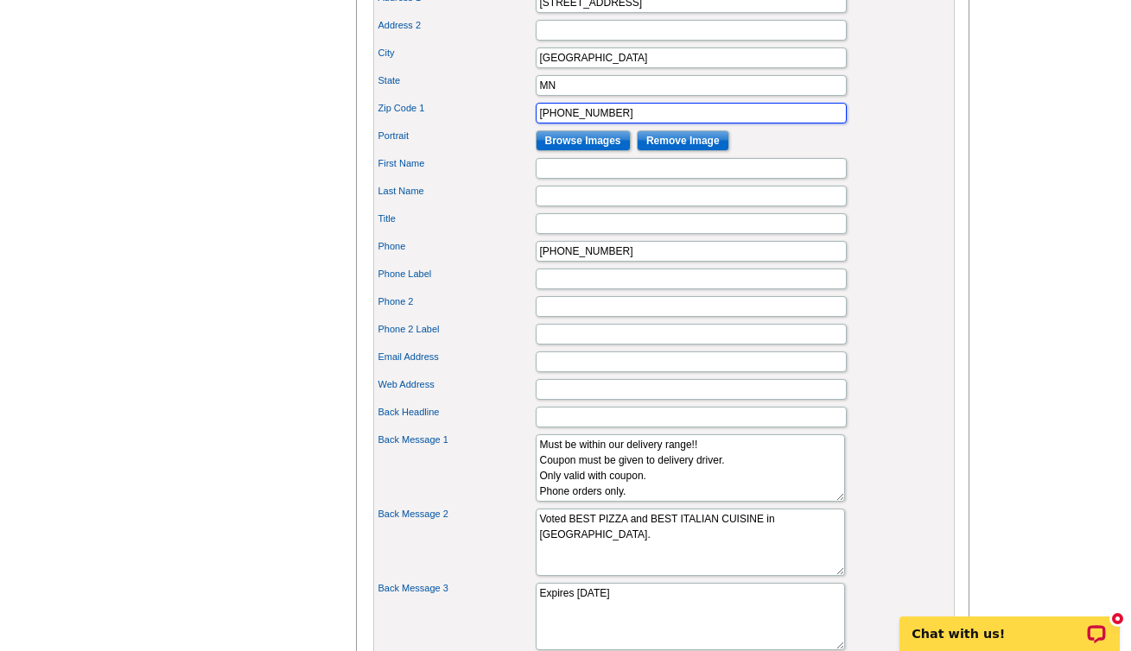
type input "507-645-0100"
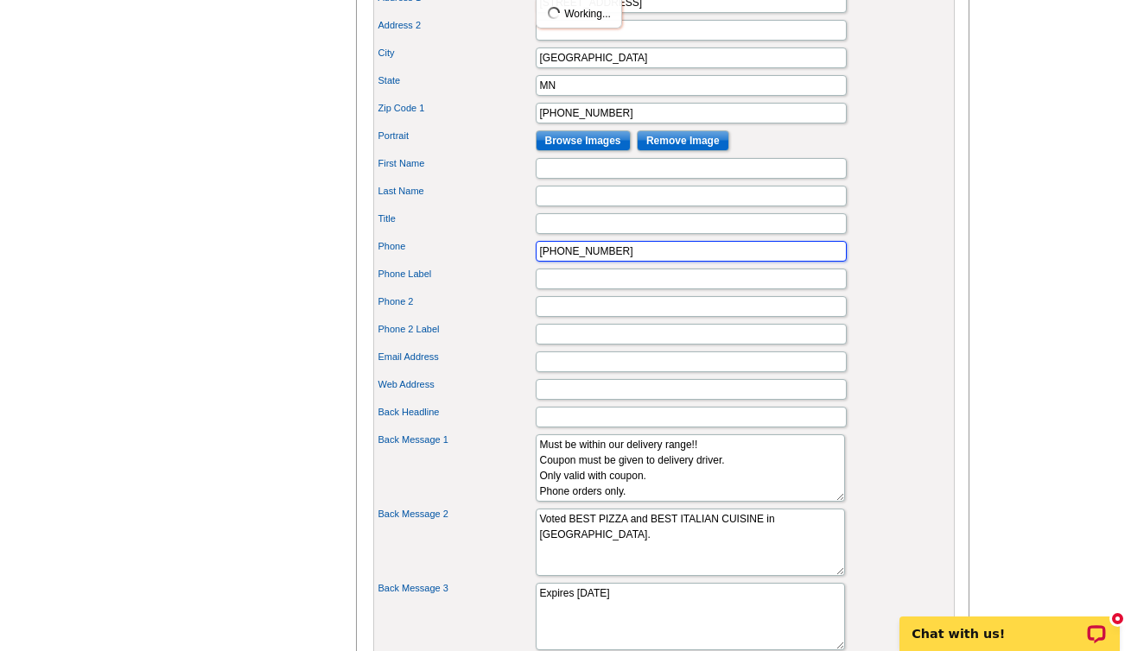
drag, startPoint x: 625, startPoint y: 282, endPoint x: 528, endPoint y: 282, distance: 97.6
click at [528, 265] on div "Phone 507-645-0100" at bounding box center [664, 252] width 574 height 28
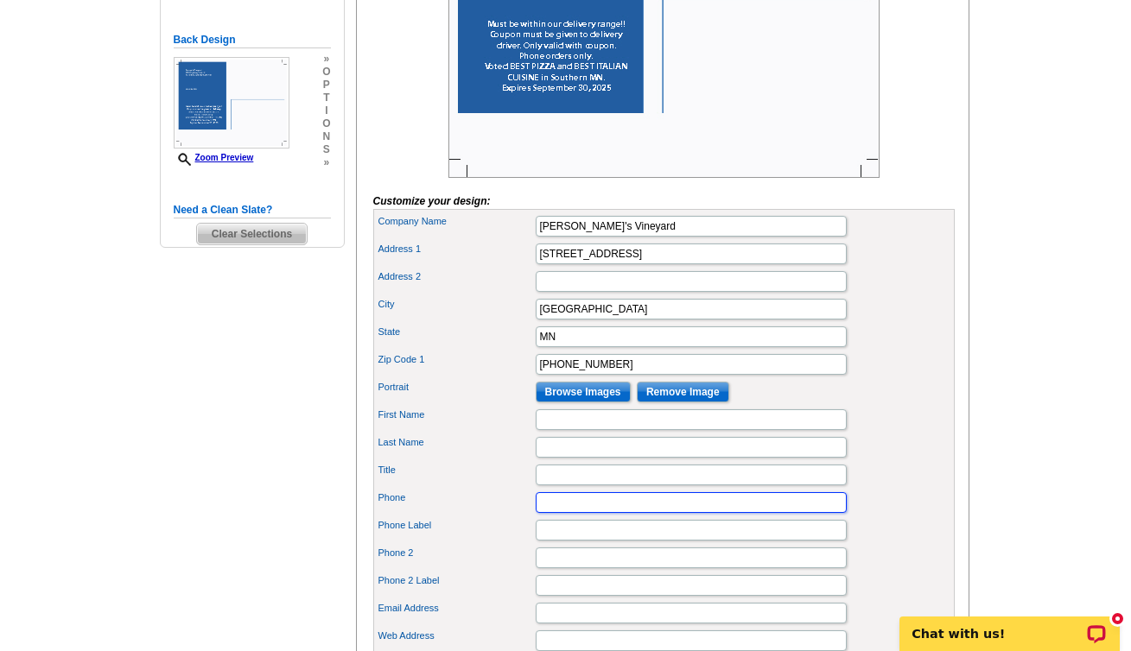
scroll to position [543, 0]
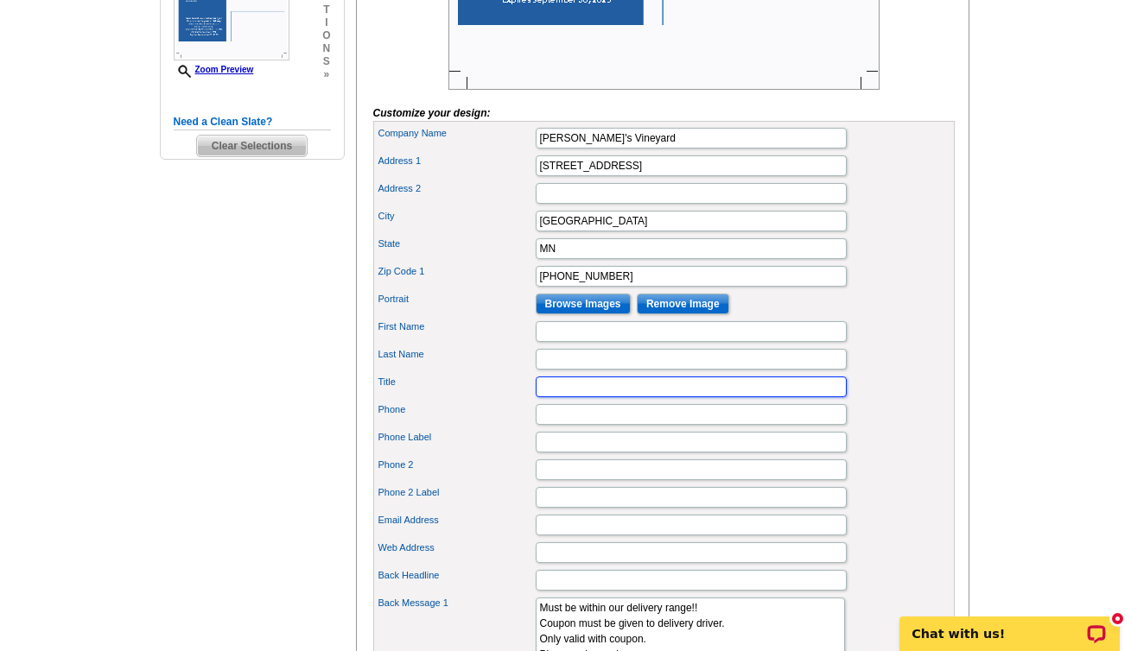
click at [558, 397] on input "Title" at bounding box center [691, 387] width 311 height 21
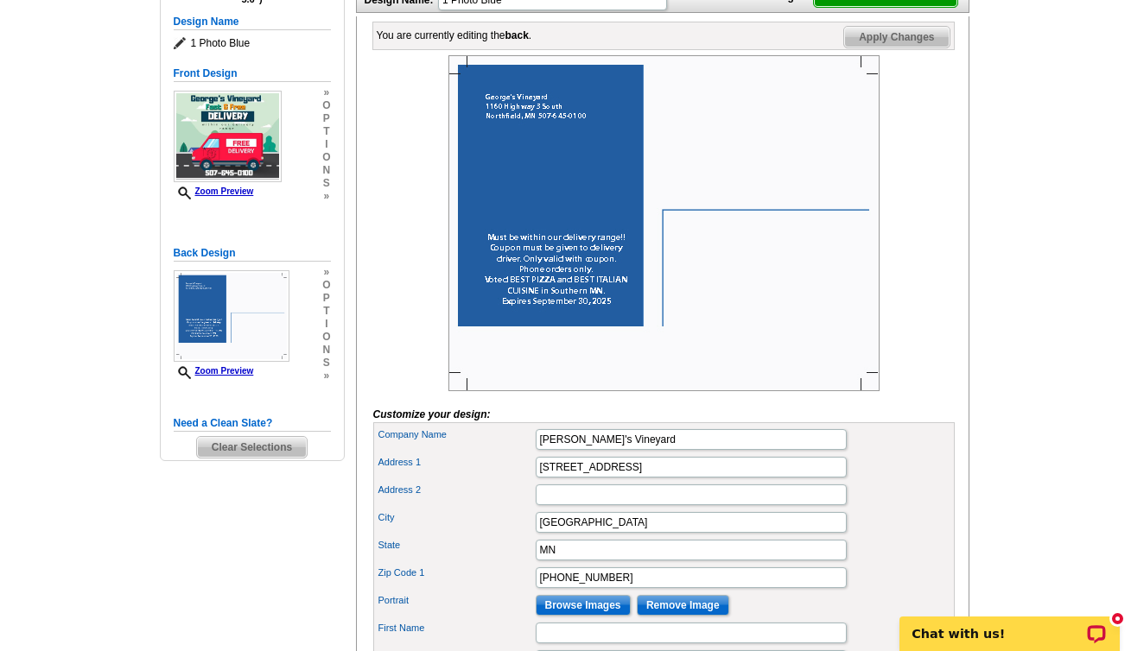
scroll to position [397, 0]
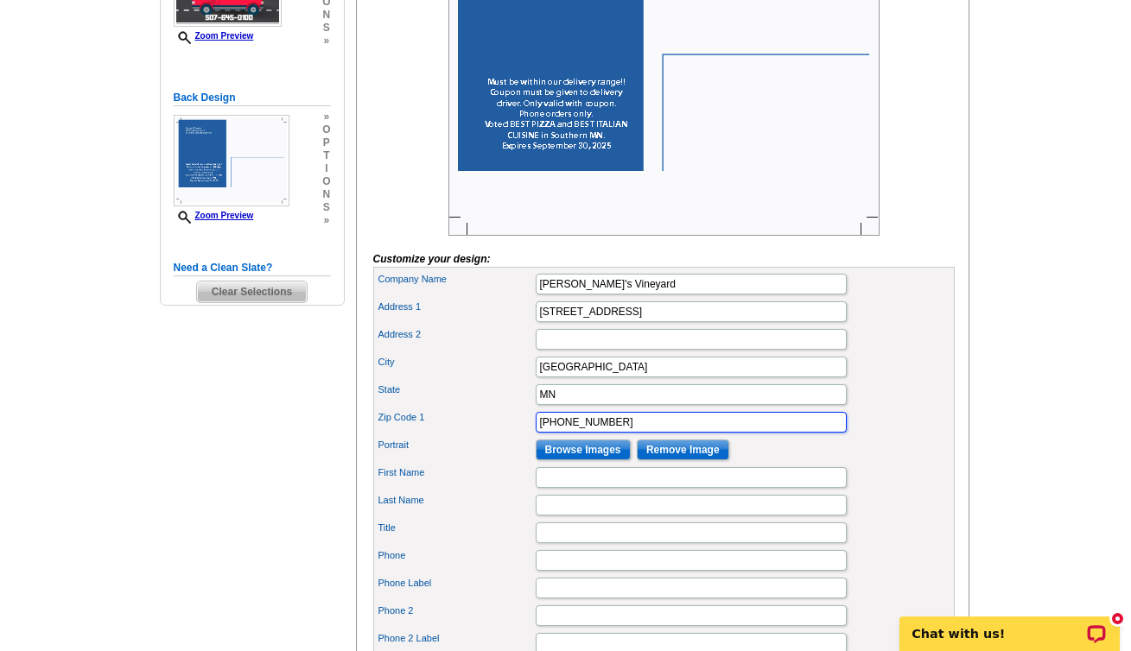
drag, startPoint x: 644, startPoint y: 447, endPoint x: 542, endPoint y: 452, distance: 102.0
click at [531, 436] on div "Zip Code 1 507-645-0100" at bounding box center [664, 423] width 574 height 28
click at [542, 433] on input "507-645-0100" at bounding box center [691, 422] width 311 height 21
drag, startPoint x: 635, startPoint y: 449, endPoint x: 531, endPoint y: 451, distance: 103.7
click at [531, 436] on div "Zip Code 1 507-645-0100" at bounding box center [664, 423] width 574 height 28
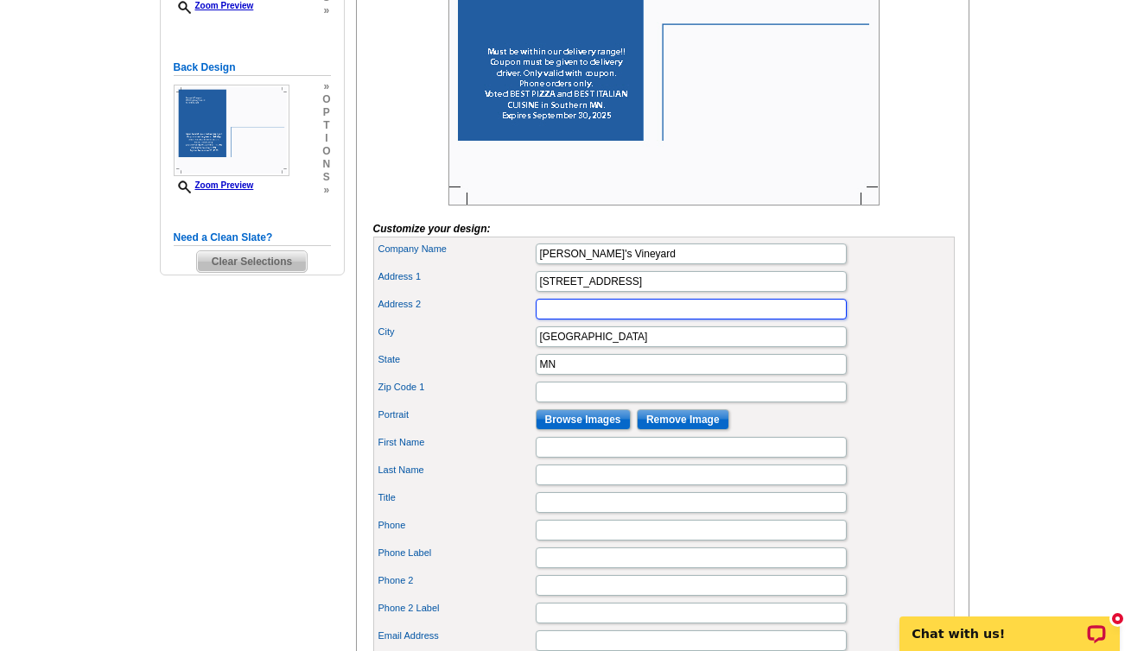
scroll to position [559, 0]
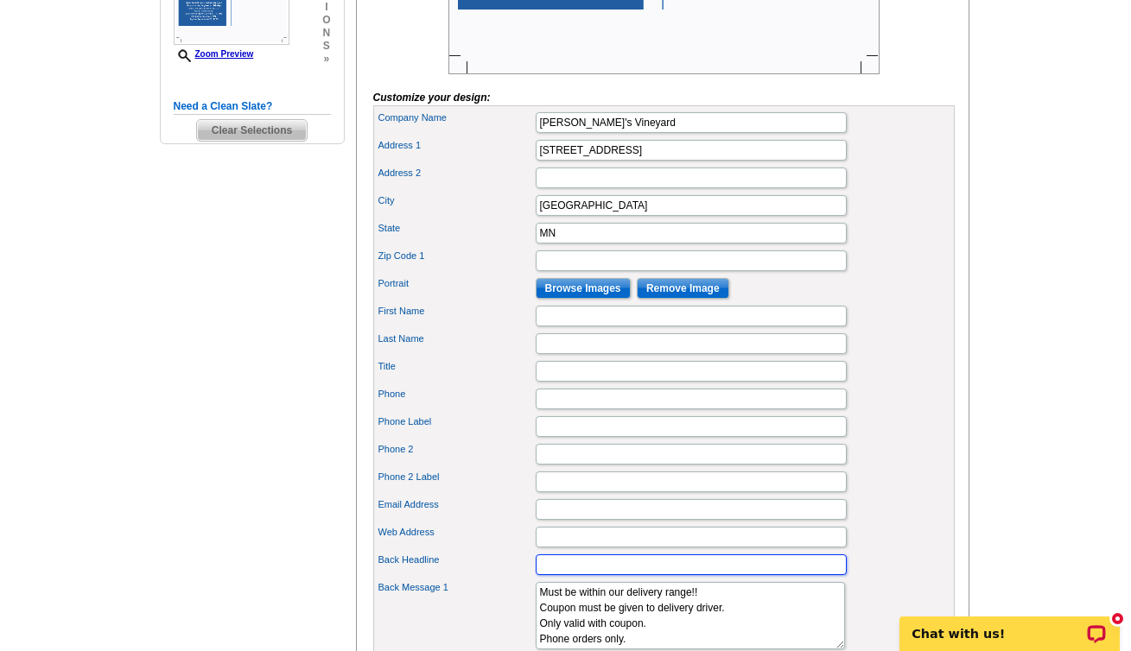
click at [593, 575] on input "Back Headline" at bounding box center [691, 565] width 311 height 21
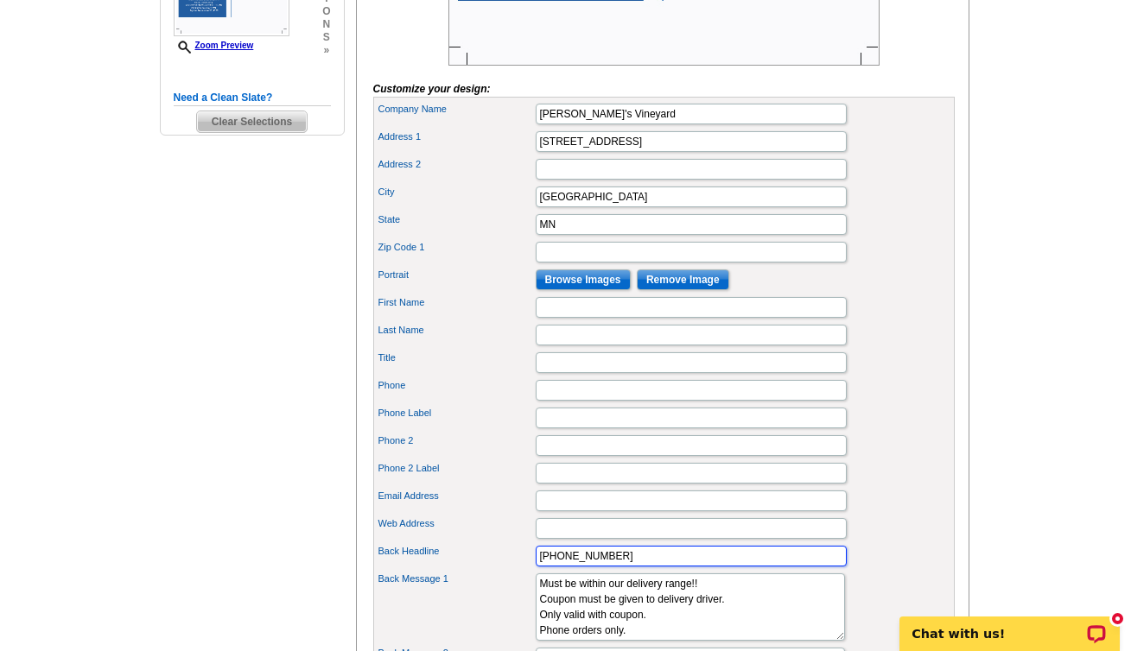
scroll to position [197, 0]
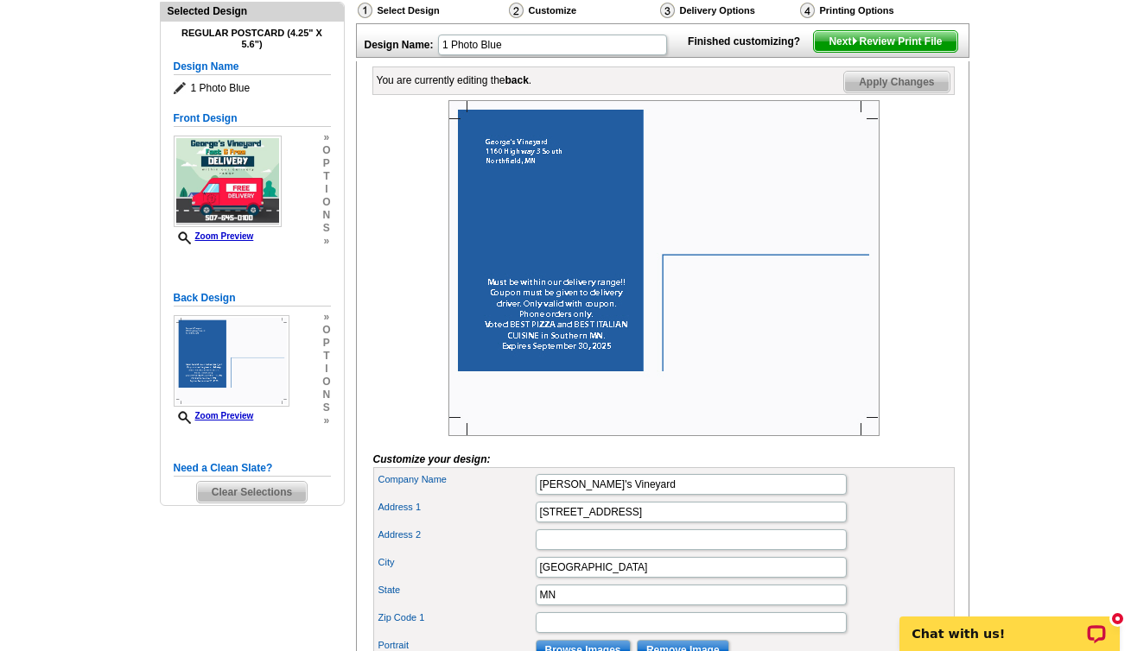
type input "507-645-0100"
click at [697, 229] on img at bounding box center [663, 268] width 431 height 336
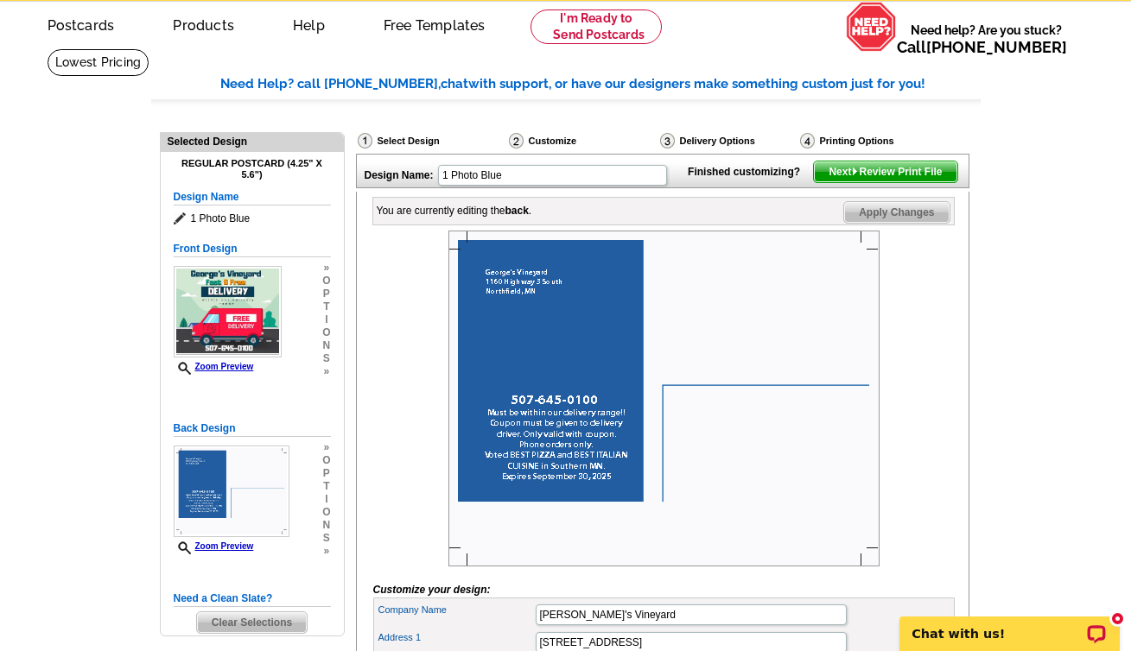
scroll to position [0, 0]
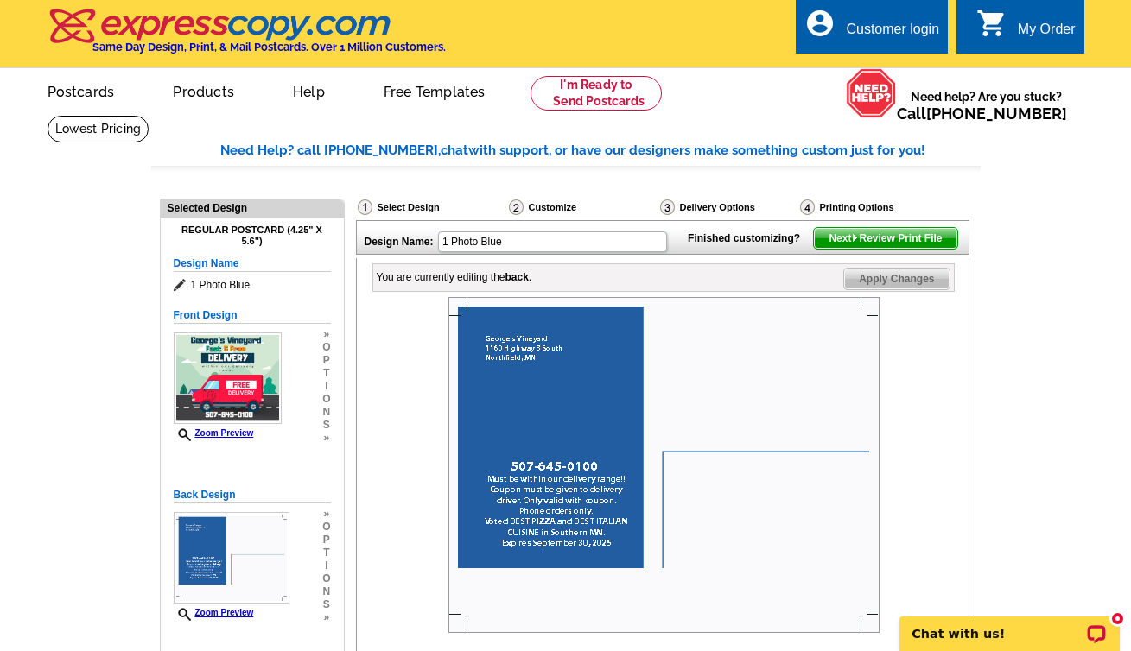
click at [864, 249] on span "Next Review Print File" at bounding box center [885, 238] width 143 height 21
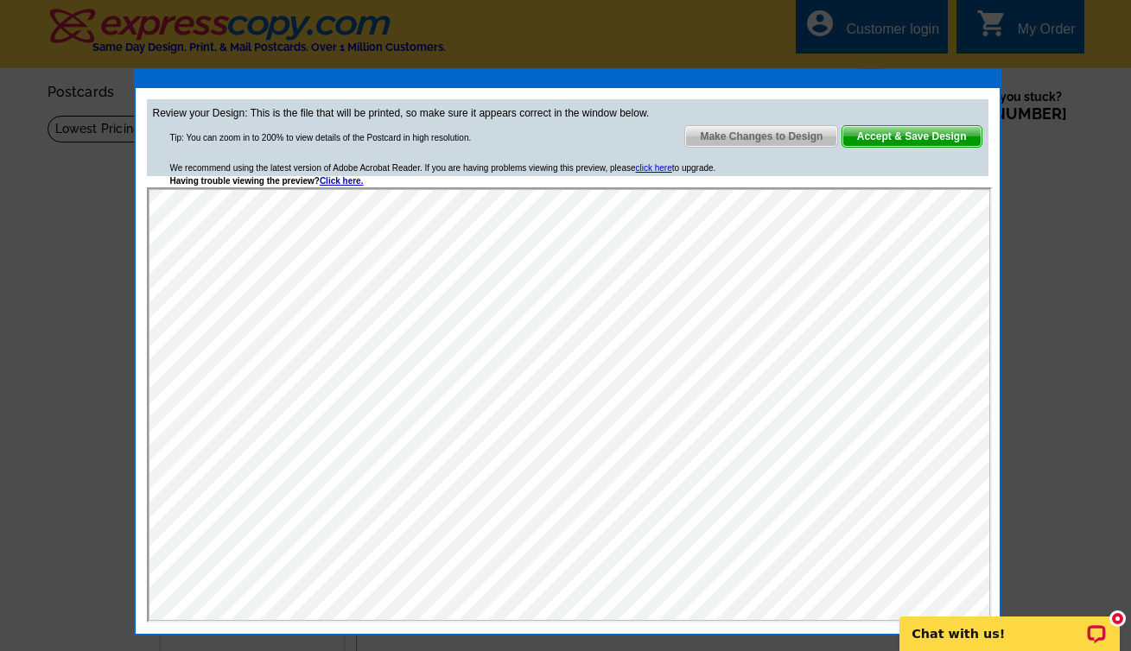
click at [955, 131] on span "Accept & Save Design" at bounding box center [911, 136] width 139 height 21
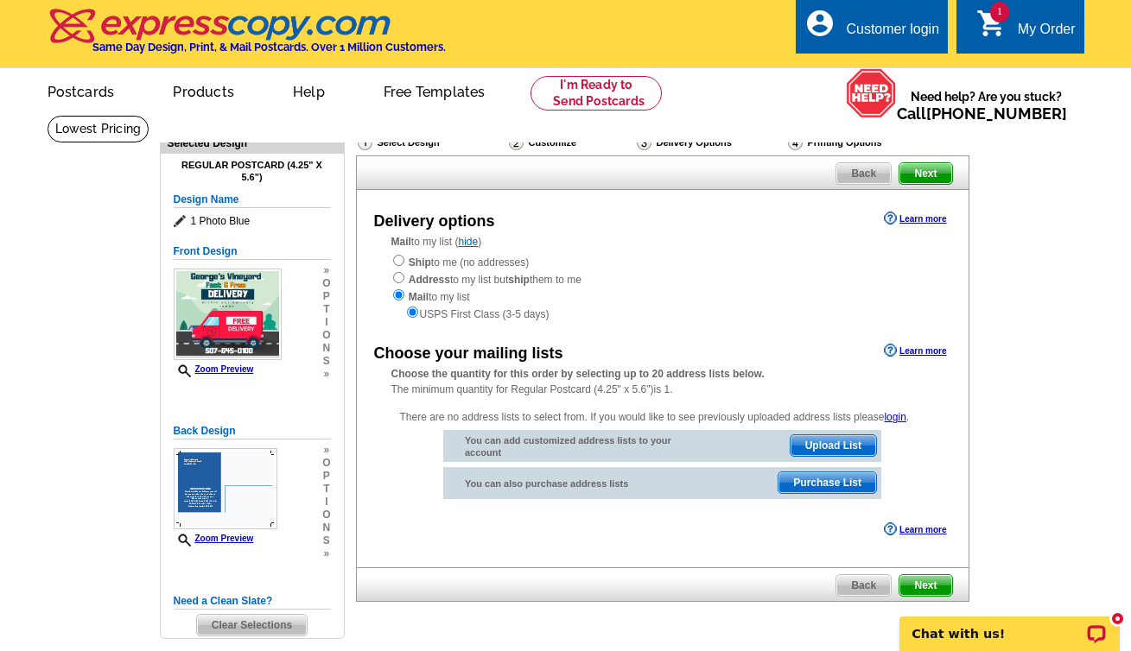
click at [897, 411] on link "login" at bounding box center [895, 417] width 22 height 12
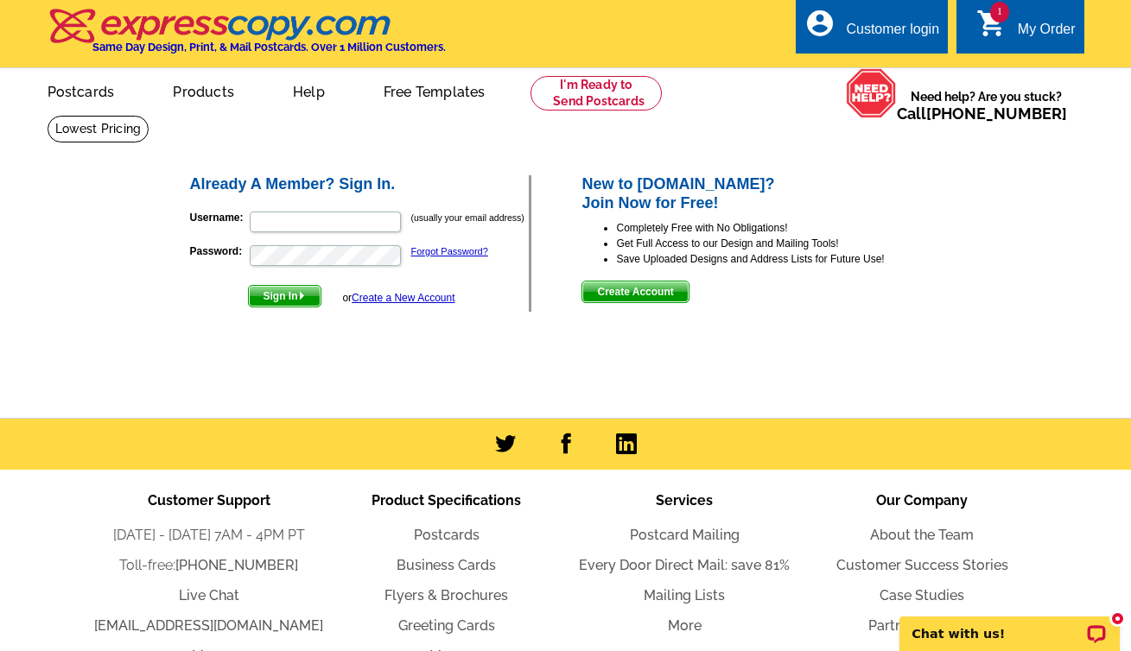
click at [653, 290] on span "Create Account" at bounding box center [634, 292] width 105 height 21
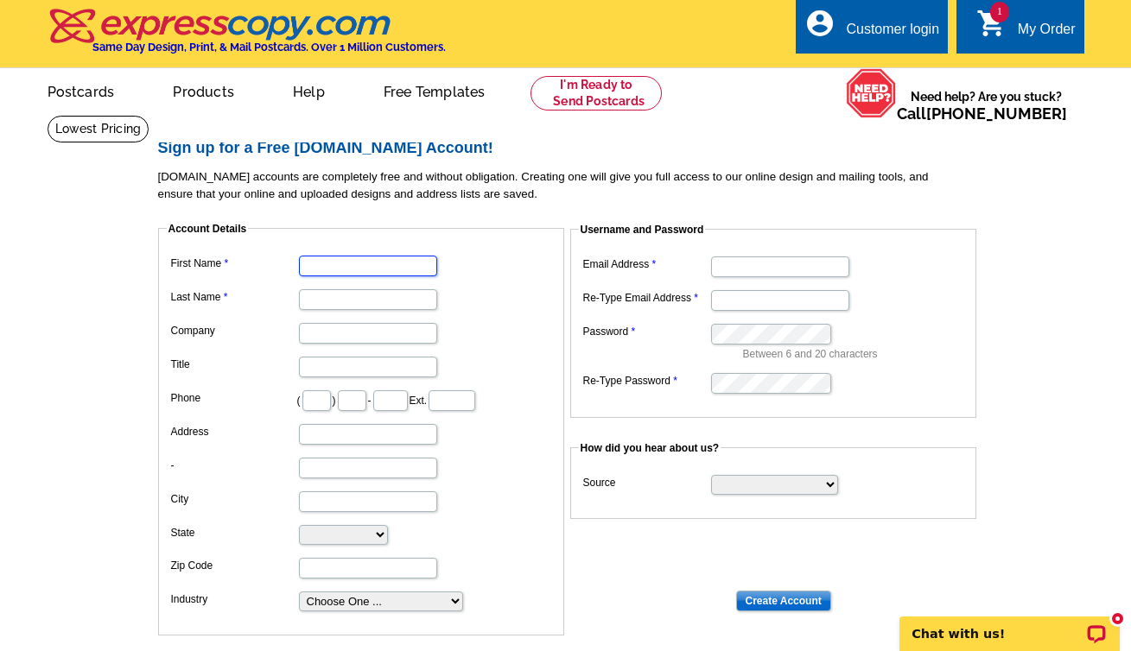
type input "C"
type input "[PERSON_NAME]"
type input "Gounaikis"
type input "[STREET_ADDRESS]"
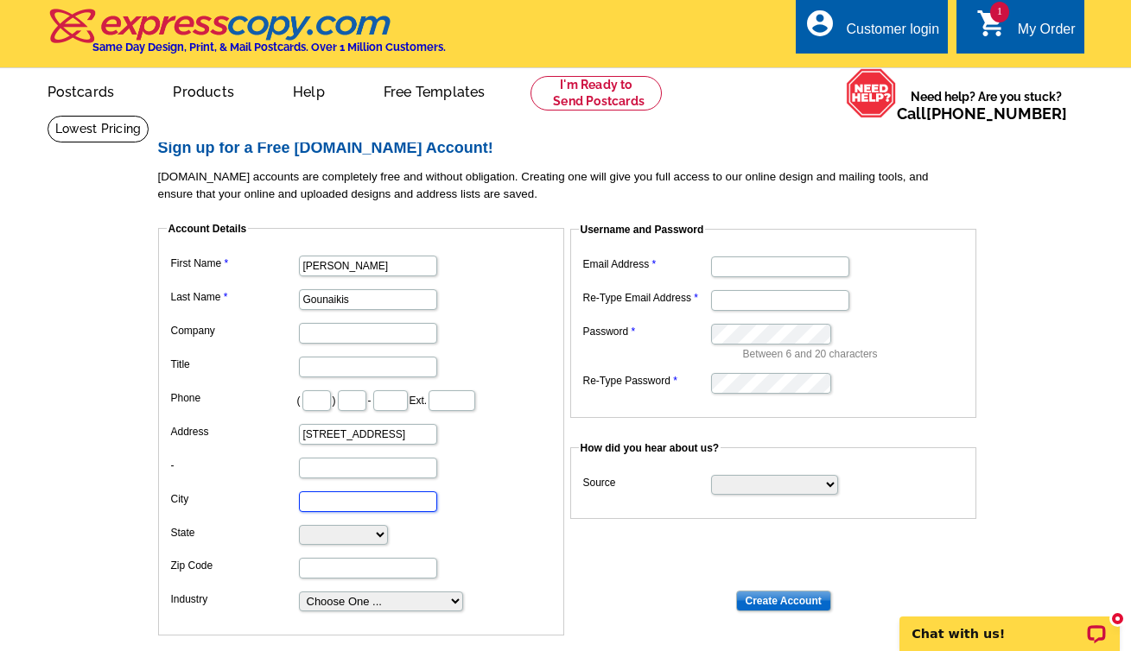
type input "[GEOGRAPHIC_DATA]"
select select "MN"
type input "55057"
click at [331, 394] on input "text" at bounding box center [316, 400] width 29 height 21
type input "612"
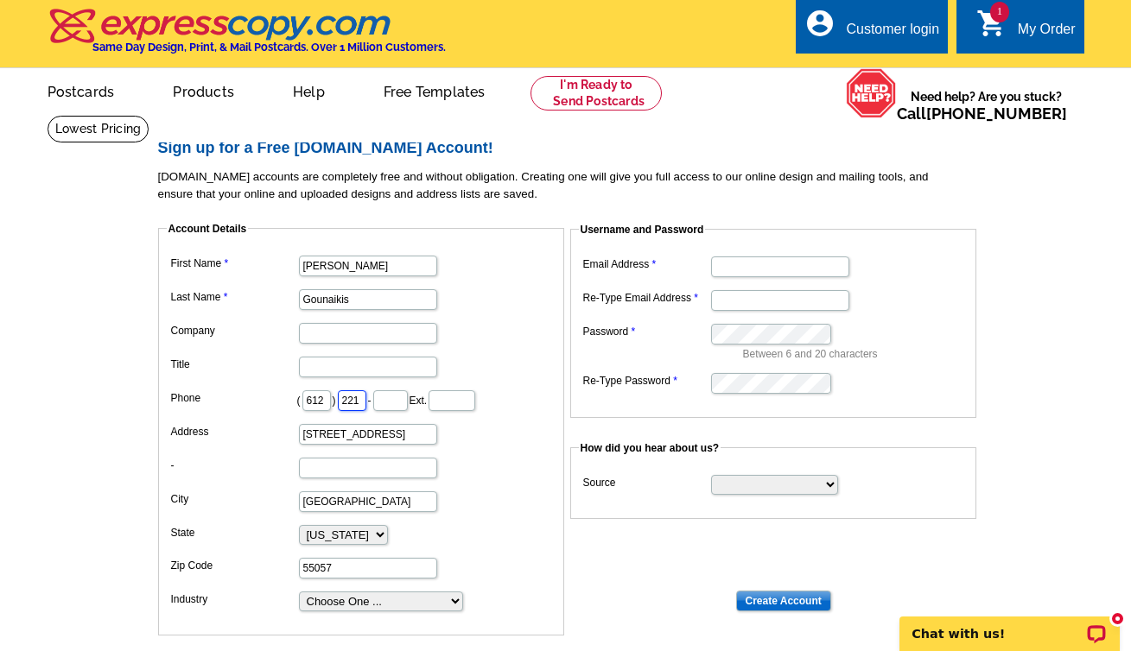
type input "221"
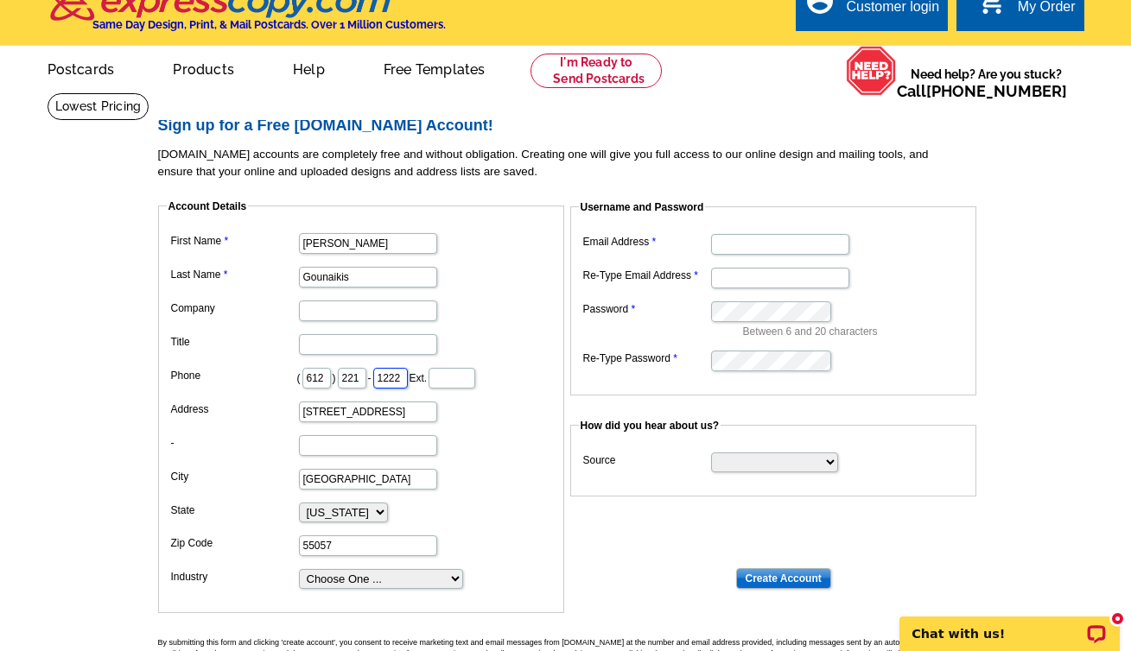
scroll to position [62, 0]
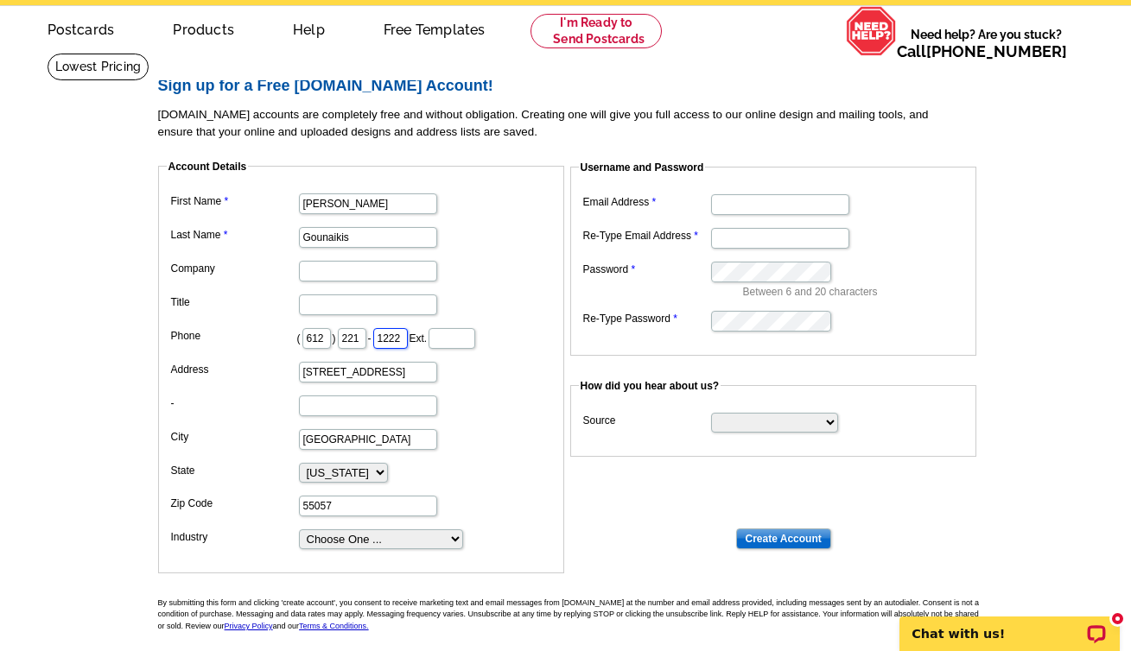
type input "1222"
select select "41"
type input "[DOMAIN_NAME]"
type input "[EMAIL_ADDRESS][DOMAIN_NAME]"
click at [758, 303] on dl "Email Address [DOMAIN_NAME] Re-Type Email Address [EMAIL_ADDRESS][DOMAIN_NAME] …" at bounding box center [773, 261] width 389 height 143
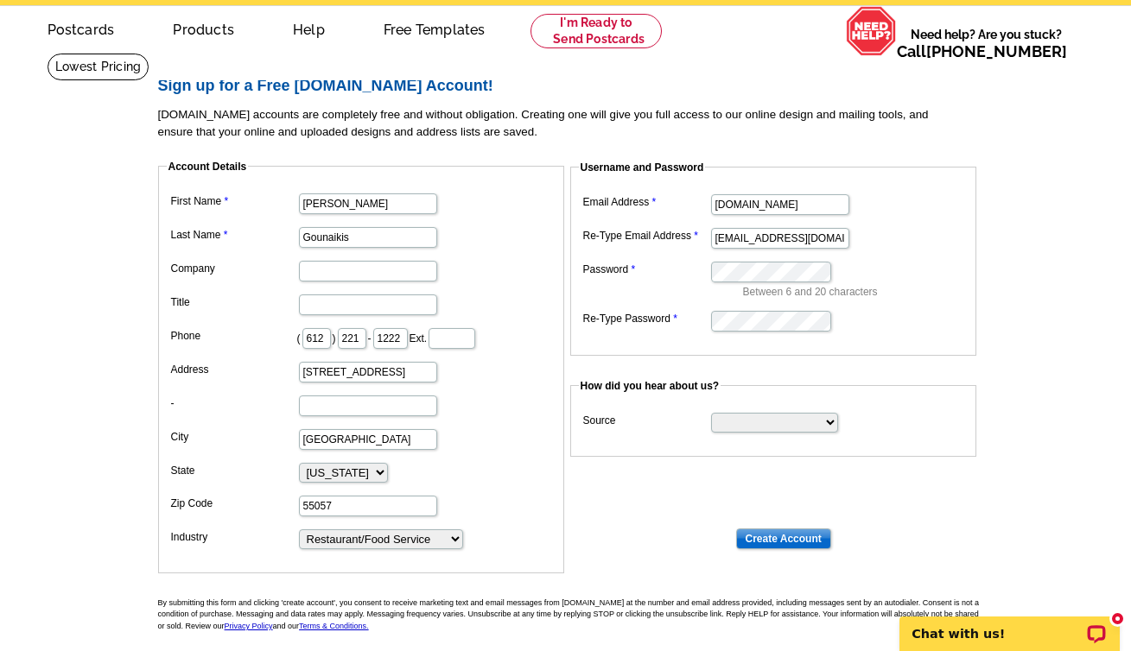
click at [759, 308] on dd at bounding box center [773, 320] width 389 height 27
select select "referral"
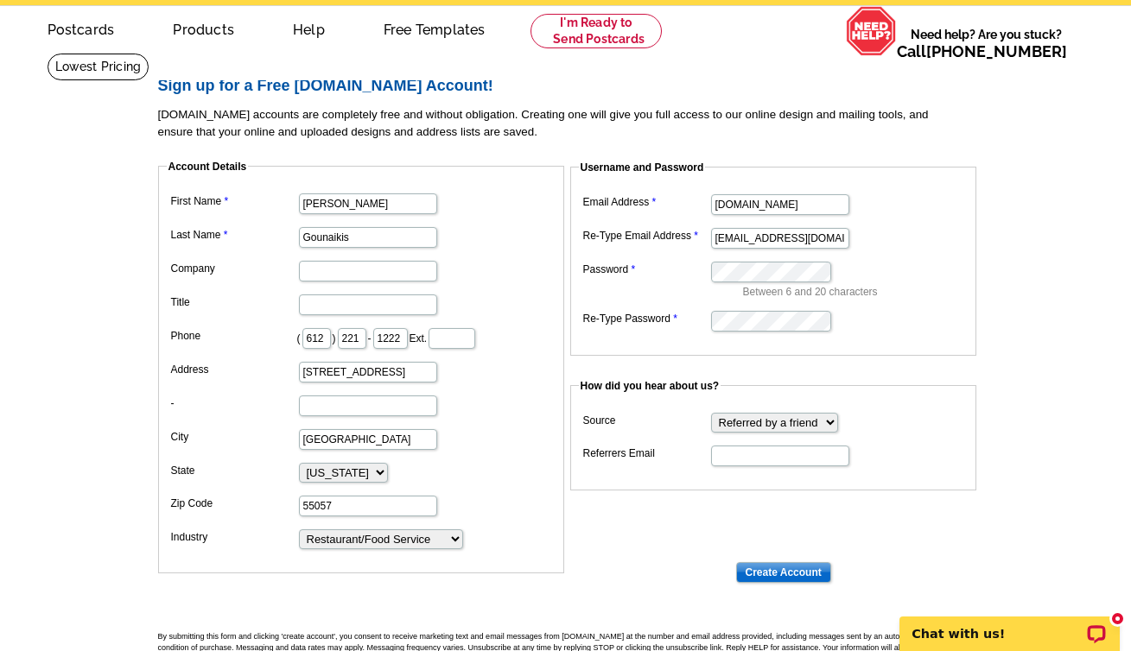
click at [788, 564] on input "Create Account" at bounding box center [783, 572] width 95 height 21
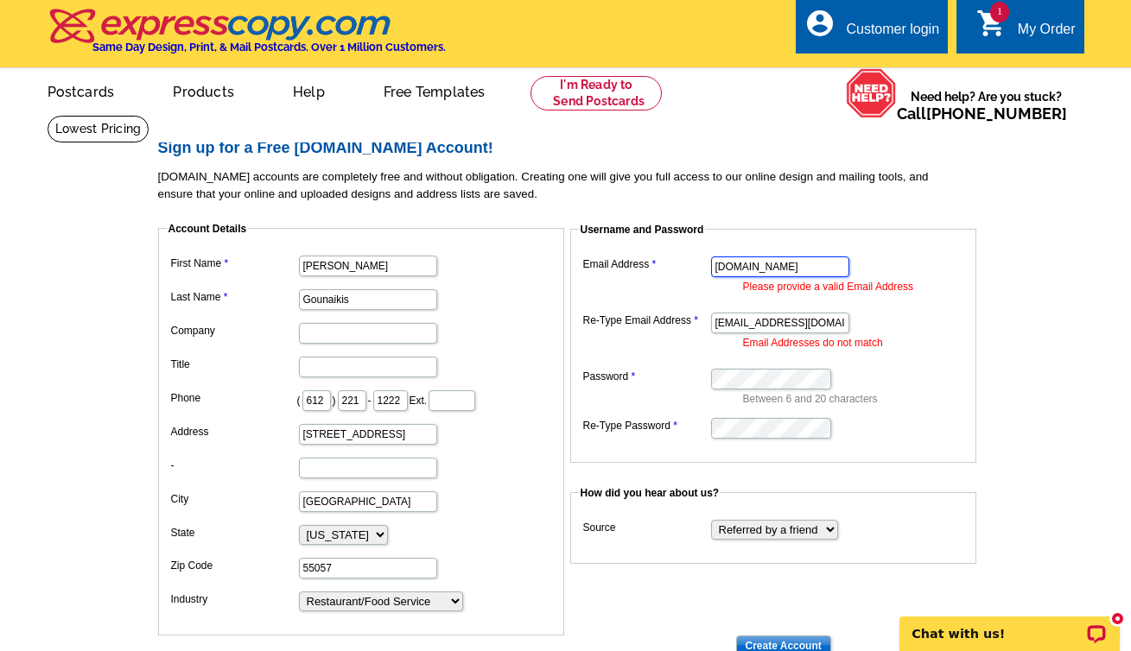
type input "[EMAIL_ADDRESS][DOMAIN_NAME]"
click at [794, 266] on input "[EMAIL_ADDRESS][DOMAIN_NAME]" at bounding box center [780, 267] width 138 height 21
click at [772, 387] on dd "Between 6 and 20 characters" at bounding box center [773, 386] width 389 height 42
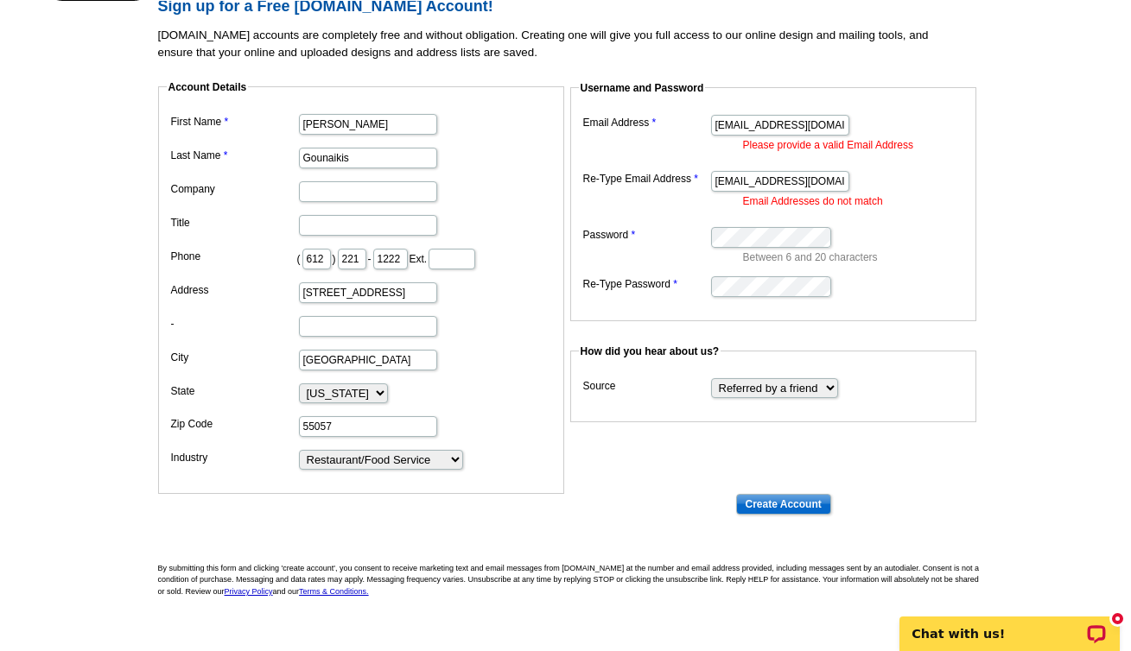
click at [794, 505] on input "Create Account" at bounding box center [783, 504] width 95 height 21
